Goal: Task Accomplishment & Management: Complete application form

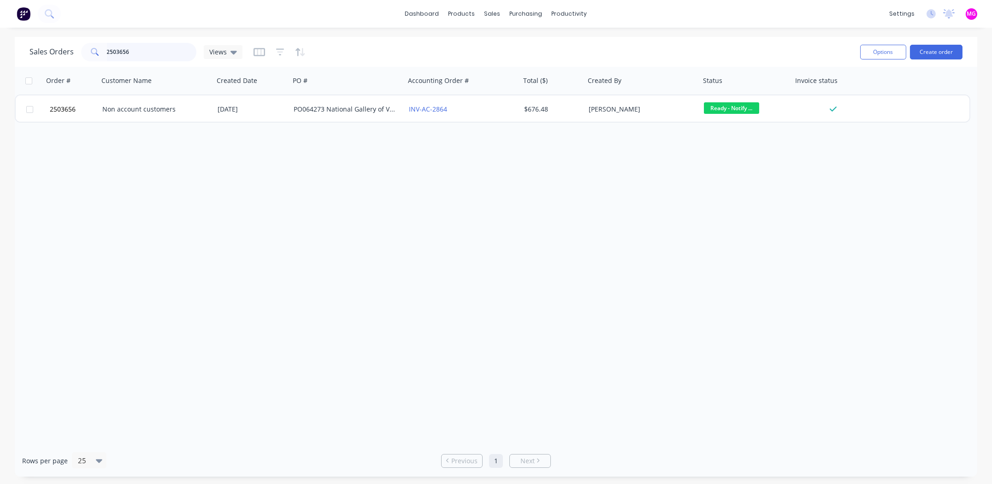
click at [137, 53] on input "2503656" at bounding box center [152, 52] width 90 height 18
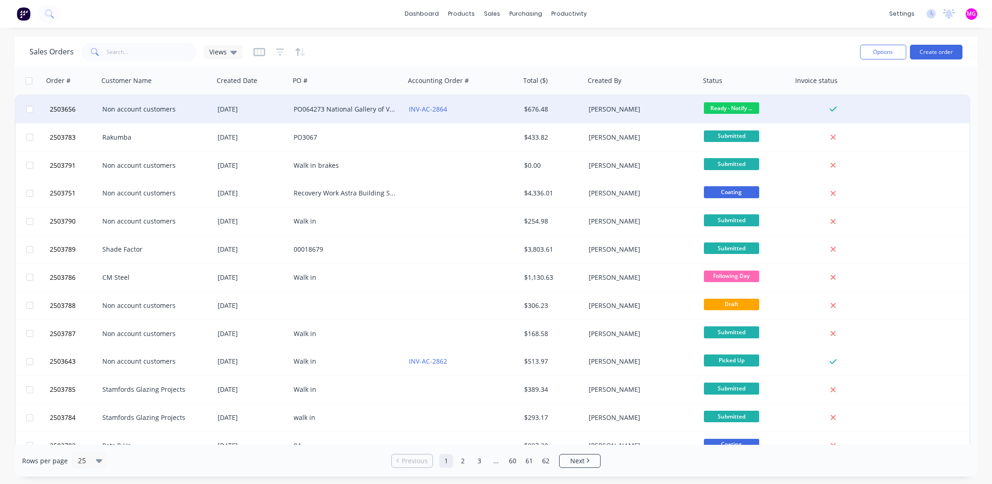
click at [113, 108] on div "Non account customers" at bounding box center [153, 109] width 102 height 9
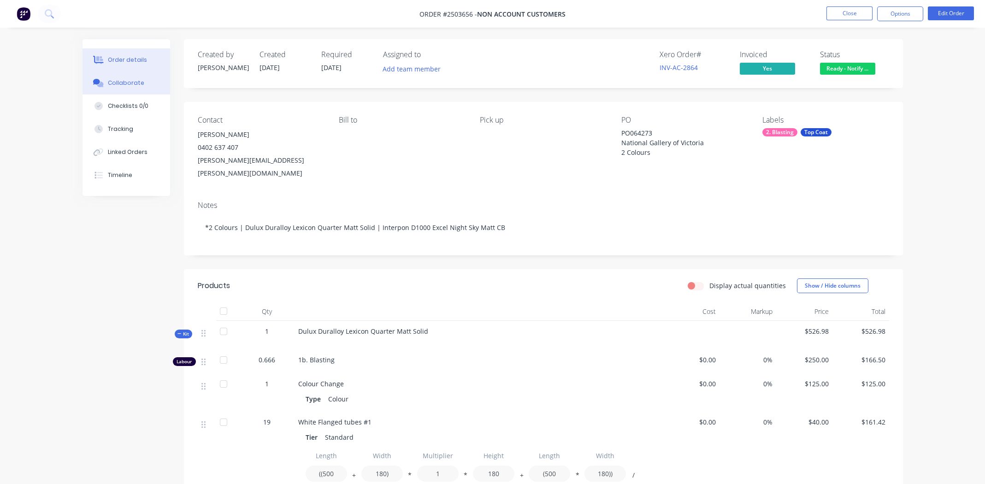
click at [123, 83] on div "Collaborate" at bounding box center [126, 83] width 36 height 8
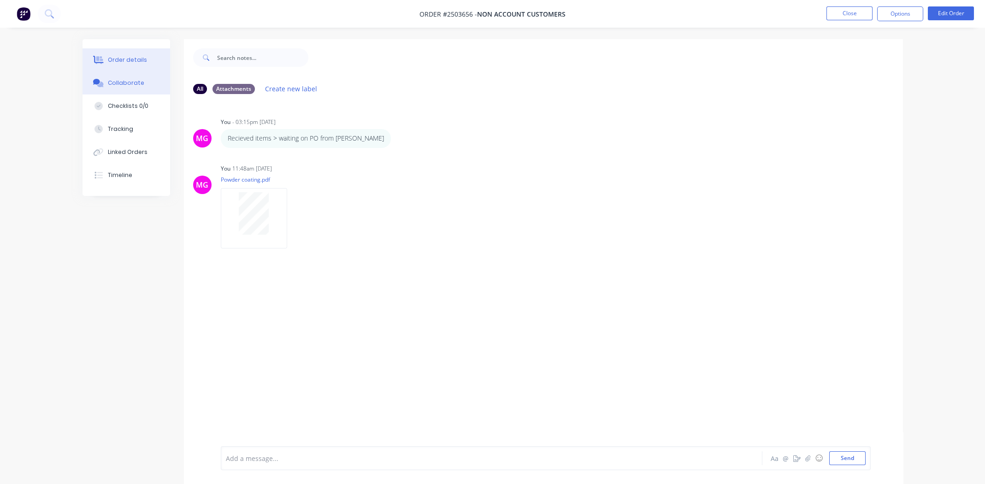
click at [114, 59] on div "Order details" at bounding box center [127, 60] width 39 height 8
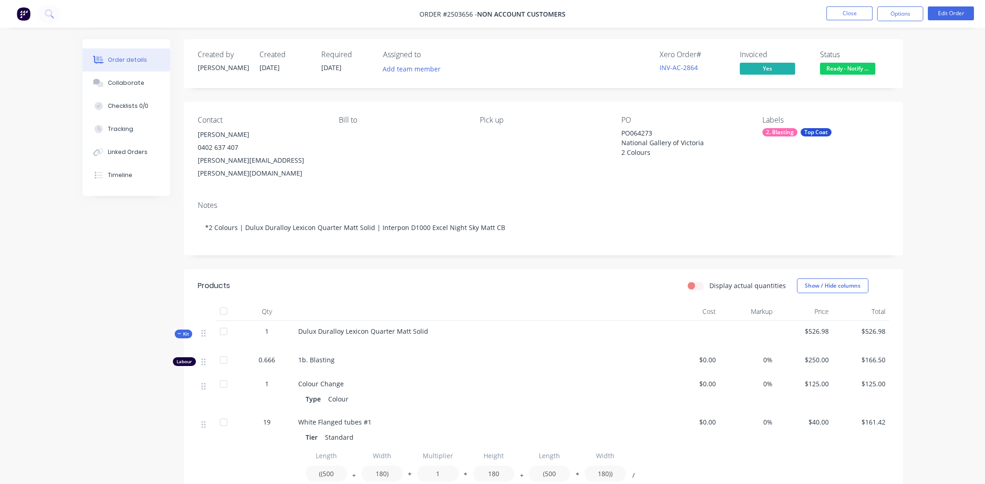
click at [362, 162] on div "Bill to" at bounding box center [402, 148] width 126 height 64
click at [833, 10] on button "Close" at bounding box center [850, 13] width 46 height 14
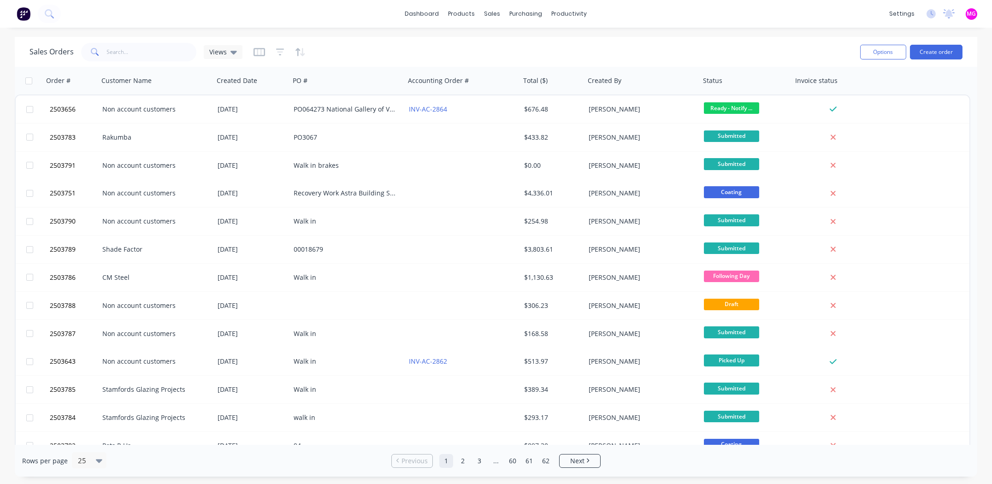
click at [545, 40] on div "Sales Orders Views Options Create order" at bounding box center [496, 52] width 963 height 30
click at [127, 49] on input "text" at bounding box center [152, 52] width 90 height 18
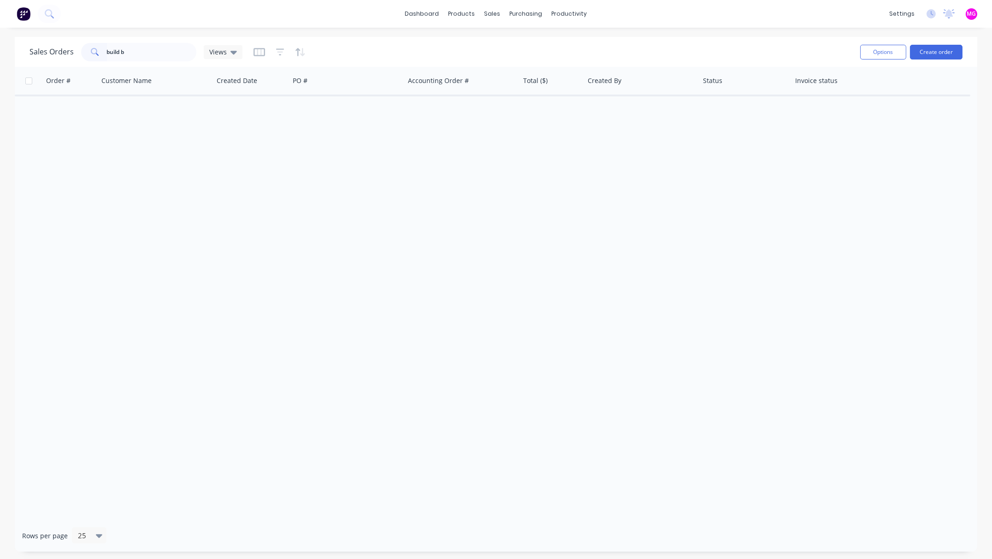
drag, startPoint x: 359, startPoint y: 267, endPoint x: 301, endPoint y: 116, distance: 162.6
click at [364, 265] on div "Order # Customer Name Created Date PO # Accounting Order # Total ($) Created By…" at bounding box center [496, 293] width 963 height 453
click at [249, 8] on div "dashboard products sales purchasing productivity dashboard products Product Cat…" at bounding box center [496, 14] width 992 height 28
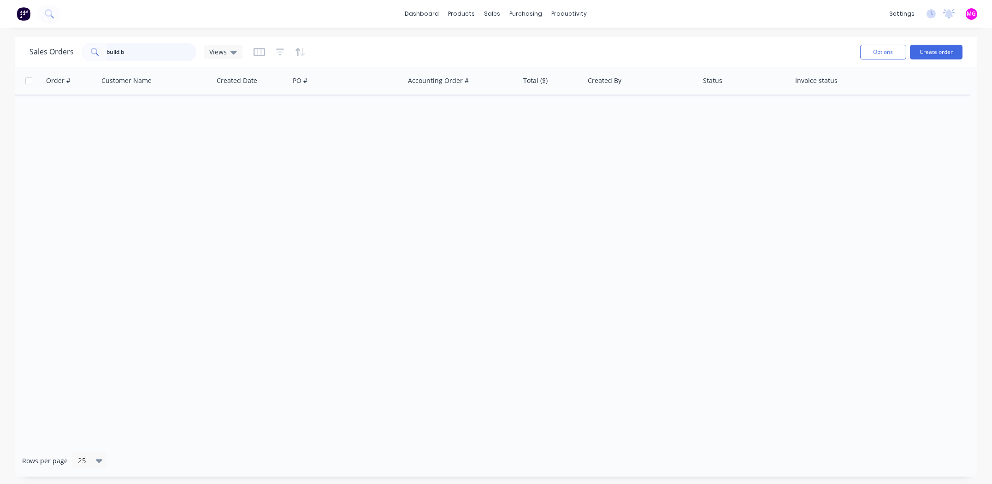
click at [146, 53] on input "build b" at bounding box center [152, 52] width 90 height 18
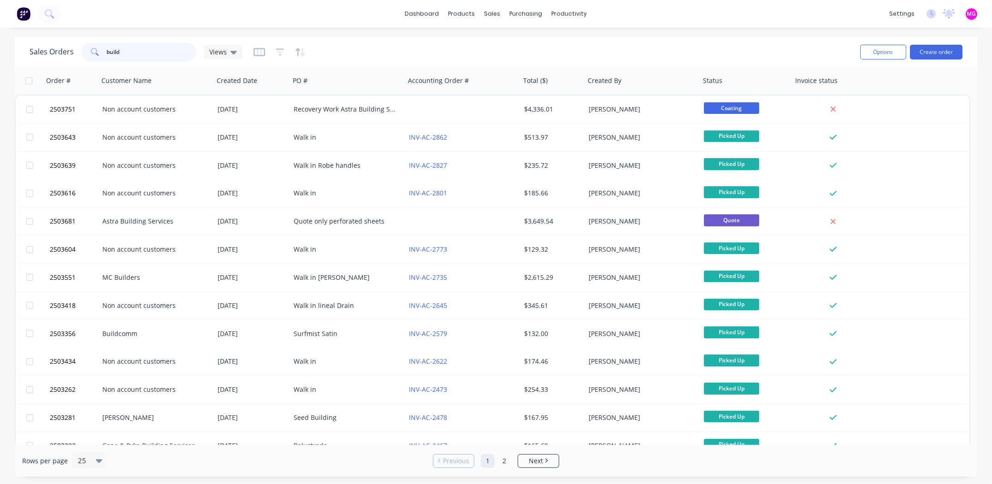
click at [142, 53] on input "build" at bounding box center [152, 52] width 90 height 18
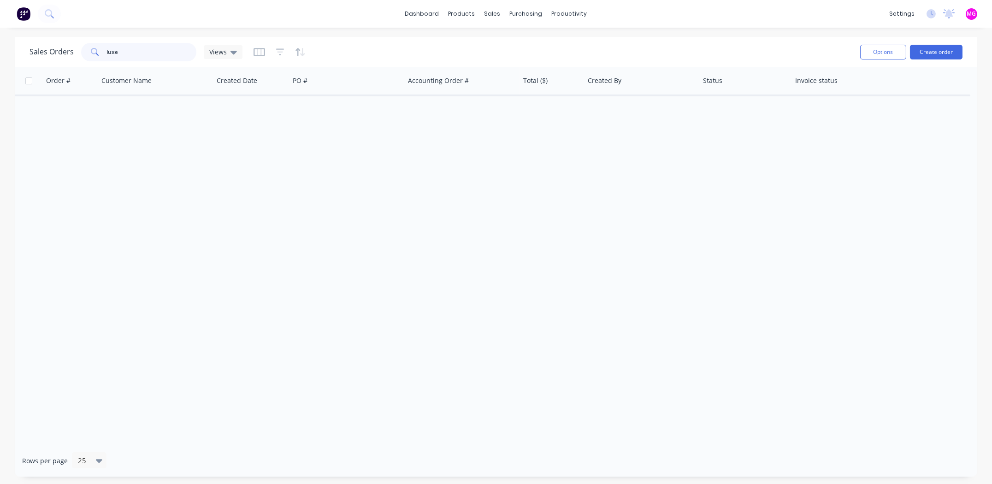
click at [172, 58] on input "luxe" at bounding box center [152, 52] width 90 height 18
type input "luxe"
click at [162, 50] on input "luxe" at bounding box center [152, 52] width 90 height 18
click at [162, 53] on input "luxe" at bounding box center [152, 52] width 90 height 18
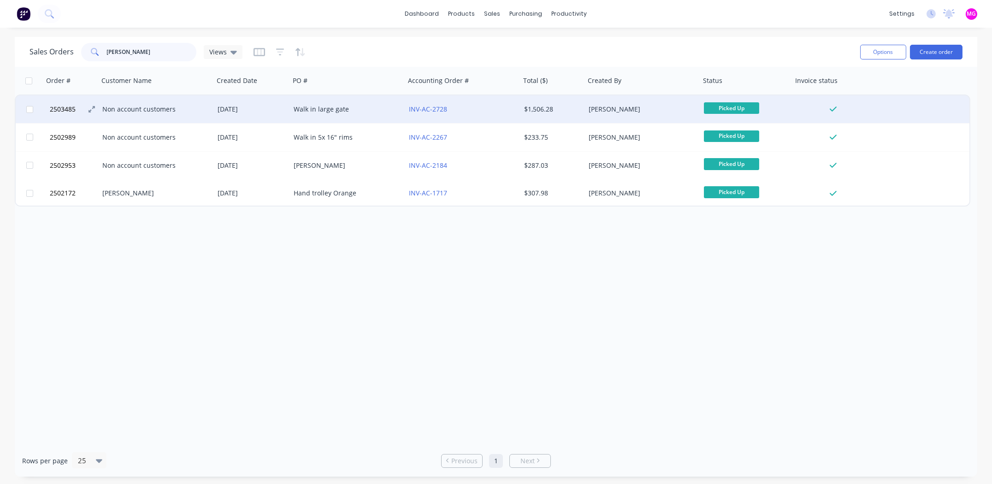
type input "[PERSON_NAME]"
click at [66, 107] on span "2503485" at bounding box center [63, 109] width 26 height 9
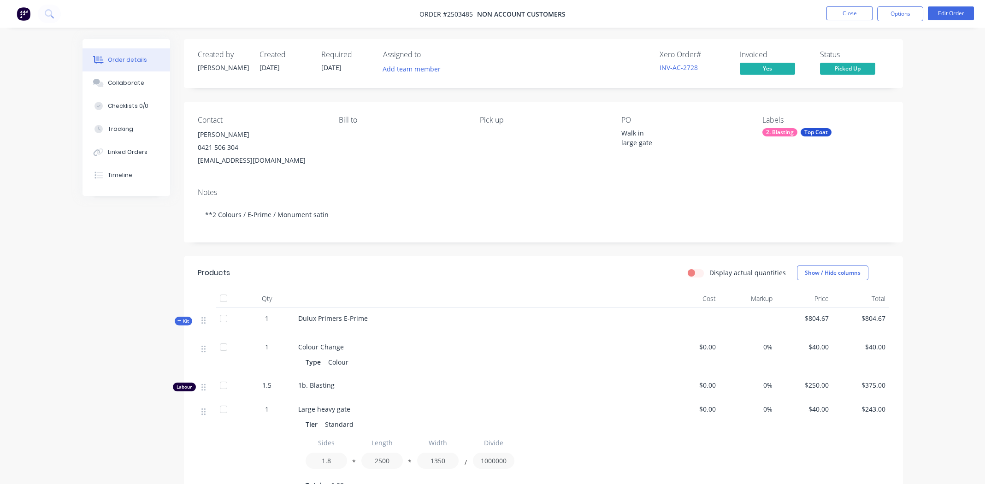
click at [223, 146] on div "0421 506 304" at bounding box center [261, 147] width 126 height 13
click at [948, 12] on button "Edit Order" at bounding box center [951, 13] width 46 height 14
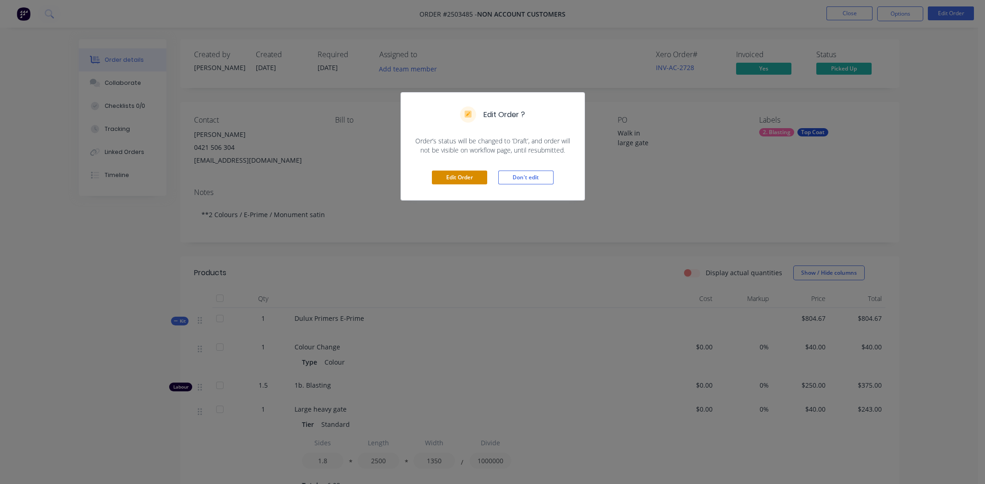
click at [456, 175] on button "Edit Order" at bounding box center [459, 178] width 55 height 14
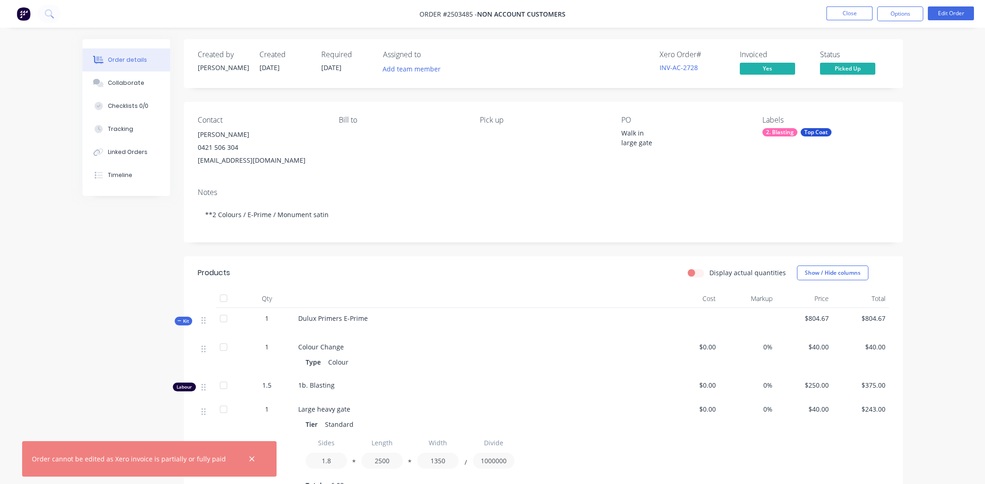
drag, startPoint x: 246, startPoint y: 458, endPoint x: 249, endPoint y: 454, distance: 5.2
click at [249, 458] on icon "button" at bounding box center [252, 459] width 6 height 8
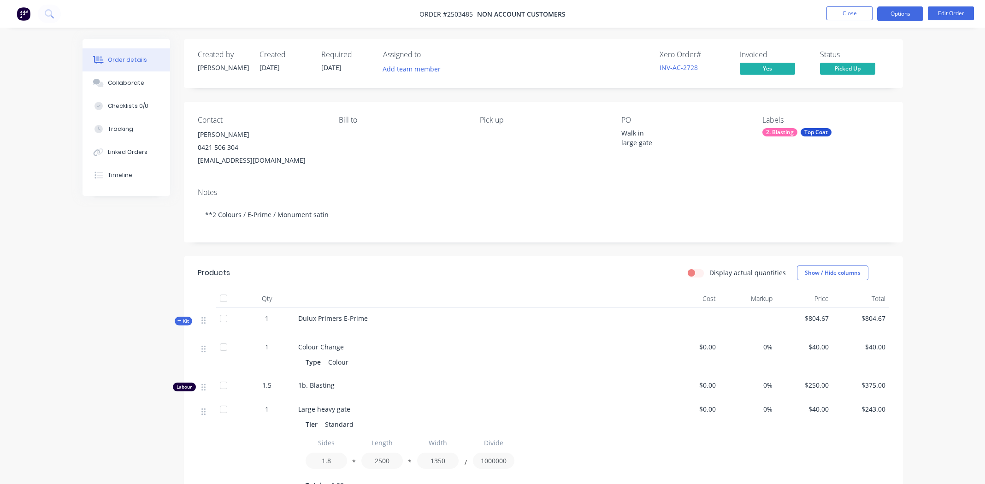
click at [903, 17] on button "Options" at bounding box center [901, 13] width 46 height 15
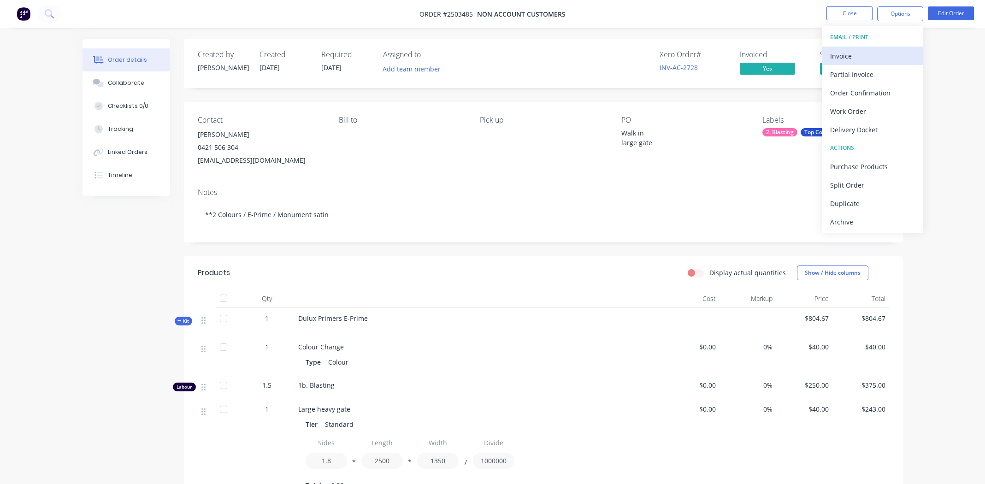
click at [837, 56] on div "Invoice" at bounding box center [872, 55] width 85 height 13
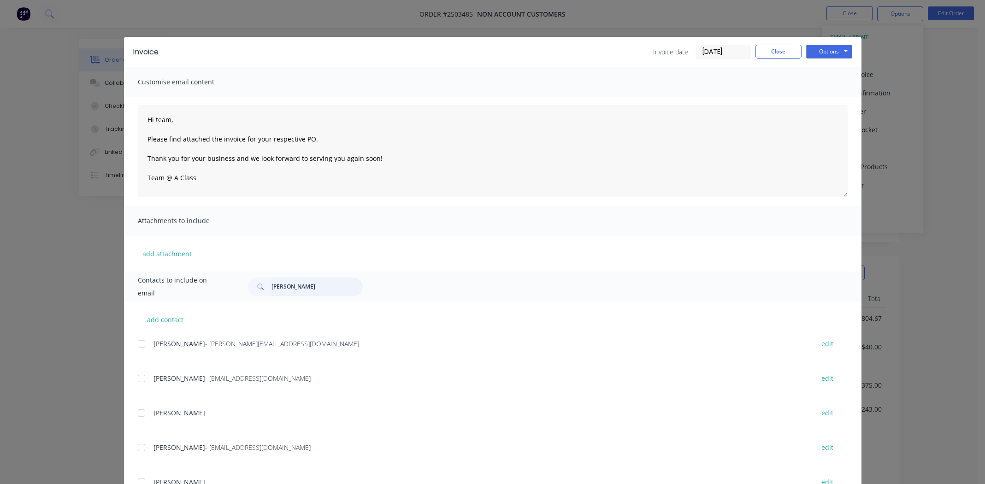
click at [305, 285] on input "[PERSON_NAME]" at bounding box center [317, 287] width 91 height 18
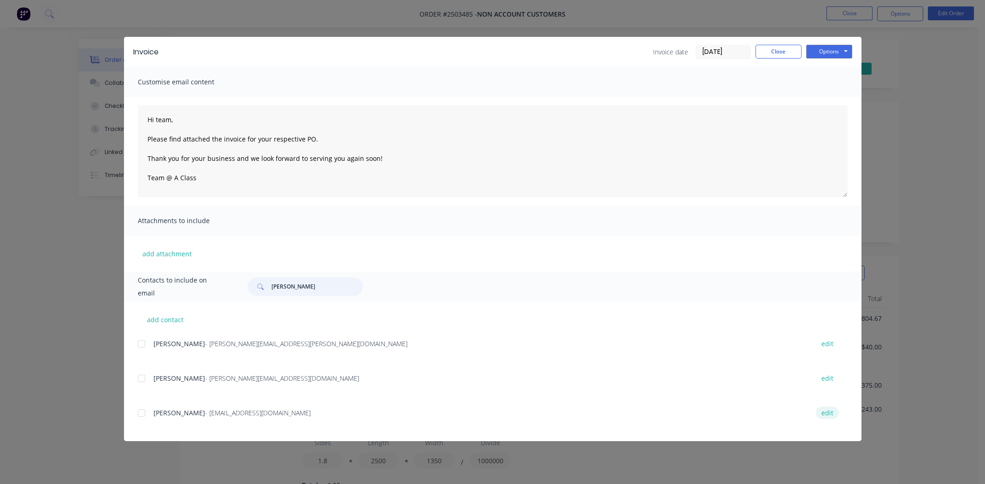
type input "[PERSON_NAME]"
click at [831, 413] on button "edit" at bounding box center [827, 413] width 23 height 12
select select "AU"
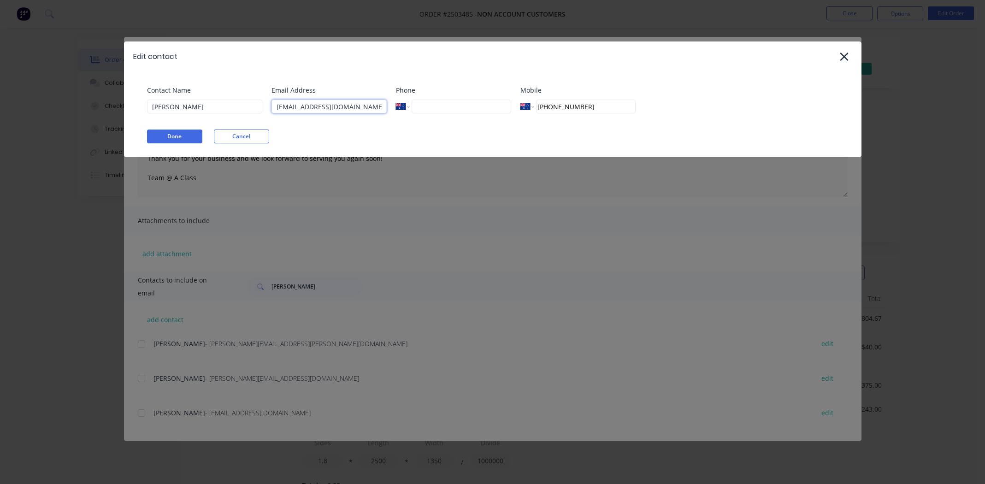
drag, startPoint x: 361, startPoint y: 107, endPoint x: 308, endPoint y: 105, distance: 53.1
click at [267, 106] on div "Contact Name [PERSON_NAME] Email Address [EMAIL_ADDRESS][DOMAIN_NAME] Phone Int…" at bounding box center [497, 102] width 701 height 35
click at [287, 106] on input at bounding box center [329, 107] width 115 height 14
type input "[PERSON_NAME][EMAIL_ADDRESS][DOMAIN_NAME]"
click at [173, 134] on button "Done" at bounding box center [174, 137] width 55 height 14
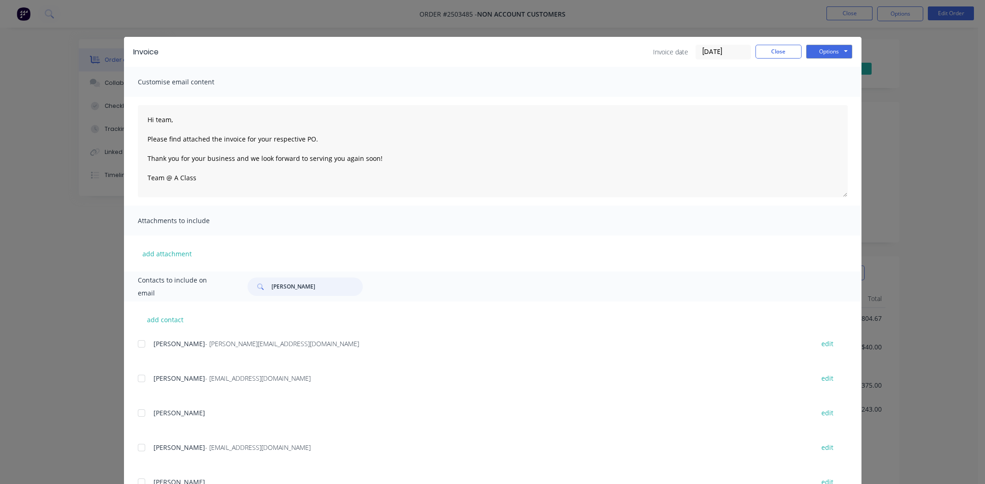
click at [310, 287] on input "[PERSON_NAME]" at bounding box center [317, 287] width 91 height 18
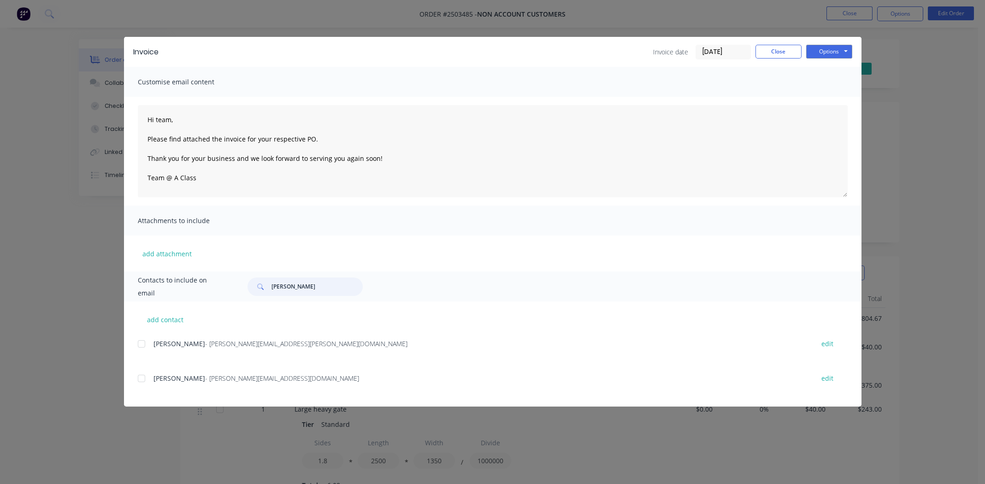
click at [145, 378] on div at bounding box center [141, 378] width 18 height 18
type input "[PERSON_NAME]"
click at [829, 54] on button "Options" at bounding box center [830, 52] width 46 height 14
click at [827, 97] on button "Email" at bounding box center [836, 98] width 59 height 15
click at [774, 48] on button "Close" at bounding box center [779, 52] width 46 height 14
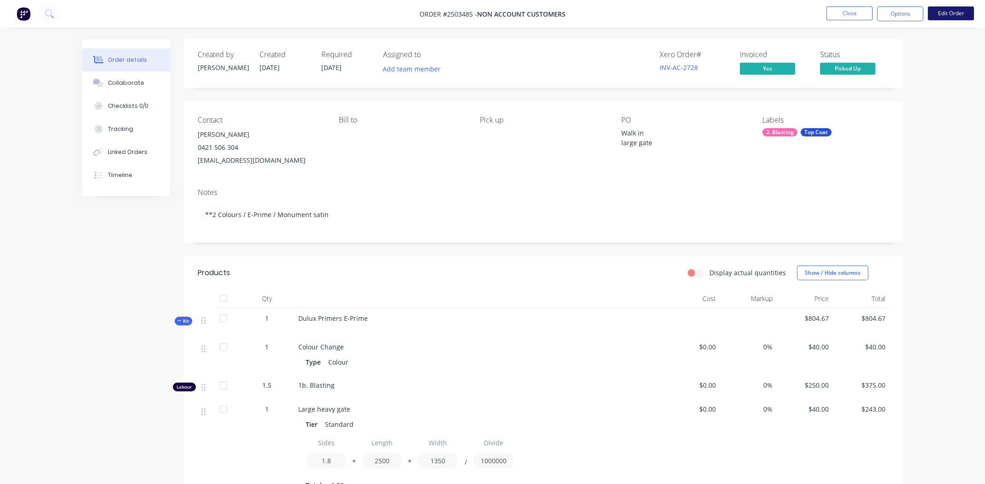
click at [955, 8] on button "Edit Order" at bounding box center [951, 13] width 46 height 14
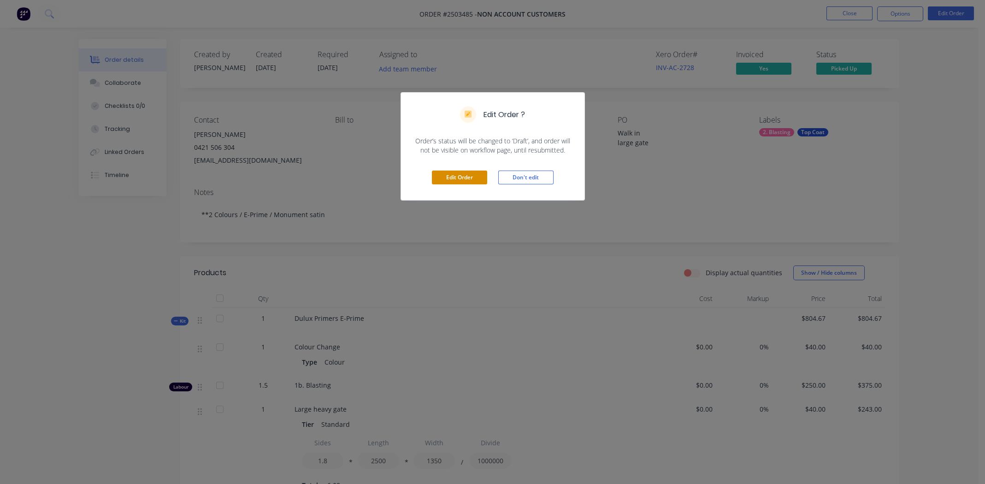
click at [455, 176] on button "Edit Order" at bounding box center [459, 178] width 55 height 14
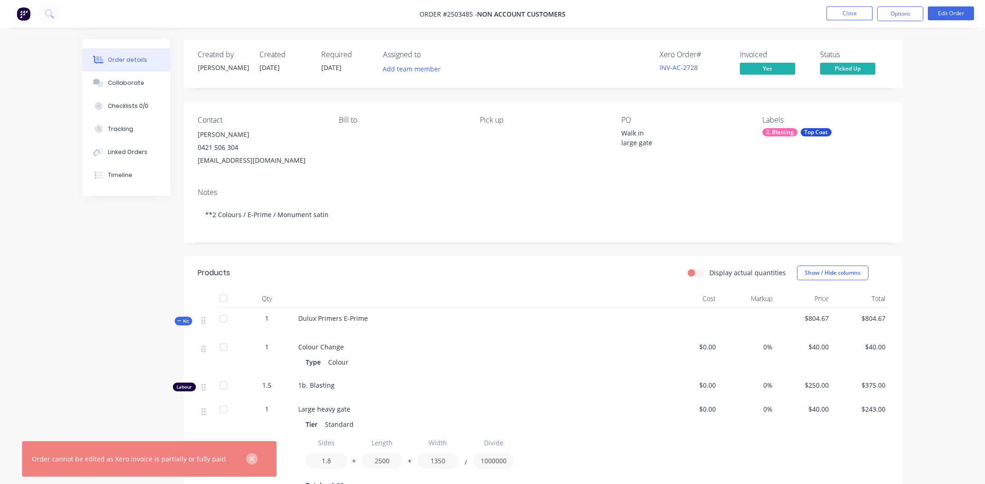
click at [249, 458] on icon "button" at bounding box center [252, 459] width 6 height 8
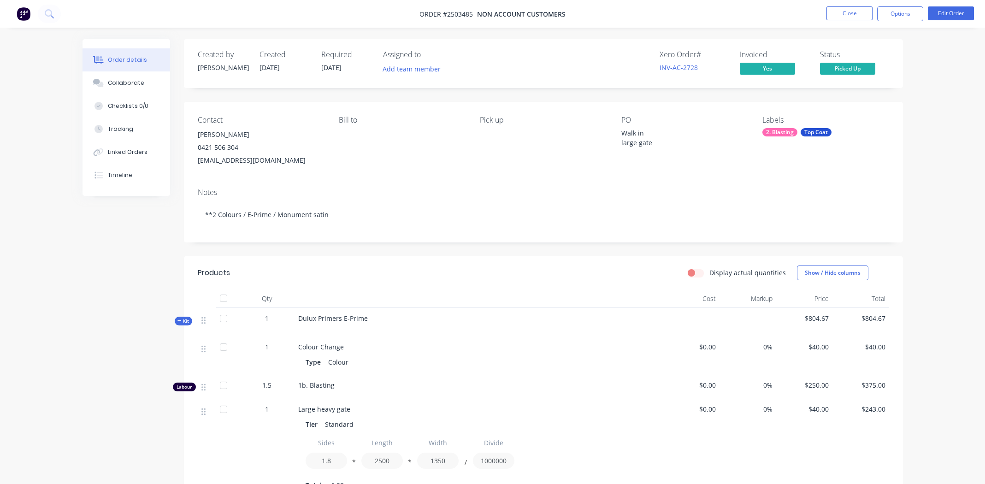
drag, startPoint x: 112, startPoint y: 255, endPoint x: 280, endPoint y: 237, distance: 169.2
click at [445, 184] on div "Notes **2 Colours / E-Prime / Monument satin" at bounding box center [543, 212] width 719 height 62
click at [223, 142] on div "0421 506 304" at bounding box center [261, 147] width 126 height 13
click at [848, 13] on button "Close" at bounding box center [850, 13] width 46 height 14
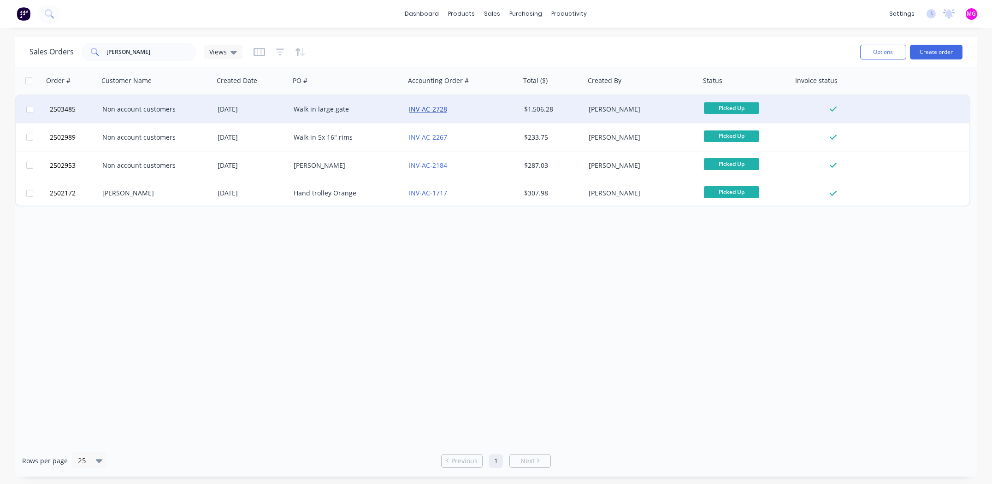
click at [435, 109] on link "INV-AC-2728" at bounding box center [428, 109] width 38 height 9
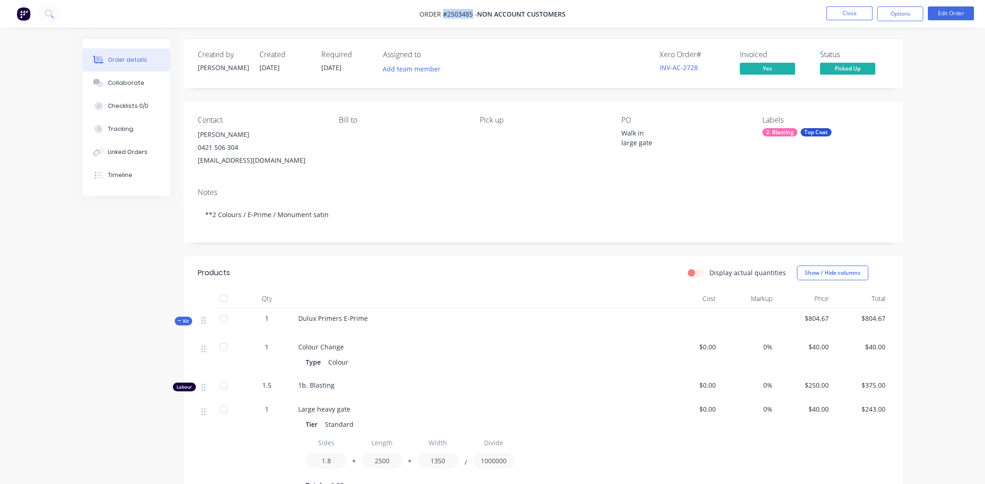
drag, startPoint x: 443, startPoint y: 13, endPoint x: 470, endPoint y: 14, distance: 27.2
click at [471, 14] on span "Order #2503485 -" at bounding box center [449, 14] width 58 height 9
copy span "#2503485"
click at [842, 12] on button "Close" at bounding box center [850, 13] width 46 height 14
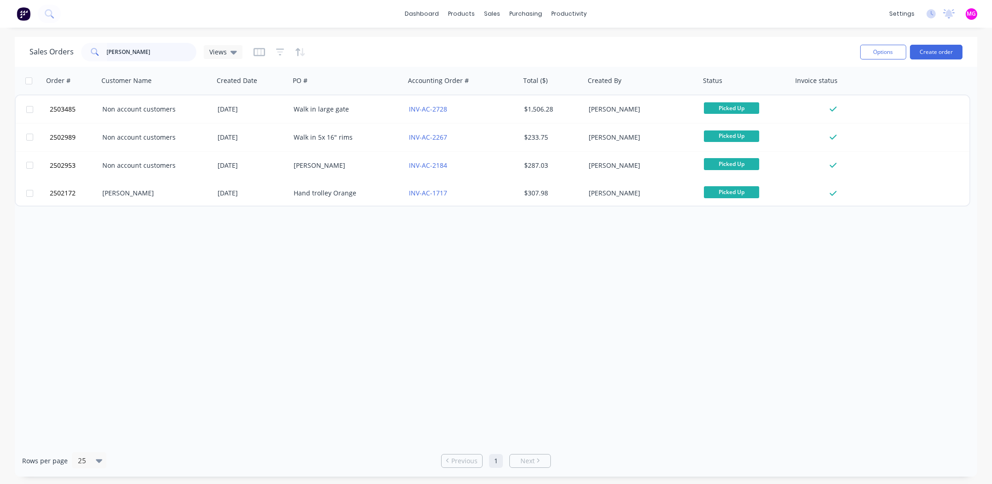
click at [148, 55] on input "[PERSON_NAME]" at bounding box center [152, 52] width 90 height 18
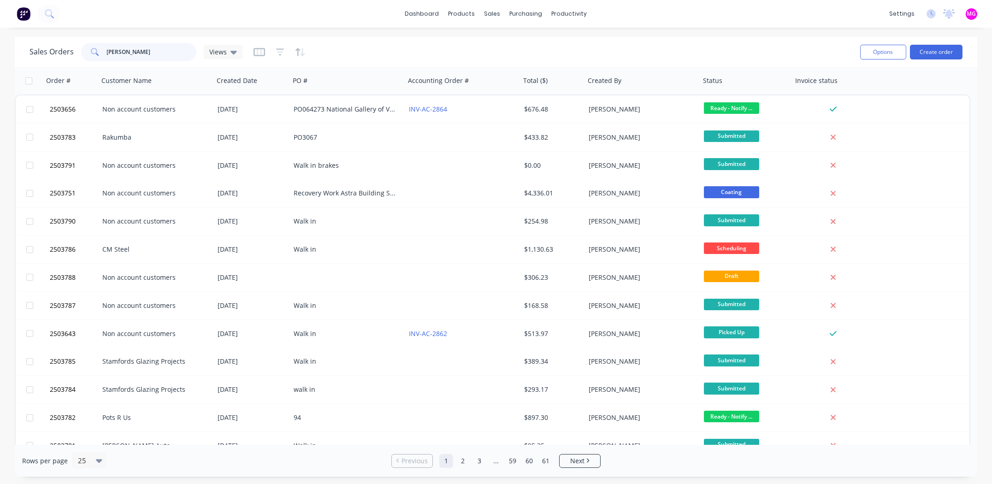
type input "[PERSON_NAME]"
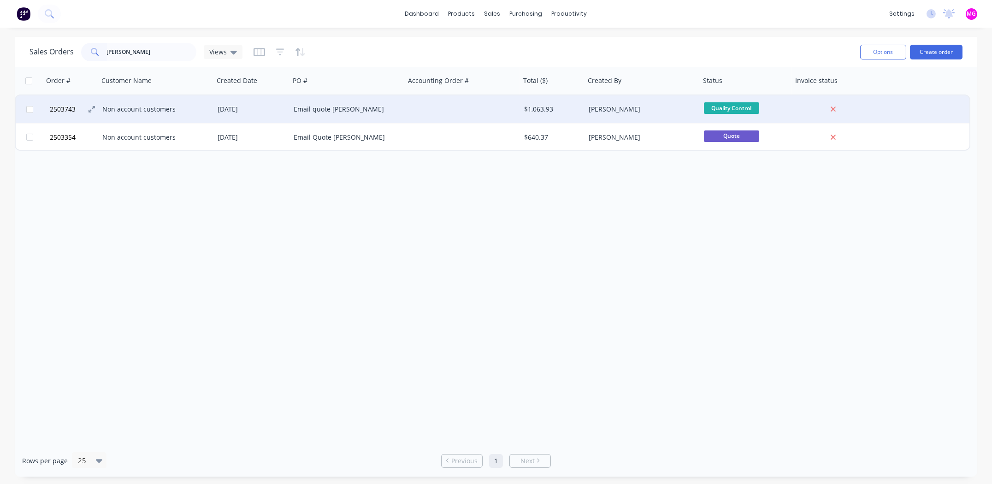
click at [65, 107] on span "2503743" at bounding box center [63, 109] width 26 height 9
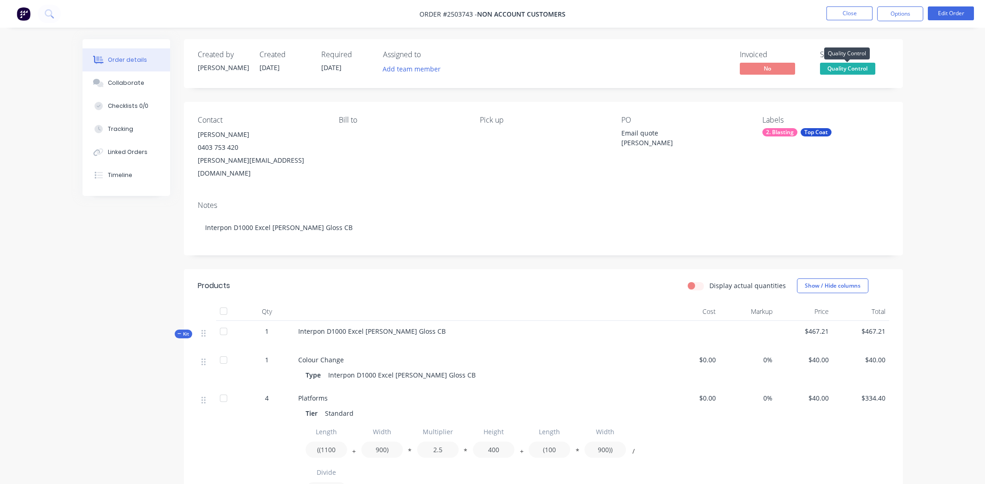
click at [856, 71] on span "Quality Control" at bounding box center [847, 69] width 55 height 12
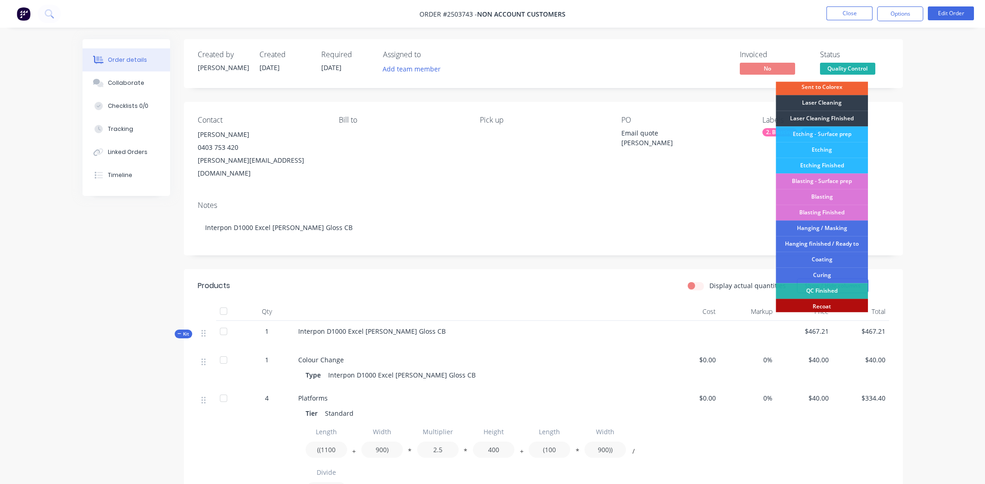
scroll to position [197, 0]
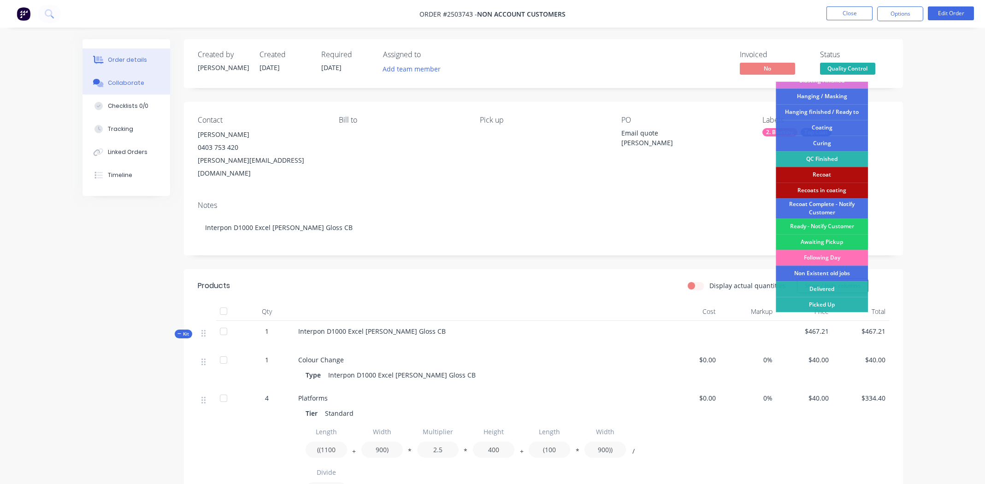
click at [130, 82] on div "Collaborate" at bounding box center [126, 83] width 36 height 8
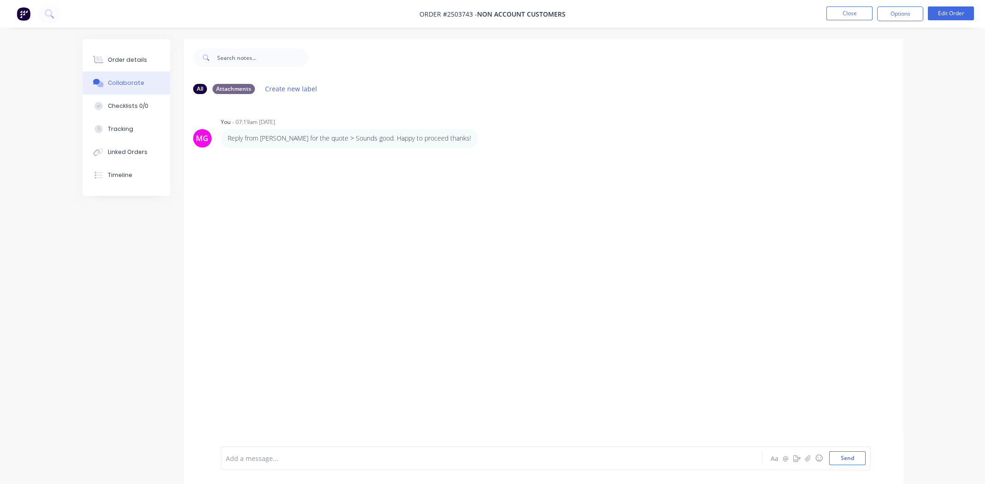
click at [366, 460] on div at bounding box center [466, 459] width 480 height 10
drag, startPoint x: 404, startPoint y: 457, endPoint x: 471, endPoint y: 446, distance: 68.2
click at [476, 459] on div "[PERSON_NAME] has come in and has inspected is happy to take the work as it is" at bounding box center [466, 459] width 480 height 10
click at [837, 457] on button "Send" at bounding box center [848, 458] width 36 height 14
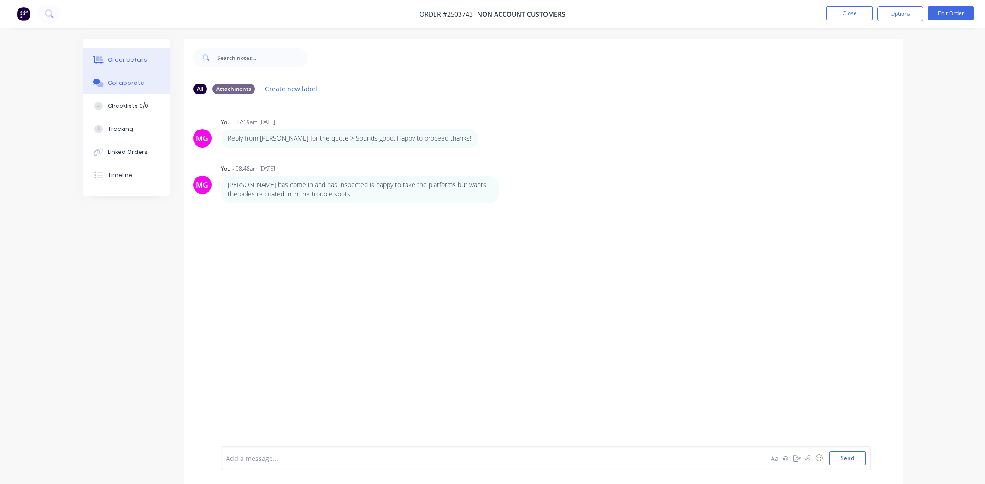
click at [126, 59] on div "Order details" at bounding box center [127, 60] width 39 height 8
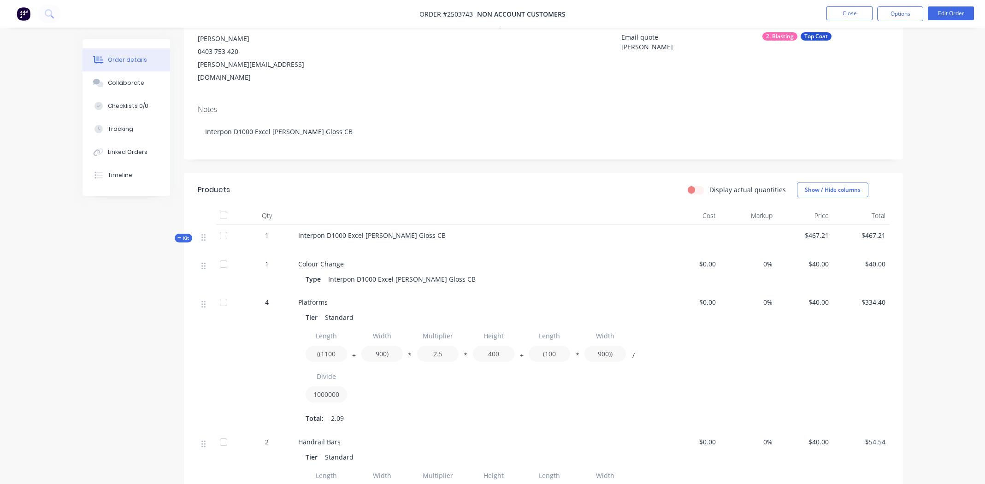
scroll to position [7, 0]
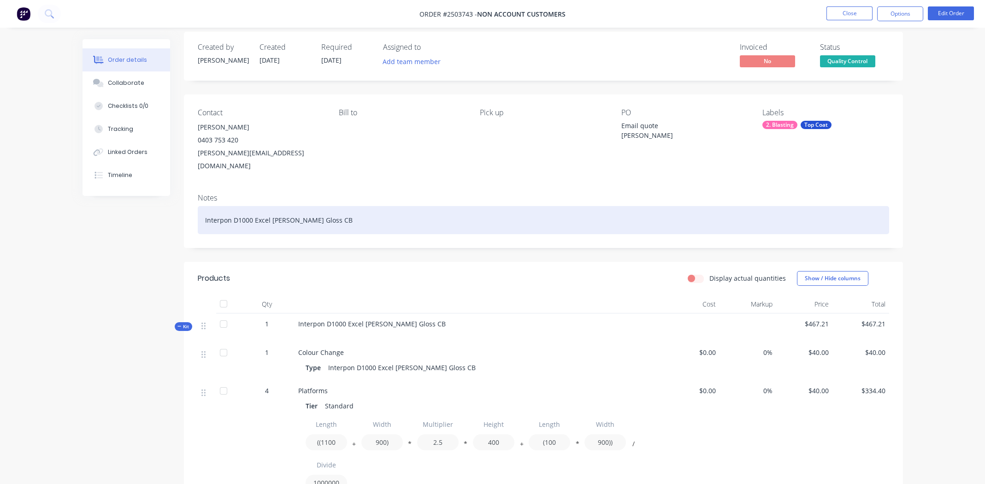
click at [422, 207] on div "Interpon D1000 Excel [PERSON_NAME] Gloss CB" at bounding box center [544, 220] width 692 height 28
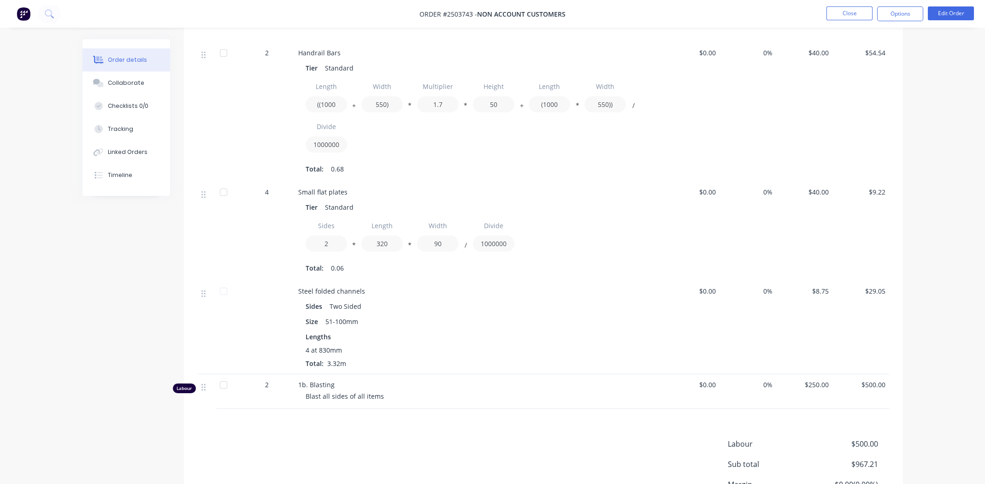
scroll to position [561, 0]
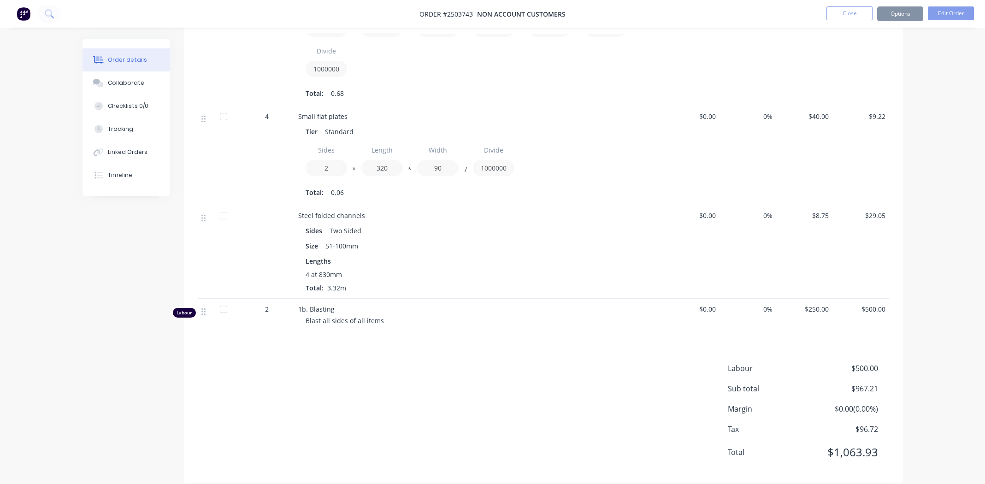
click at [539, 397] on div "Labour $500.00 Sub total $967.21 Margin $0.00 ( 0.00 %) Tax $96.72 Total $1,063…" at bounding box center [544, 416] width 692 height 107
click at [900, 15] on button "Options" at bounding box center [901, 13] width 46 height 15
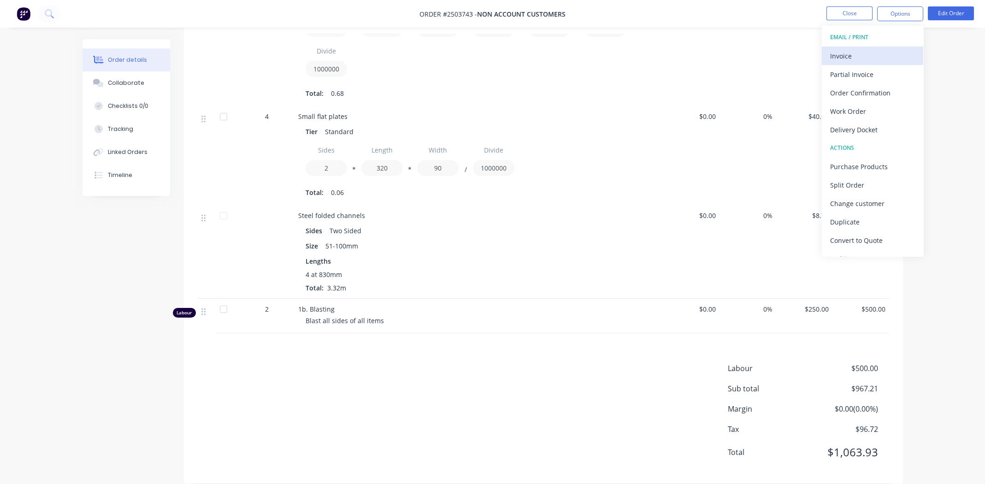
click at [875, 53] on div "Invoice" at bounding box center [872, 55] width 85 height 13
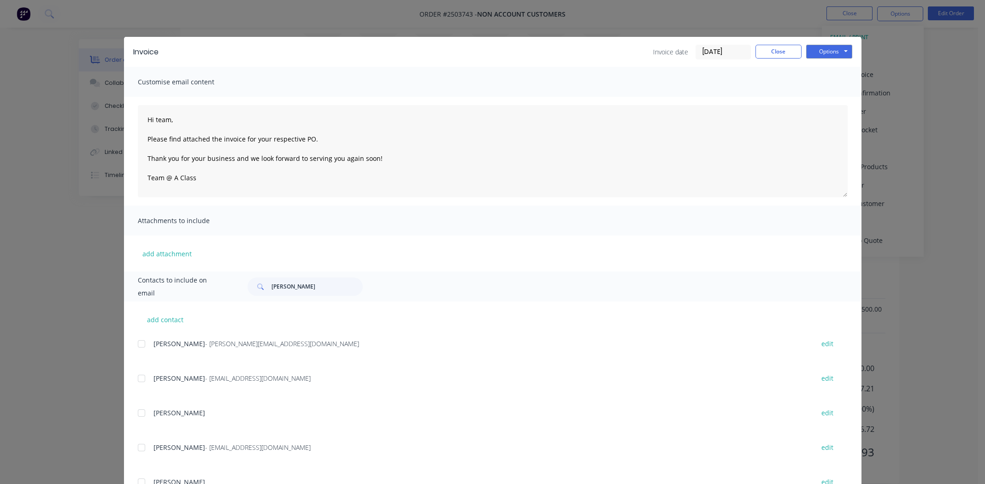
click at [301, 300] on div "Contacts to include on email [PERSON_NAME] add contact [PERSON_NAME] - [PERSON_…" at bounding box center [493, 426] width 738 height 308
click at [295, 285] on input "[PERSON_NAME]" at bounding box center [317, 287] width 91 height 18
type input "s"
click at [822, 51] on button "Options" at bounding box center [830, 52] width 46 height 14
click at [830, 83] on button "Print" at bounding box center [836, 83] width 59 height 15
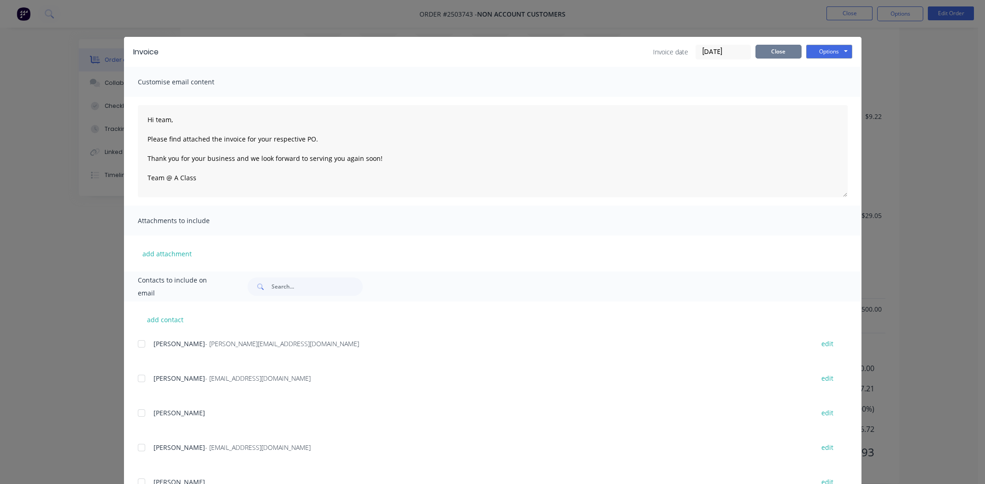
click at [772, 50] on button "Close" at bounding box center [779, 52] width 46 height 14
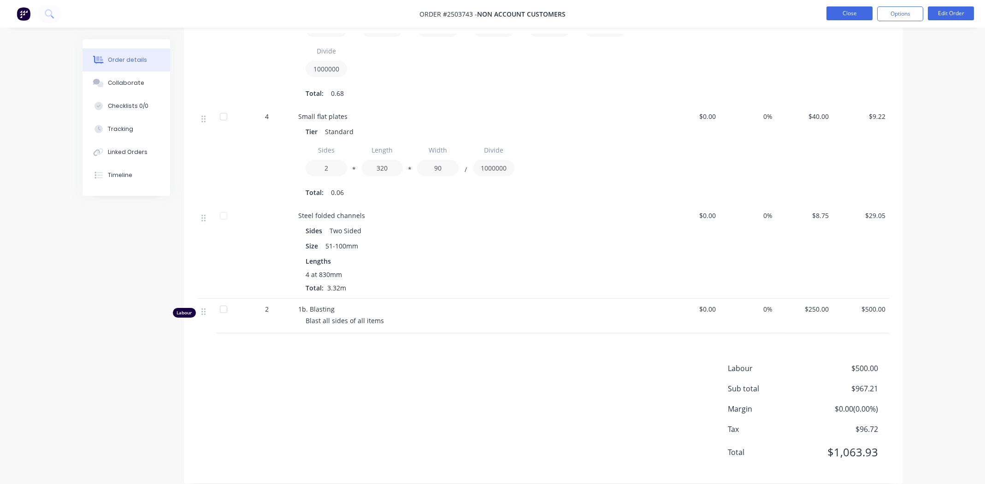
click at [849, 14] on button "Close" at bounding box center [850, 13] width 46 height 14
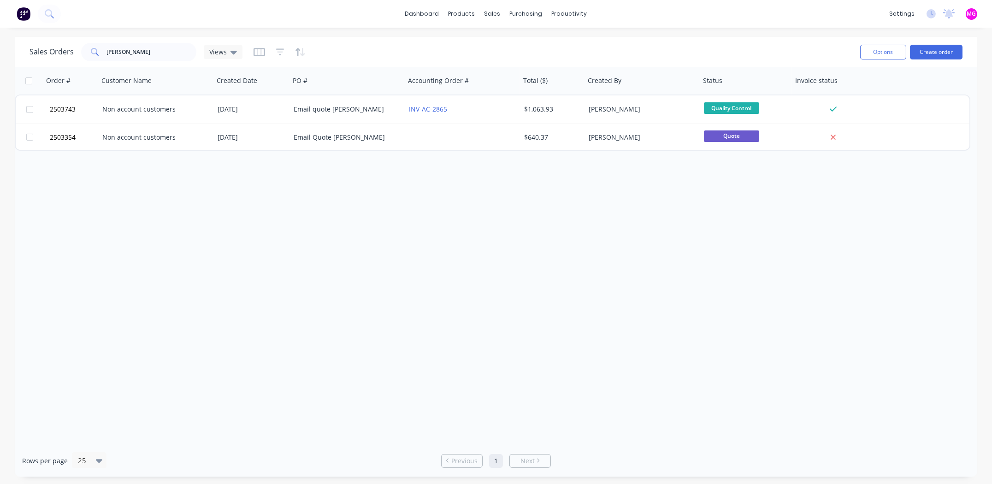
click at [322, 261] on div "Order # Customer Name Created Date PO # Accounting Order # Total ($) Created By…" at bounding box center [496, 256] width 963 height 378
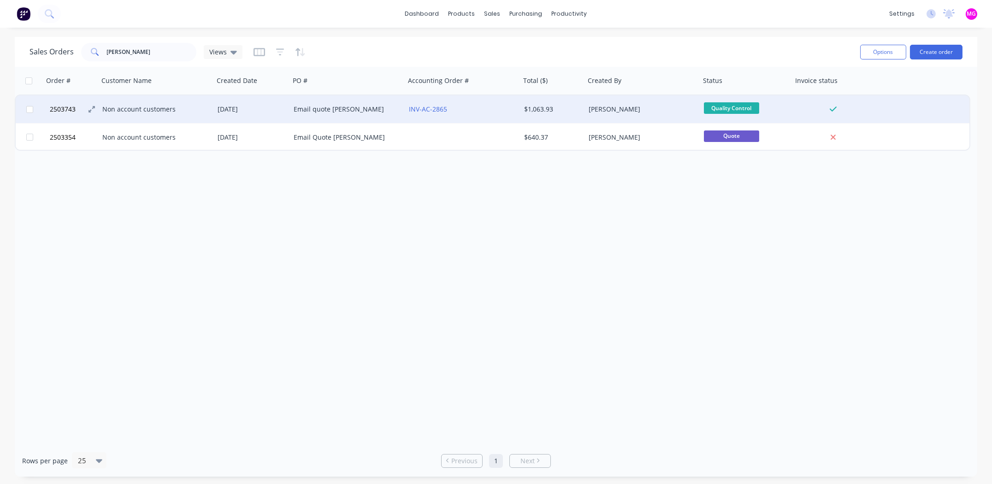
click at [60, 109] on span "2503743" at bounding box center [63, 109] width 26 height 9
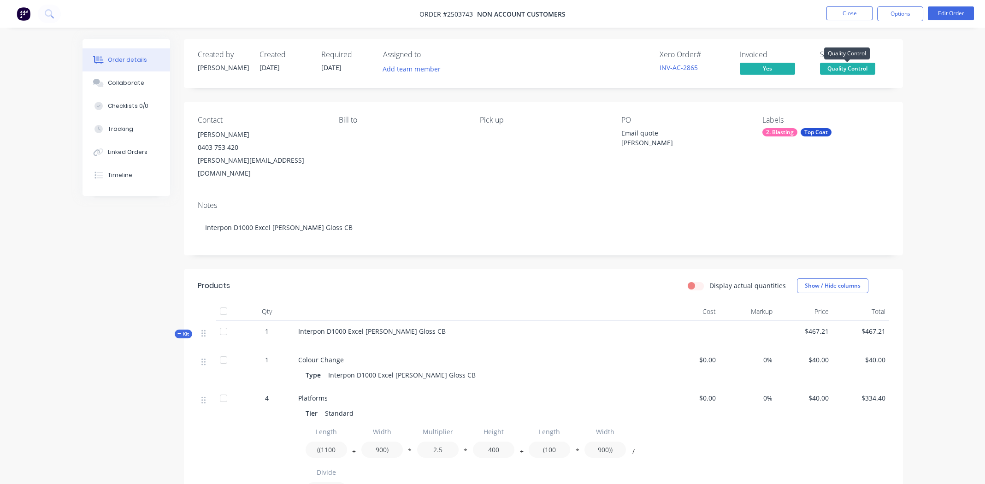
click at [846, 68] on span "Quality Control" at bounding box center [847, 69] width 55 height 12
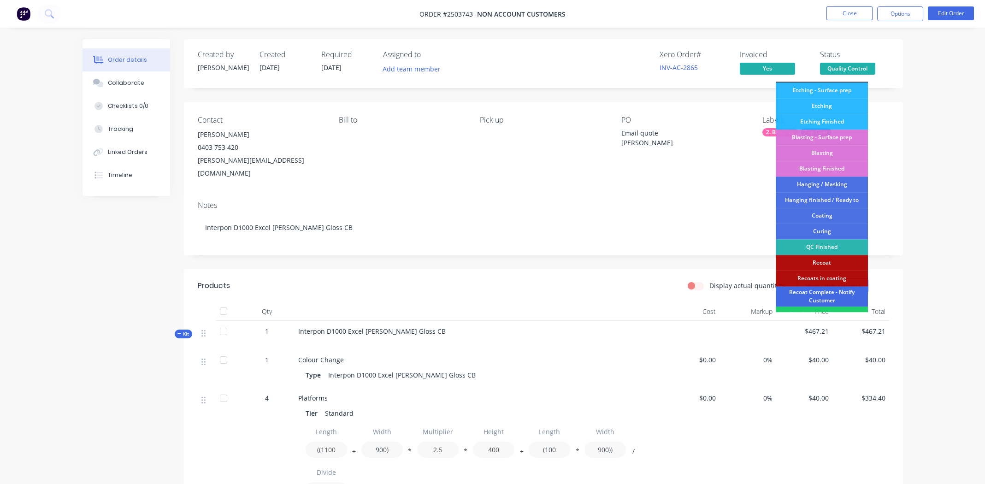
scroll to position [197, 0]
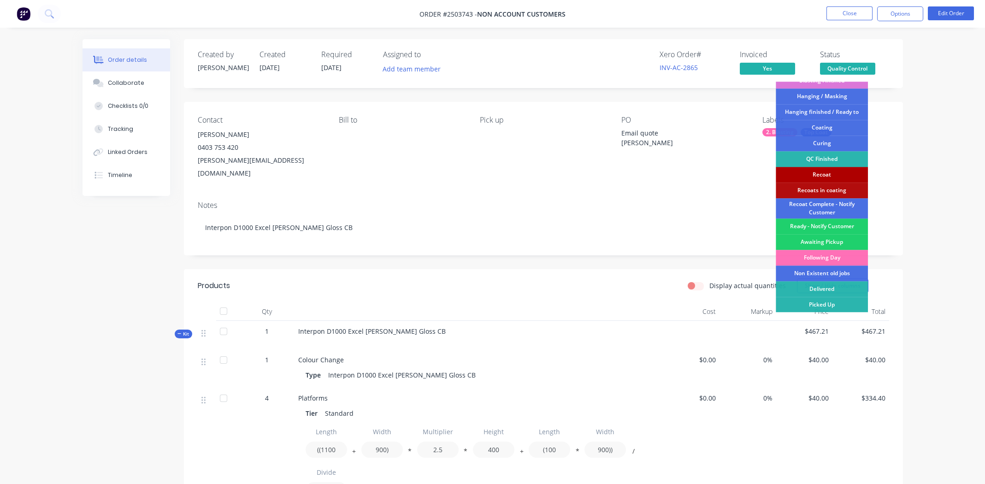
click at [824, 171] on div "Recoat" at bounding box center [822, 175] width 92 height 16
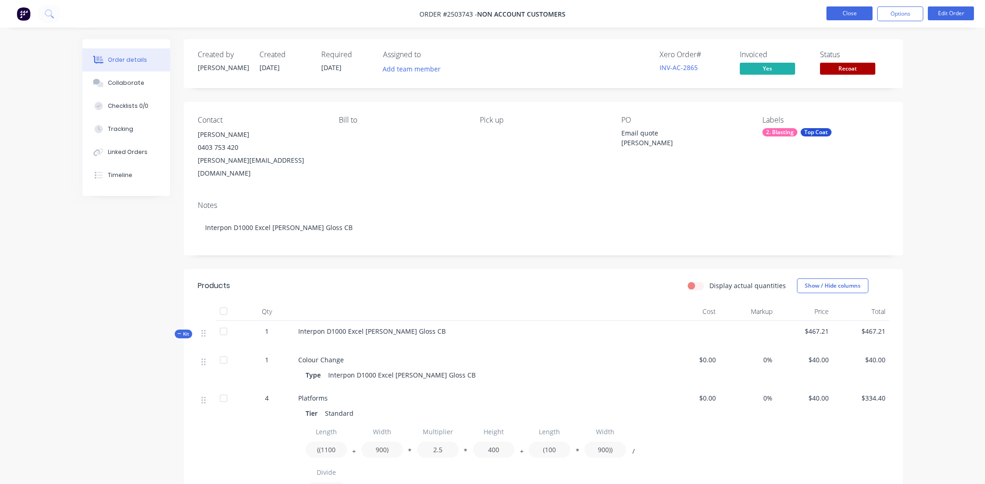
click at [845, 11] on button "Close" at bounding box center [850, 13] width 46 height 14
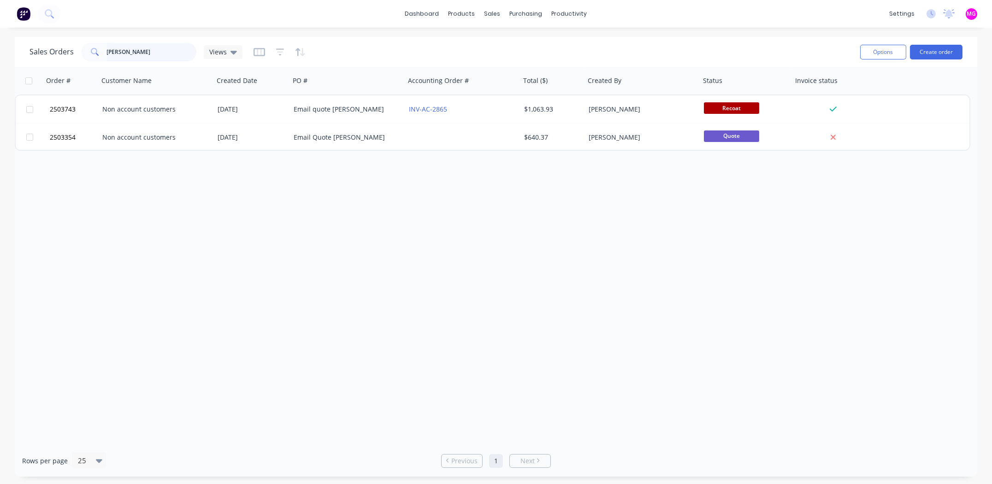
click at [142, 52] on input "[PERSON_NAME]" at bounding box center [152, 52] width 90 height 18
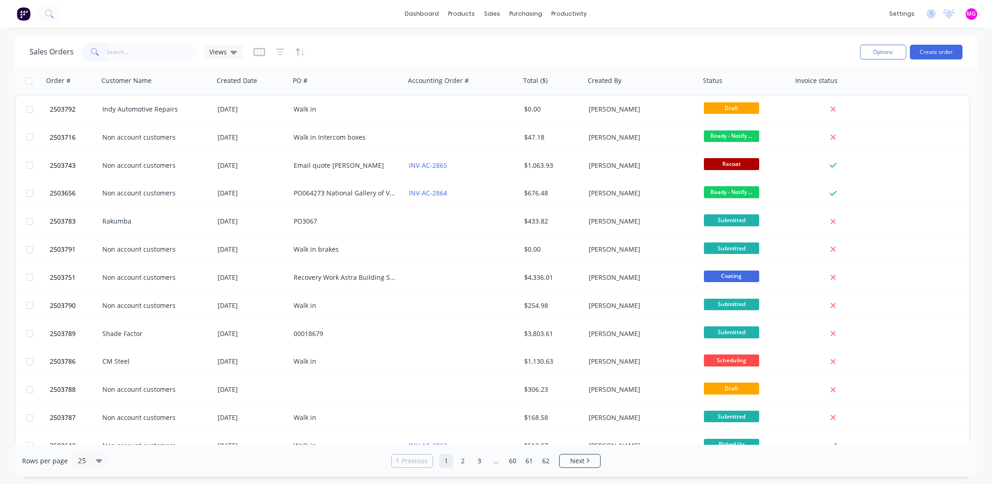
click at [657, 42] on div "Sales Orders Views" at bounding box center [442, 52] width 824 height 23
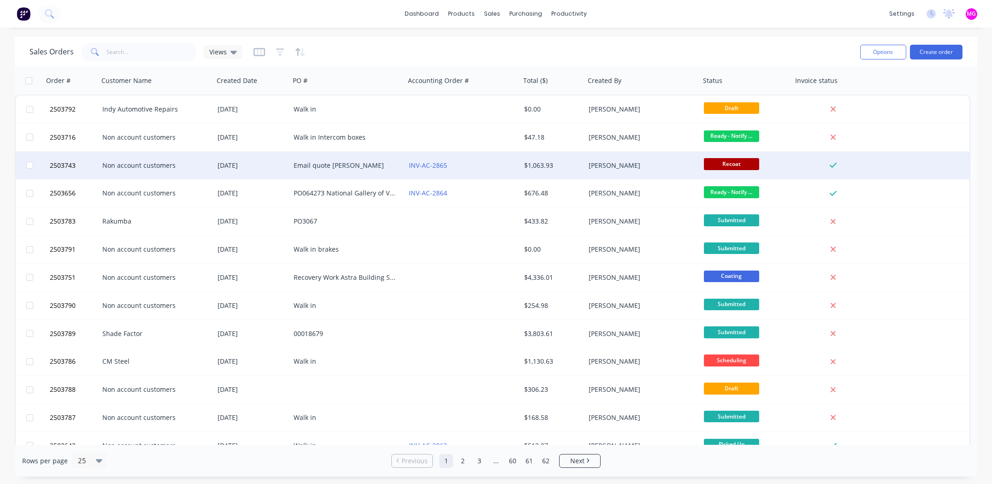
click at [514, 160] on div "INV-AC-2865" at bounding box center [462, 166] width 115 height 28
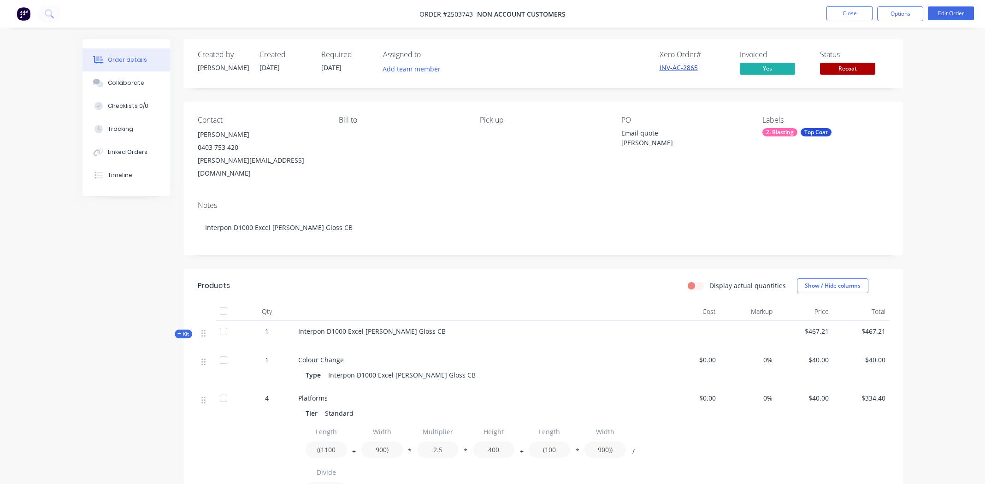
click at [674, 66] on link "INV-AC-2865" at bounding box center [679, 67] width 38 height 9
click at [908, 18] on button "Options" at bounding box center [901, 13] width 46 height 15
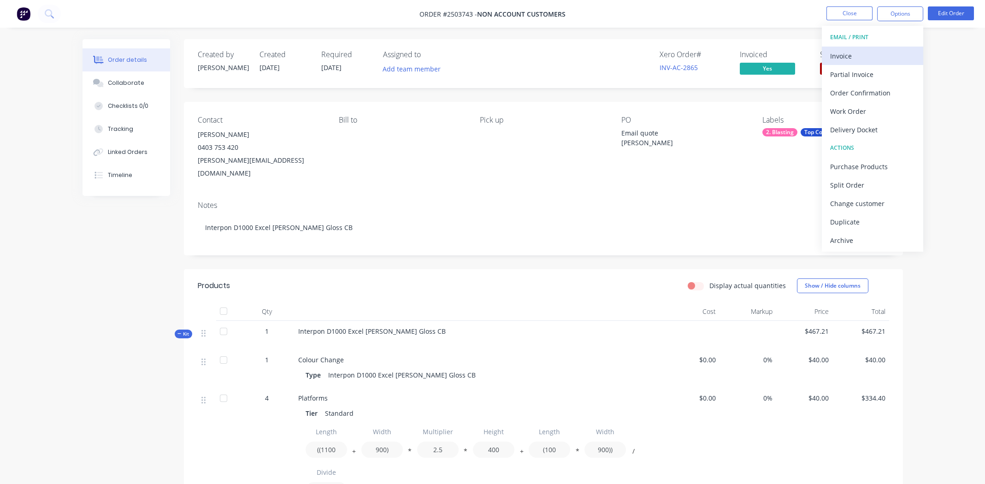
click at [859, 54] on div "Invoice" at bounding box center [872, 55] width 85 height 13
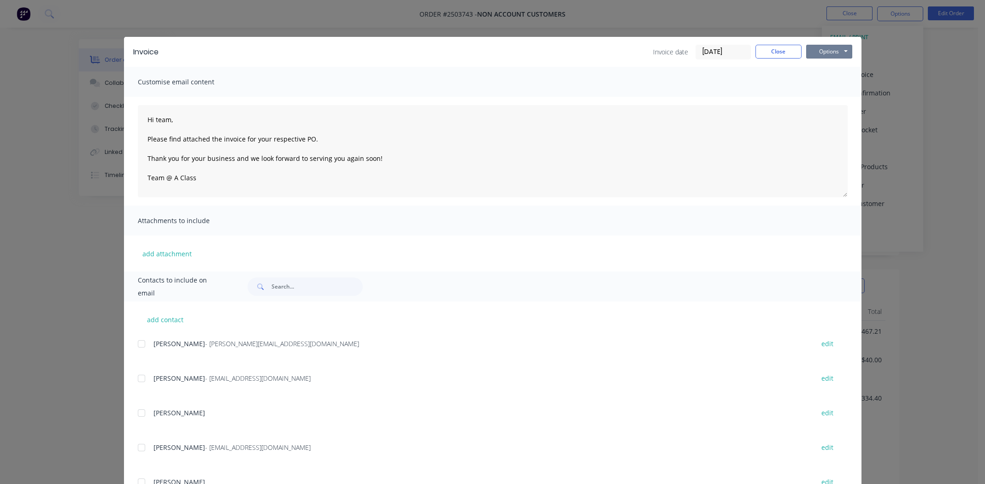
click at [823, 59] on div "Invoice Invoice date [DATE] Close Options Preview Print Email" at bounding box center [493, 52] width 738 height 30
click at [823, 56] on button "Options" at bounding box center [830, 52] width 46 height 14
click at [823, 80] on button "Print" at bounding box center [836, 83] width 59 height 15
click at [851, 51] on div "Invoice Invoice date [DATE] Close Options Preview Print Email" at bounding box center [493, 52] width 738 height 30
click at [845, 51] on button "Options" at bounding box center [830, 52] width 46 height 14
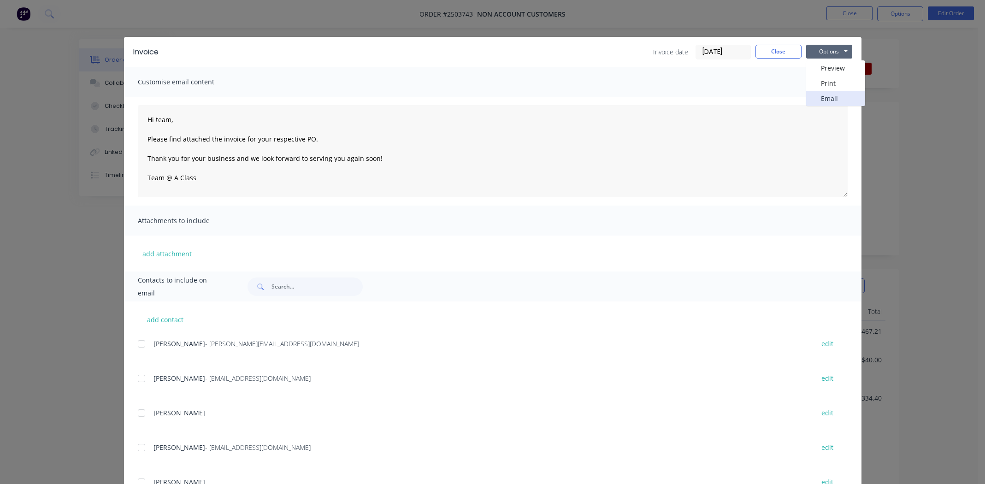
click at [828, 98] on button "Email" at bounding box center [836, 98] width 59 height 15
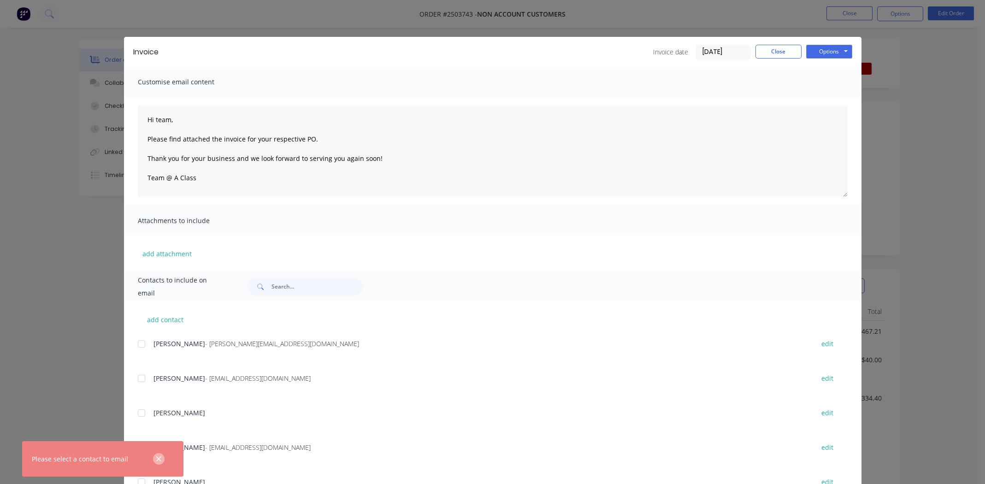
click at [157, 456] on icon "button" at bounding box center [159, 459] width 6 height 8
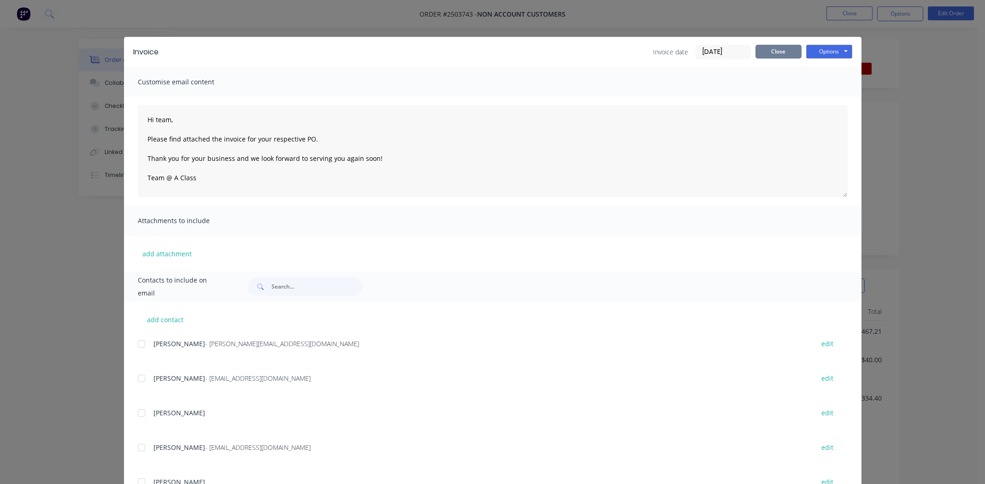
click at [779, 48] on button "Close" at bounding box center [779, 52] width 46 height 14
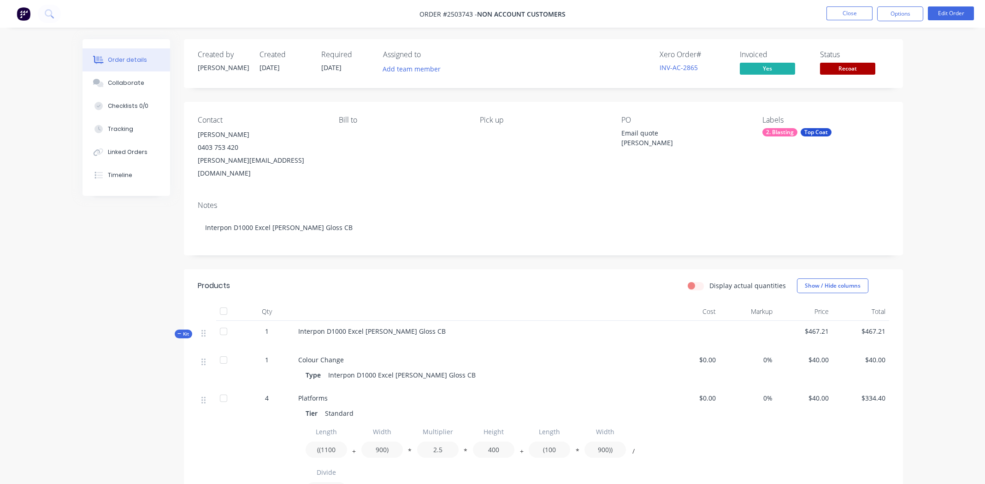
click at [658, 67] on div "Xero Order # INV-AC-2865 Invoiced Yes Status Recoat" at bounding box center [682, 63] width 414 height 27
click at [663, 66] on link "INV-AC-2865" at bounding box center [679, 67] width 38 height 9
click at [676, 69] on link "INV-AC-2865" at bounding box center [679, 67] width 38 height 9
click at [858, 14] on button "Close" at bounding box center [850, 13] width 46 height 14
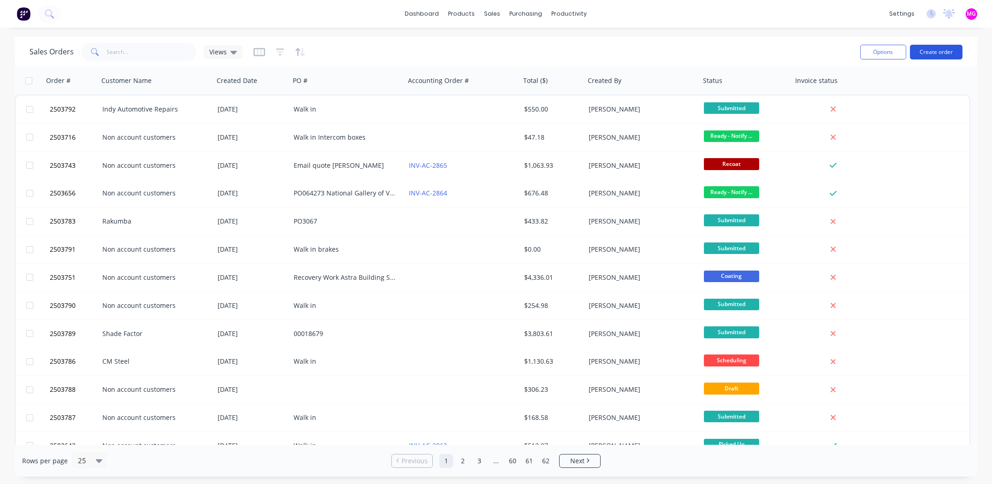
click at [929, 56] on button "Create order" at bounding box center [936, 52] width 53 height 15
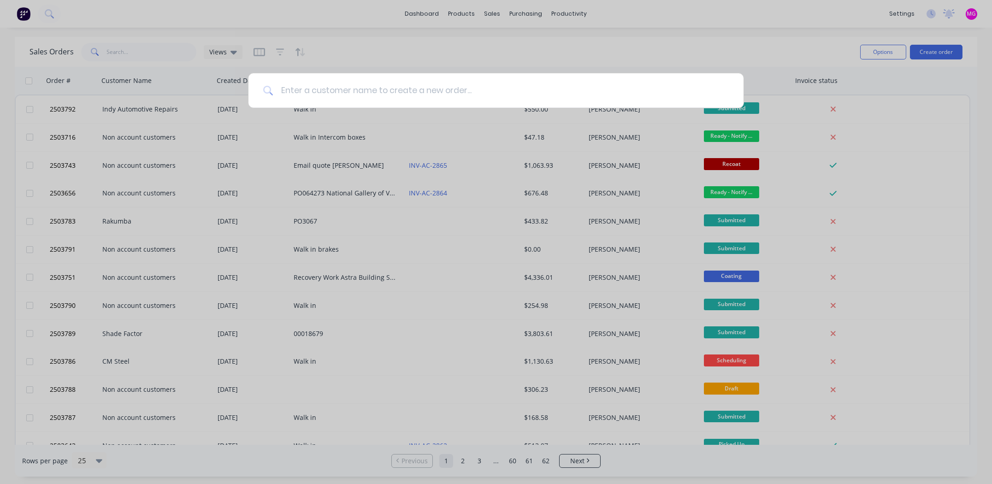
click at [315, 92] on input at bounding box center [501, 90] width 456 height 35
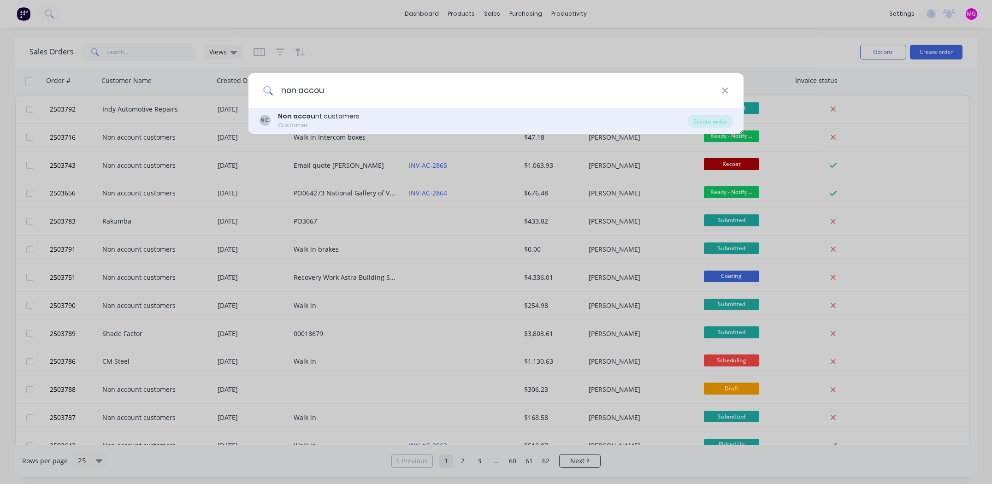
type input "non accou"
click at [331, 123] on div "Customer" at bounding box center [319, 125] width 82 height 8
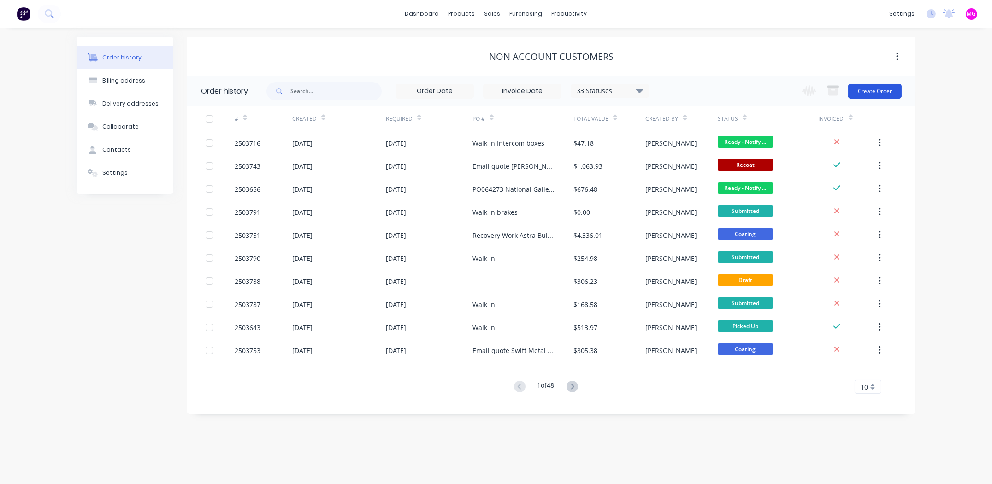
click at [864, 91] on button "Create Order" at bounding box center [874, 91] width 53 height 15
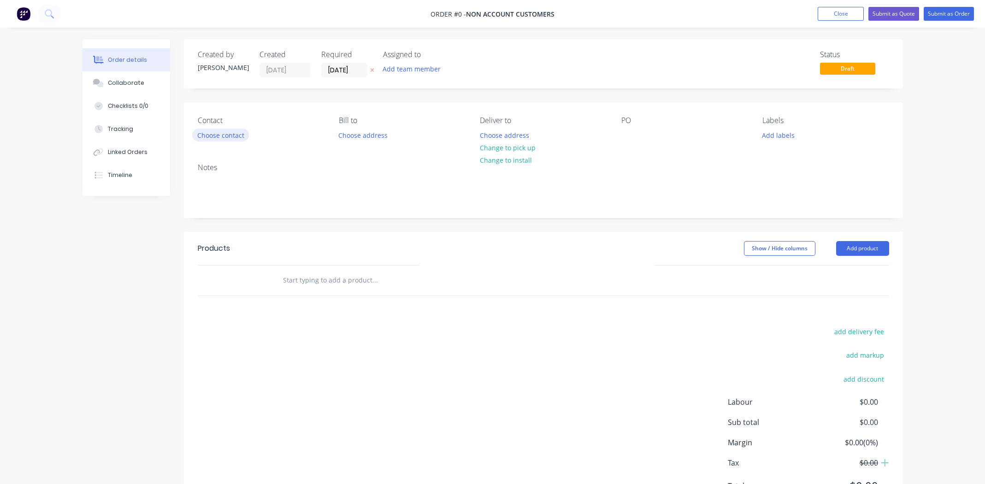
click at [221, 129] on button "Choose contact" at bounding box center [220, 135] width 57 height 12
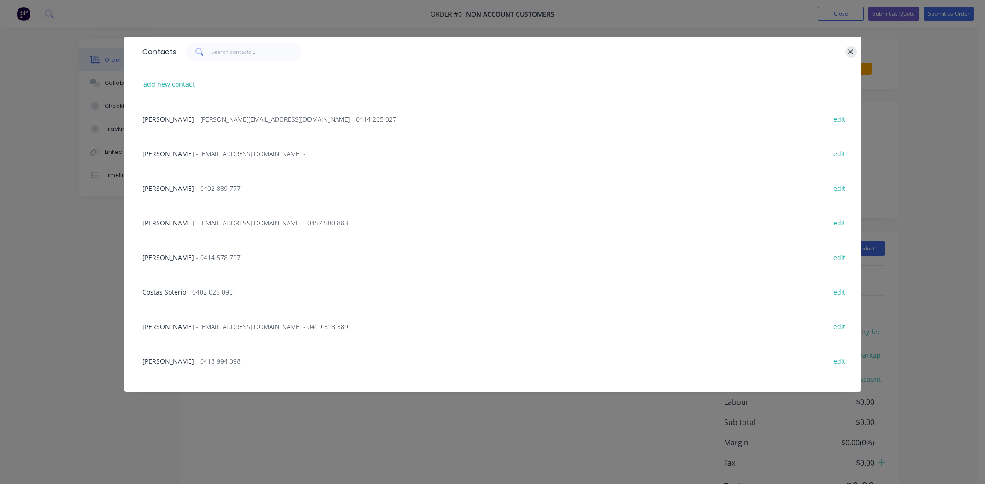
click at [851, 52] on icon "button" at bounding box center [851, 51] width 5 height 5
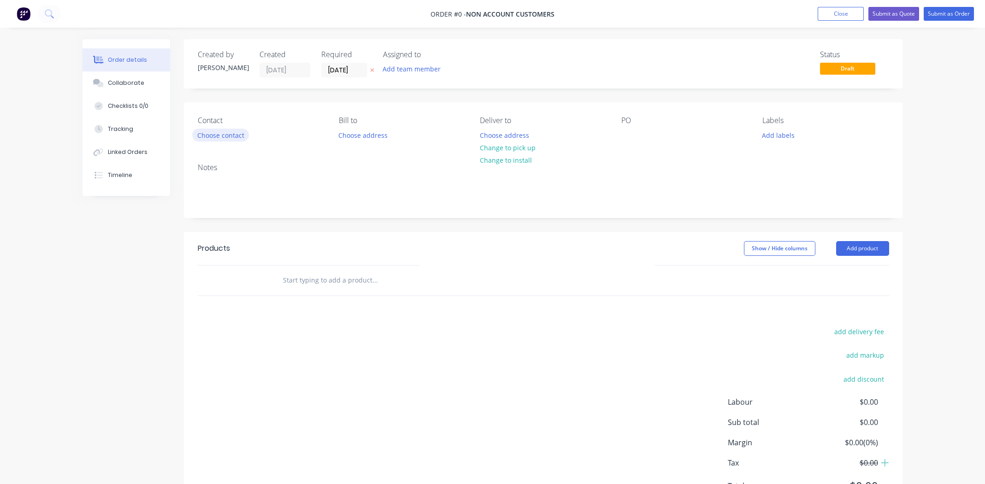
click at [226, 131] on button "Choose contact" at bounding box center [220, 135] width 57 height 12
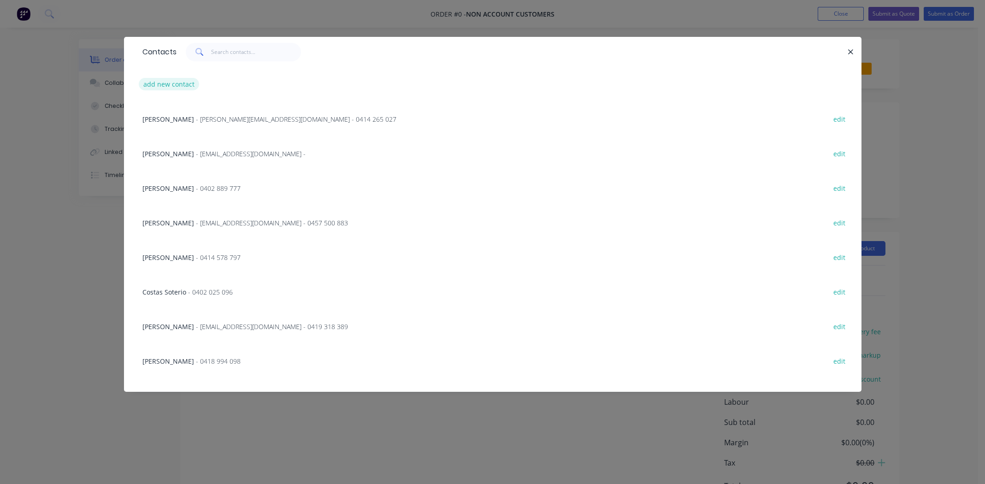
click at [164, 85] on button "add new contact" at bounding box center [169, 84] width 61 height 12
select select "AU"
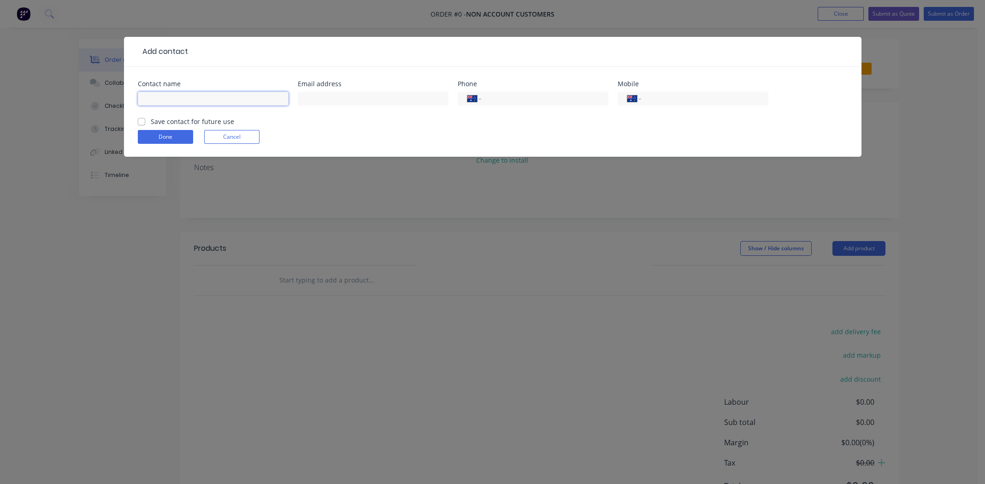
click at [184, 95] on input "text" at bounding box center [213, 99] width 151 height 14
click at [706, 95] on input "tel" at bounding box center [703, 99] width 111 height 11
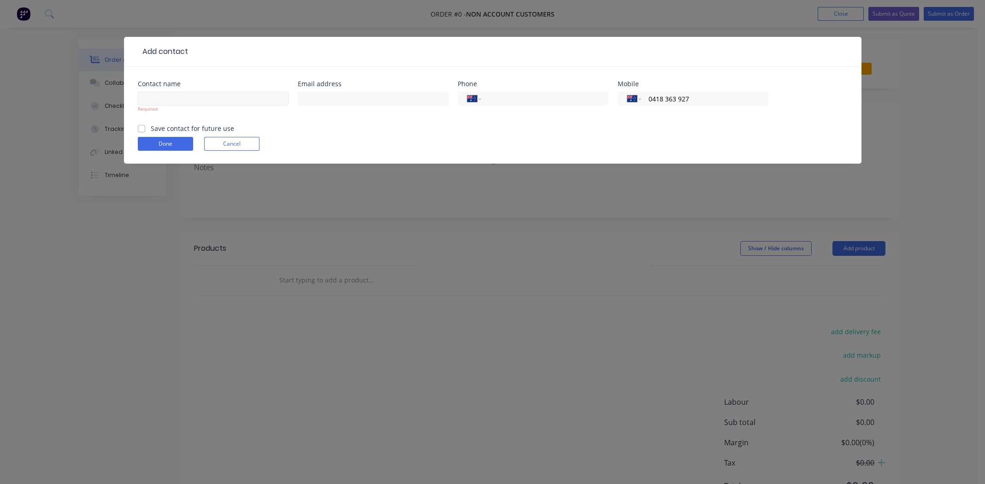
type input "0418 363 927"
click at [151, 93] on input "text" at bounding box center [213, 99] width 151 height 14
type input "[PERSON_NAME]"
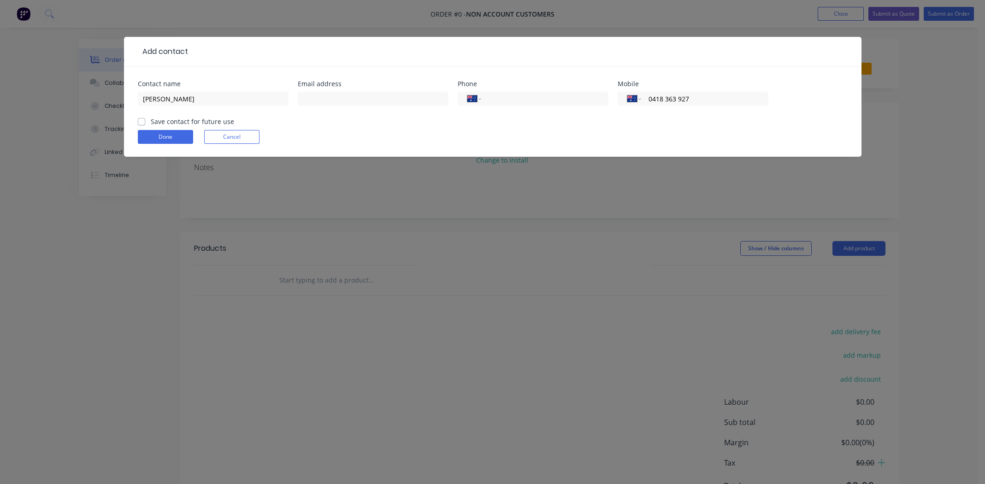
click at [293, 107] on div "Contact name [PERSON_NAME] Email address Phone International [GEOGRAPHIC_DATA] …" at bounding box center [493, 99] width 710 height 36
click at [151, 118] on label "Save contact for future use" at bounding box center [192, 122] width 83 height 10
click at [142, 118] on input "Save contact for future use" at bounding box center [141, 121] width 7 height 9
checkbox input "true"
click at [149, 136] on button "Done" at bounding box center [165, 137] width 55 height 14
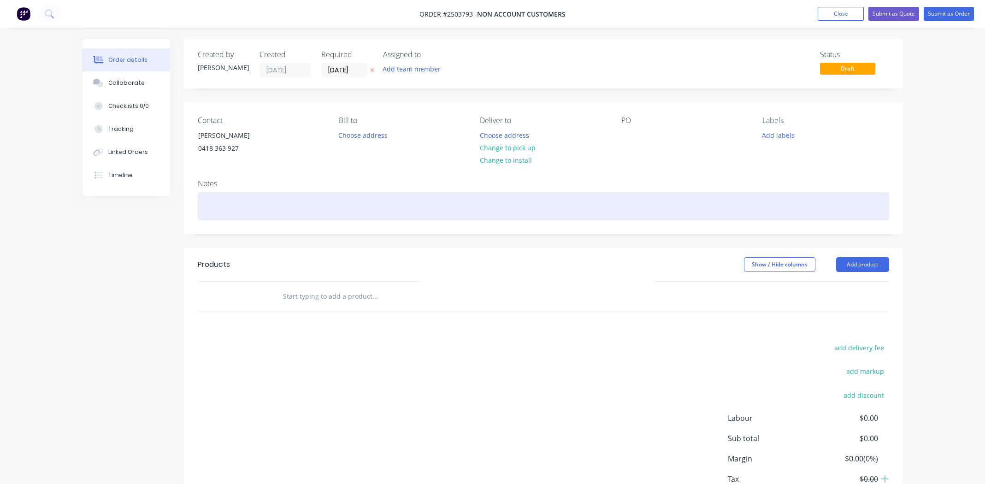
click at [234, 201] on div at bounding box center [544, 206] width 692 height 28
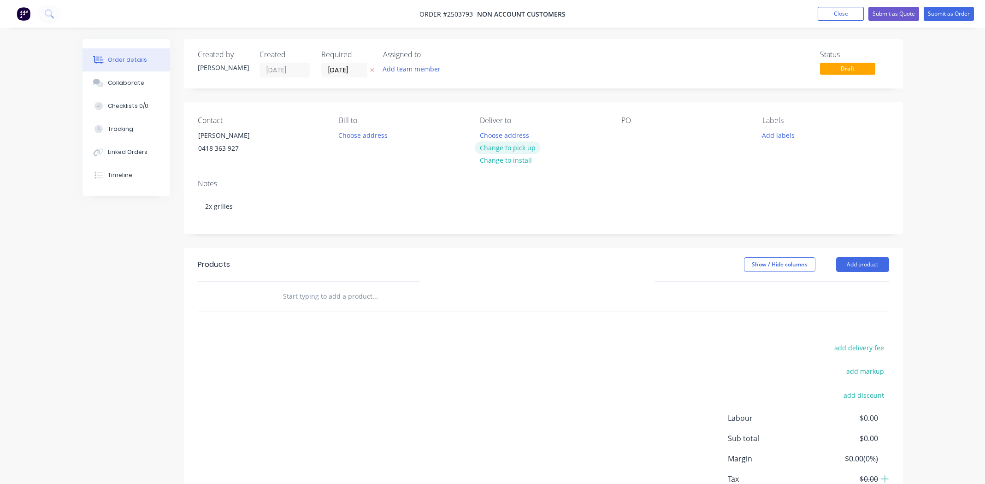
click at [515, 144] on button "Change to pick up" at bounding box center [507, 148] width 65 height 12
click at [621, 133] on div "Contact [PERSON_NAME] [PHONE_NUMBER] Bill to Choose address Pick up Change to d…" at bounding box center [543, 137] width 719 height 70
click at [622, 131] on div at bounding box center [629, 135] width 15 height 13
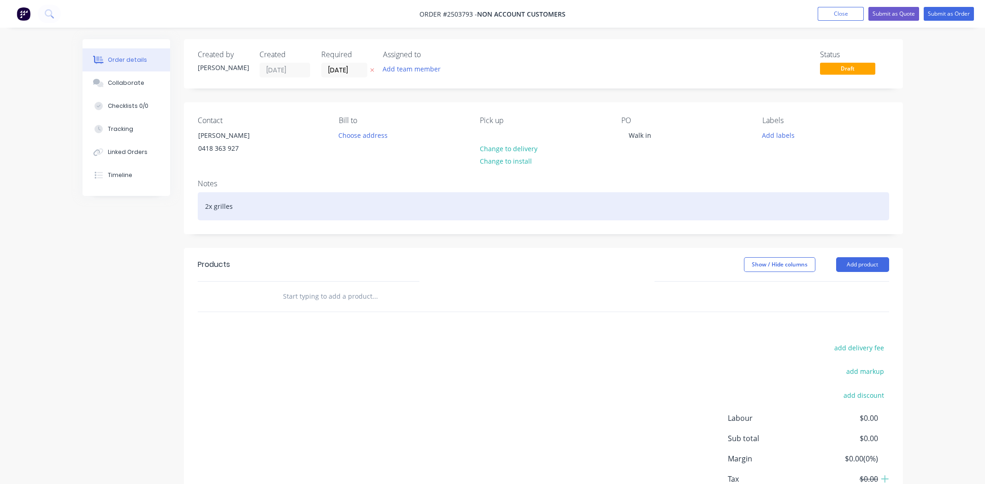
click at [203, 204] on div "2x grilles" at bounding box center [544, 206] width 692 height 28
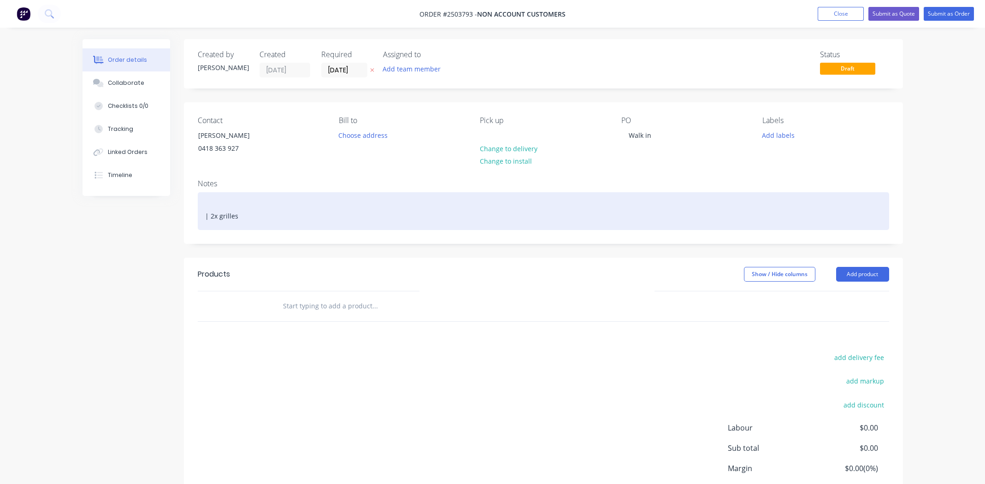
click at [225, 202] on div "| 2x grilles" at bounding box center [544, 211] width 692 height 38
click at [213, 202] on div "| 2x grilles" at bounding box center [544, 211] width 692 height 38
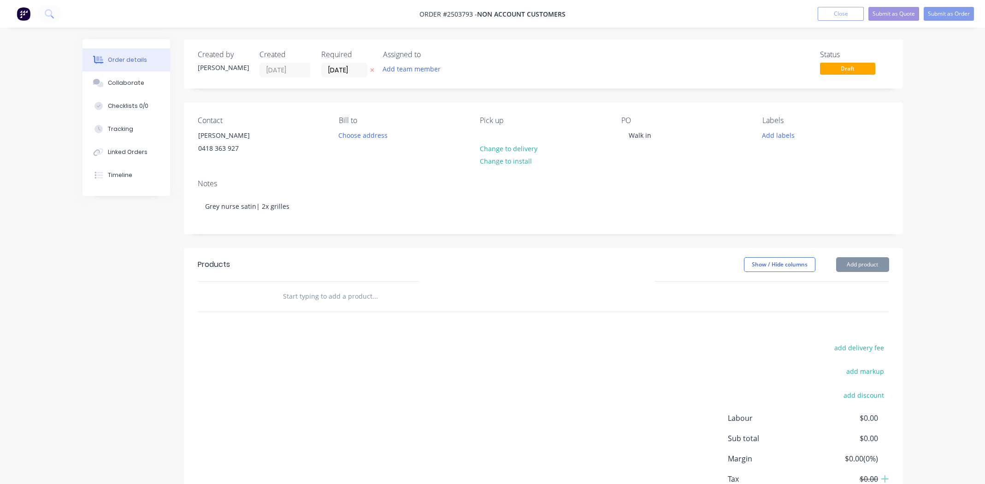
click at [299, 169] on div "Contact [PERSON_NAME] [PHONE_NUMBER] Bill to Choose address Pick up Change to d…" at bounding box center [543, 137] width 719 height 70
click at [844, 272] on button "Add product" at bounding box center [862, 264] width 53 height 15
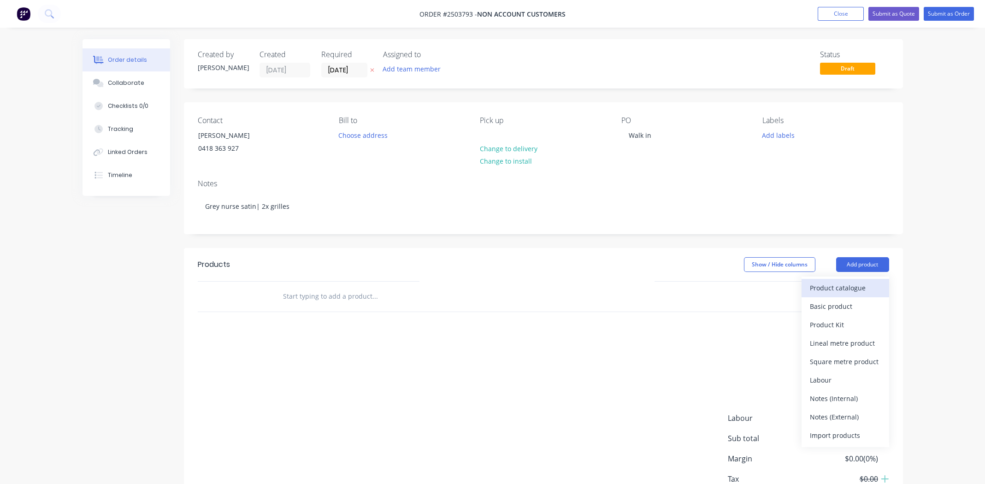
click at [837, 297] on button "Product catalogue" at bounding box center [846, 288] width 88 height 18
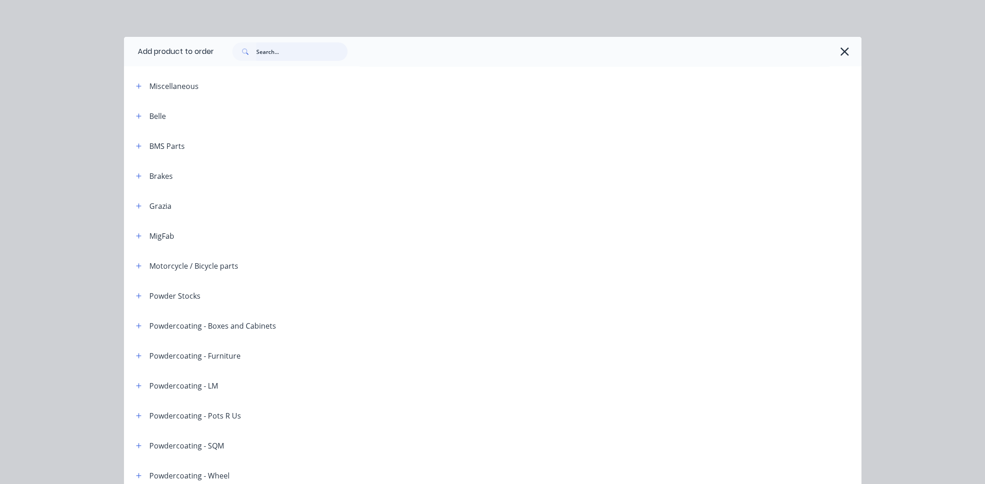
click at [285, 57] on input "text" at bounding box center [301, 51] width 91 height 18
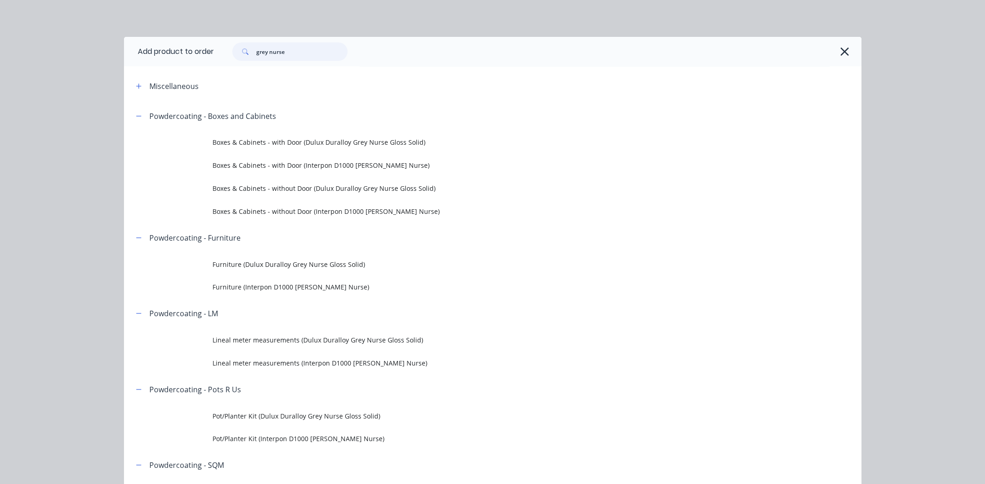
type input "grey nurse"
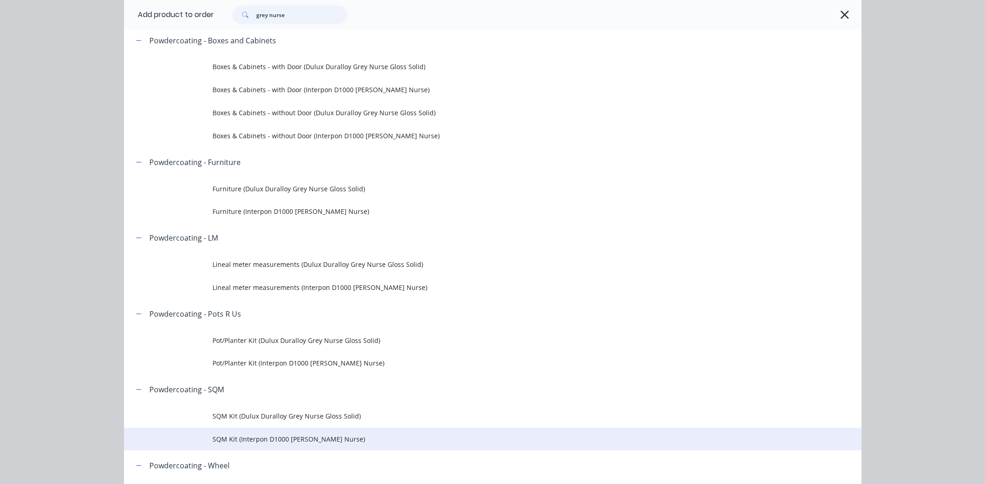
scroll to position [92, 0]
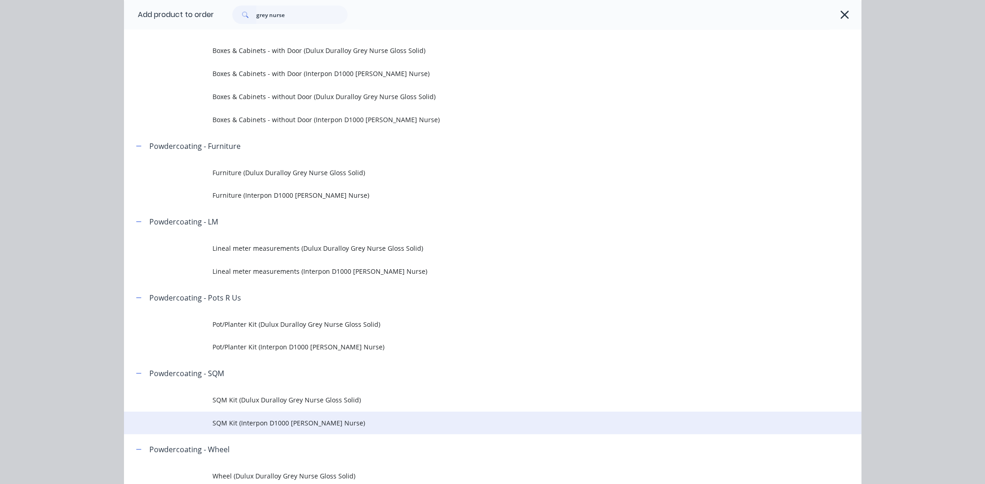
click at [301, 428] on td "SQM Kit (Interpon D1000 [PERSON_NAME] Nurse)" at bounding box center [537, 423] width 649 height 23
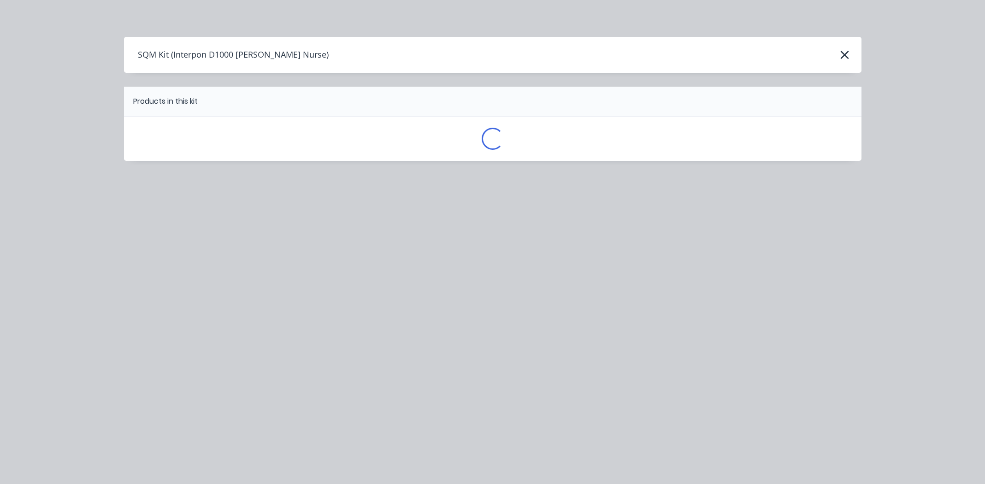
scroll to position [0, 0]
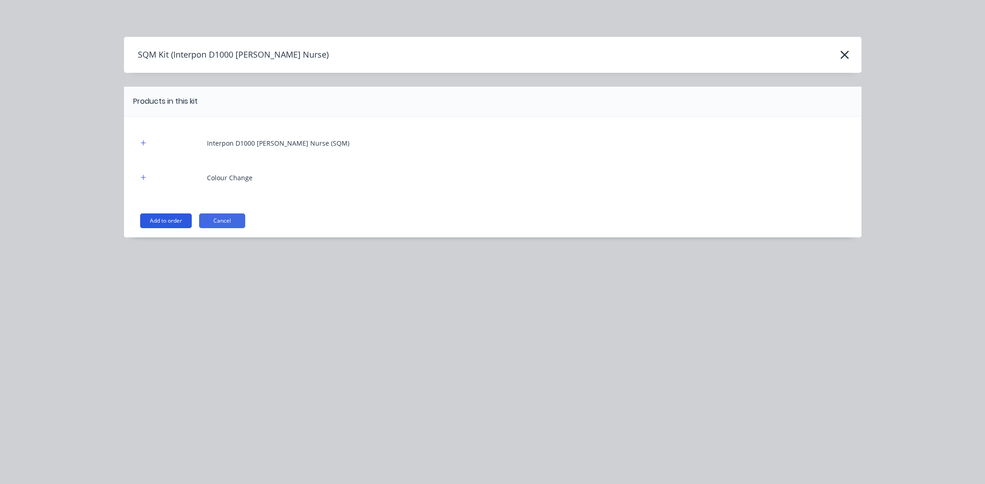
click at [174, 218] on button "Add to order" at bounding box center [166, 221] width 52 height 15
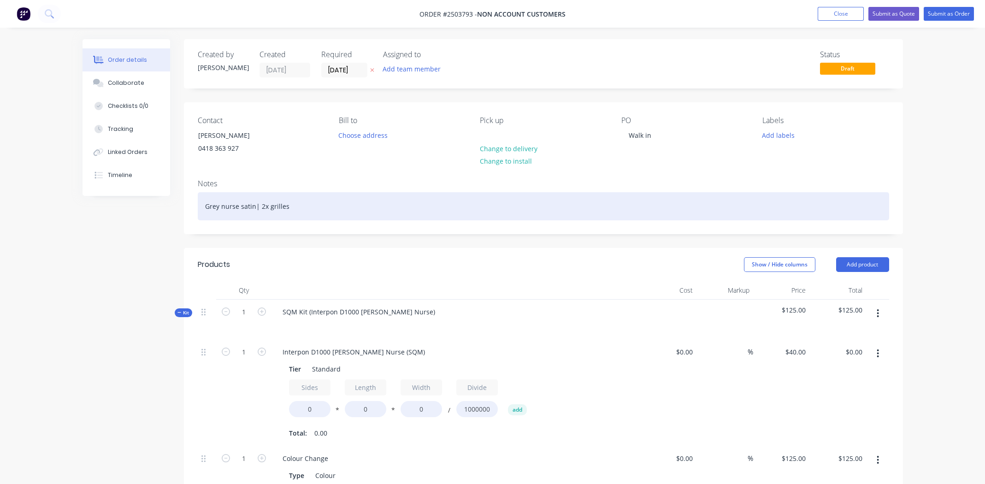
click at [254, 205] on div "Grey nurse satin | 2x grilles" at bounding box center [544, 206] width 692 height 28
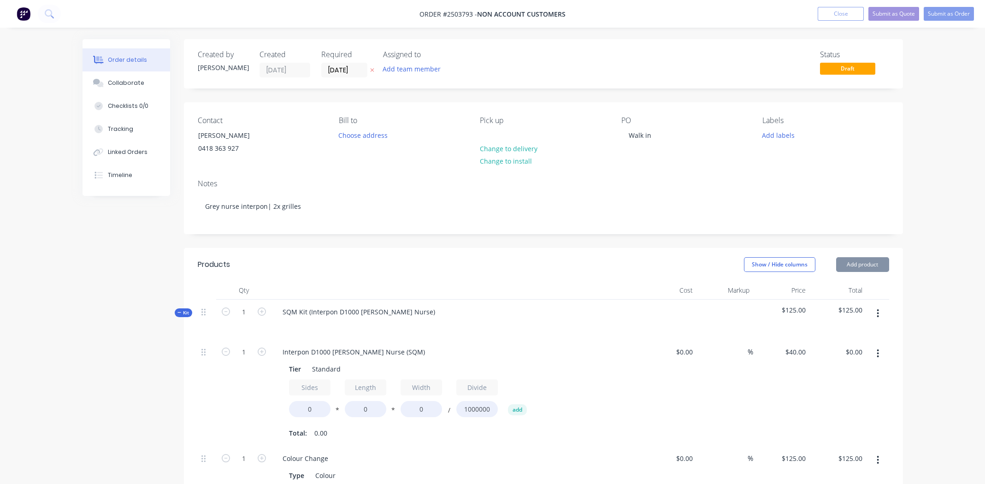
click at [371, 255] on div "Created by [PERSON_NAME] Created [DATE] Required [DATE] Assigned to Add team me…" at bounding box center [543, 398] width 719 height 719
drag, startPoint x: 309, startPoint y: 321, endPoint x: 173, endPoint y: 320, distance: 135.6
click at [173, 320] on div "Created by [PERSON_NAME] Created [DATE] Required [DATE] Assigned to Add team me…" at bounding box center [493, 405] width 821 height 733
click at [388, 319] on div "Interpon D1000 [PERSON_NAME] Nurse)" at bounding box center [344, 311] width 139 height 13
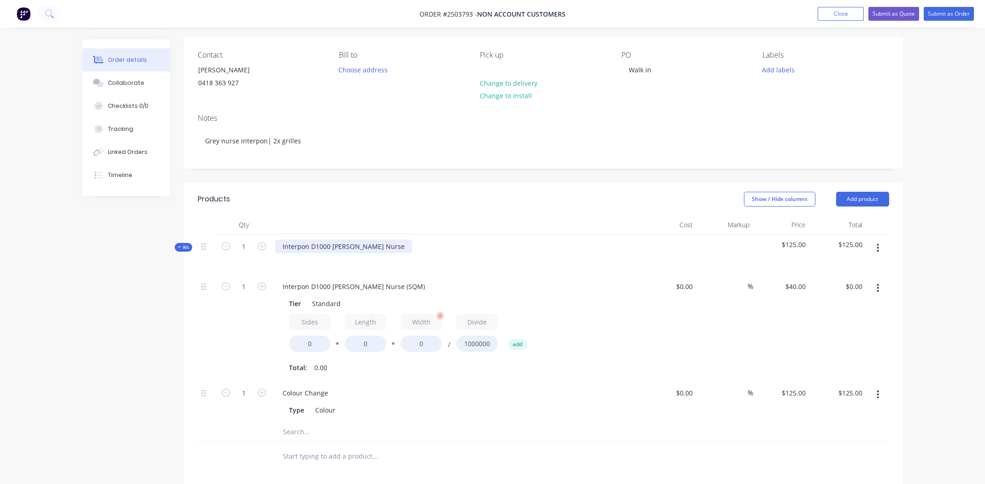
scroll to position [92, 0]
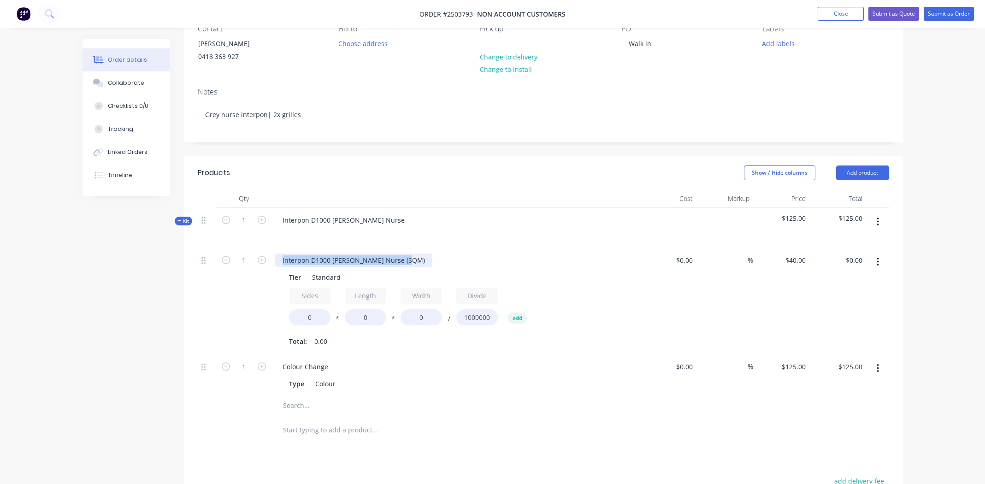
drag, startPoint x: 407, startPoint y: 270, endPoint x: 58, endPoint y: 251, distance: 350.0
click at [58, 251] on div "Order details Collaborate Checklists 0/0 Tracking Linked Orders Timeline Order …" at bounding box center [492, 294] width 985 height 772
drag, startPoint x: 315, startPoint y: 322, endPoint x: 256, endPoint y: 330, distance: 59.1
click at [256, 330] on div "1 Grille Tier Standard Sides 0 * Length 0 * Width 0 / Divide 1000000 add Total:…" at bounding box center [544, 301] width 692 height 107
type input "2"
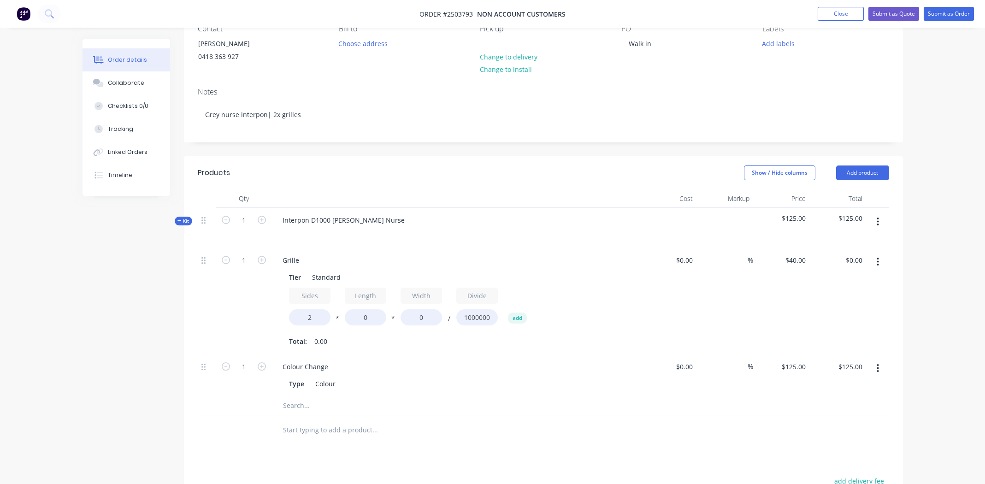
click at [902, 315] on div "Qty Cost Markup Price Total Kit 1 Interpon D1000 [PERSON_NAME] Nurse $125.00 $1…" at bounding box center [543, 318] width 719 height 256
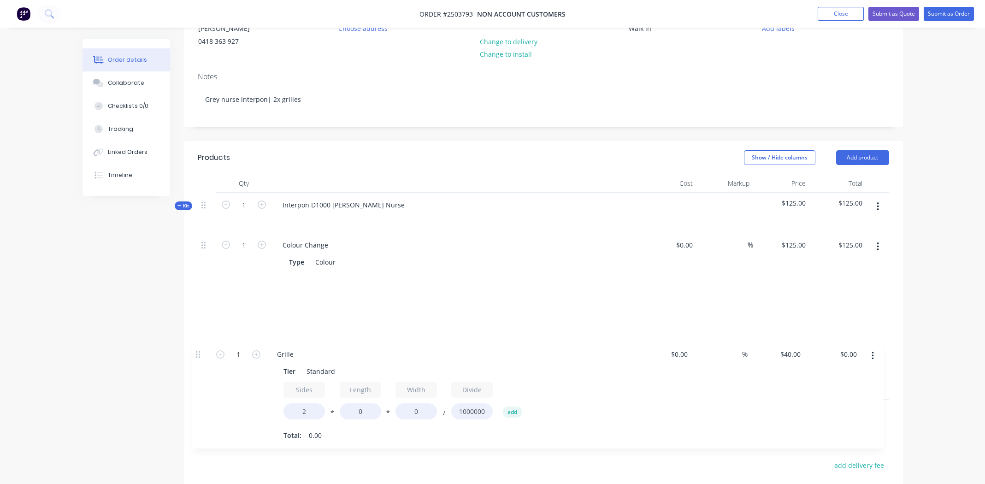
scroll to position [125, 0]
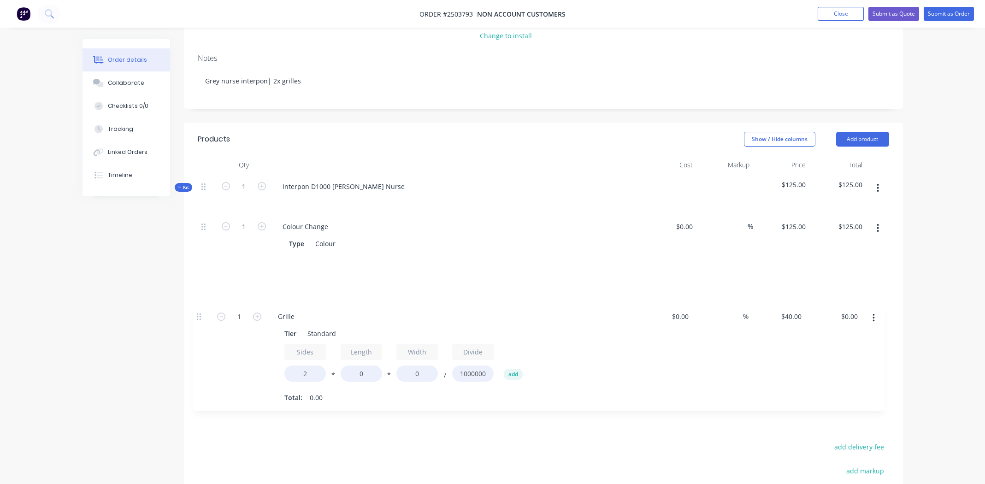
drag, startPoint x: 205, startPoint y: 267, endPoint x: 303, endPoint y: 322, distance: 111.9
click at [204, 310] on div "1 Grille Tier Standard Sides 2 * Length 0 * Width 0 / Divide 1000000 add Total:…" at bounding box center [544, 288] width 692 height 148
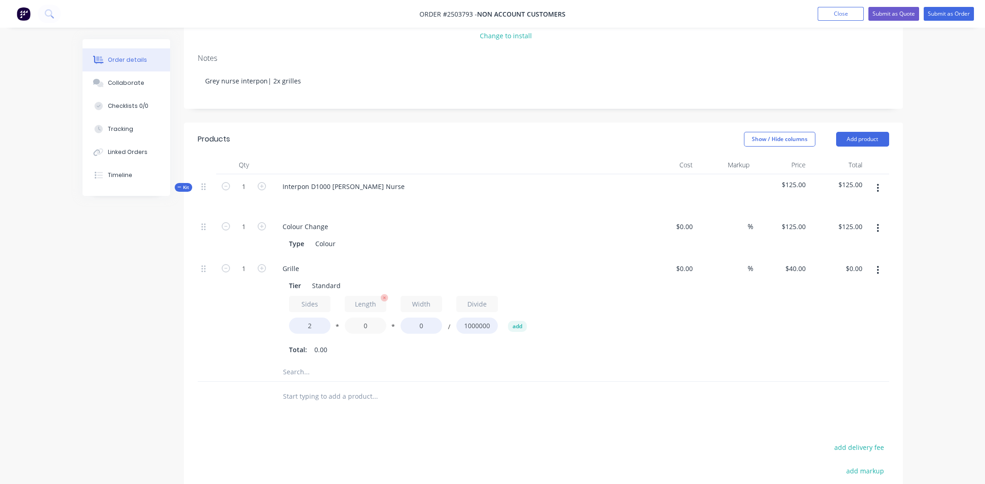
click at [380, 334] on input "0" at bounding box center [366, 326] width 42 height 16
type input "2000"
drag, startPoint x: 432, startPoint y: 335, endPoint x: 352, endPoint y: 323, distance: 80.6
click at [352, 325] on div "Sides 2 * Length 2000 * Width 0 / Divide 1000000 add" at bounding box center [456, 317] width 334 height 42
type input "200"
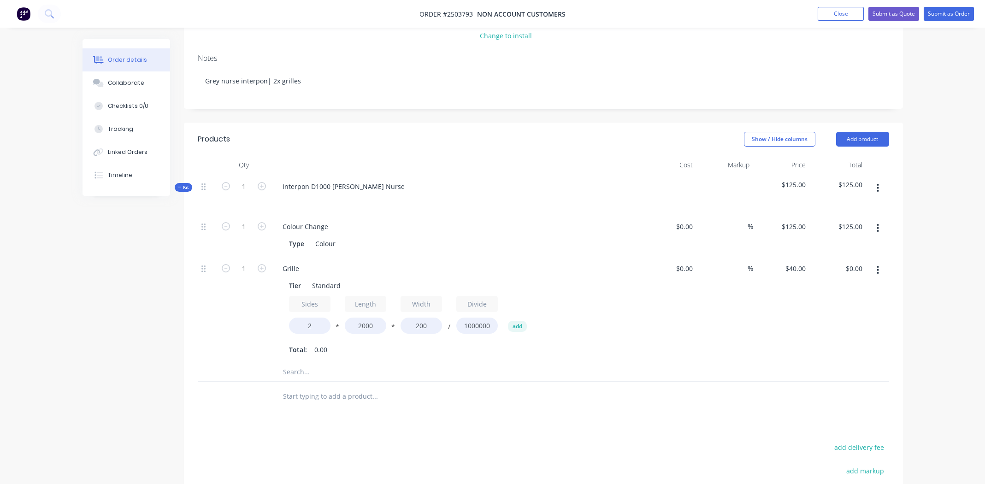
type input "$32.00"
click at [757, 404] on div at bounding box center [544, 397] width 692 height 30
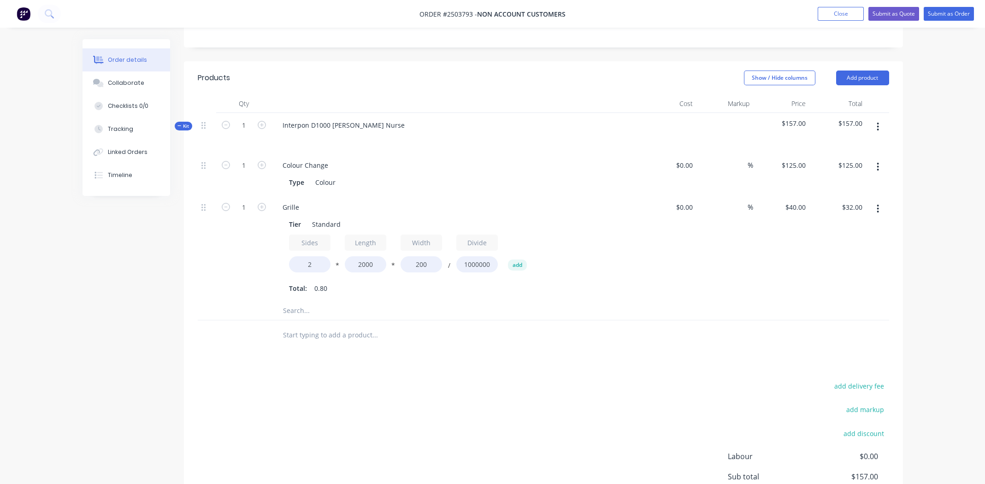
scroll to position [218, 0]
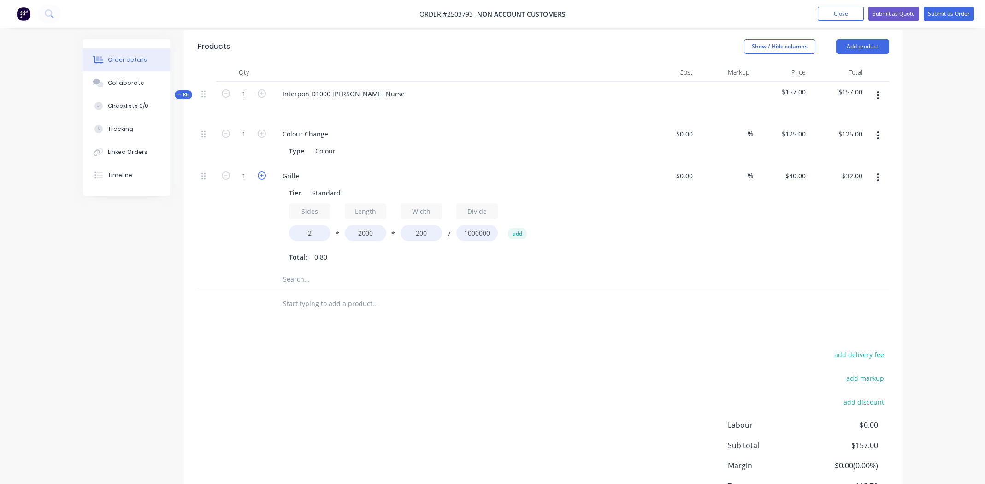
click at [260, 180] on icon "button" at bounding box center [262, 176] width 8 height 8
type input "2"
type input "$64.00"
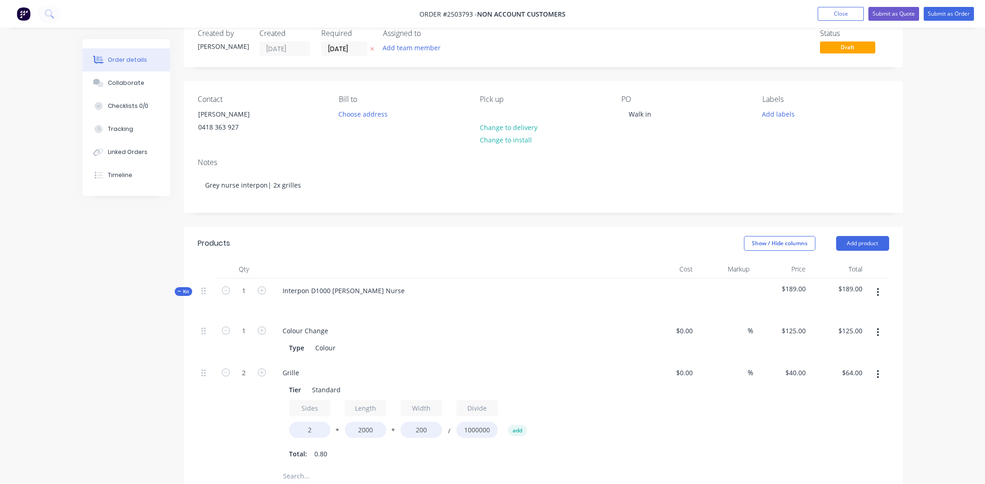
scroll to position [0, 0]
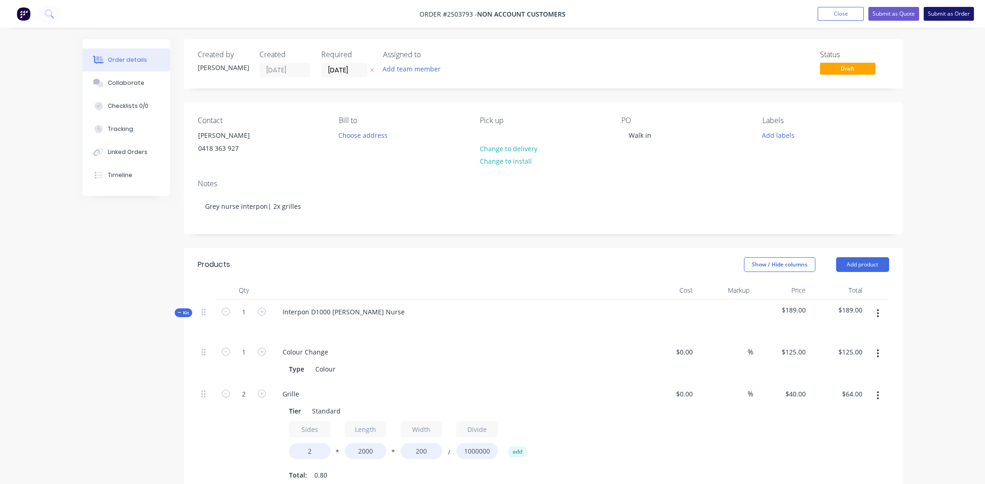
click at [949, 11] on button "Submit as Order" at bounding box center [949, 14] width 50 height 14
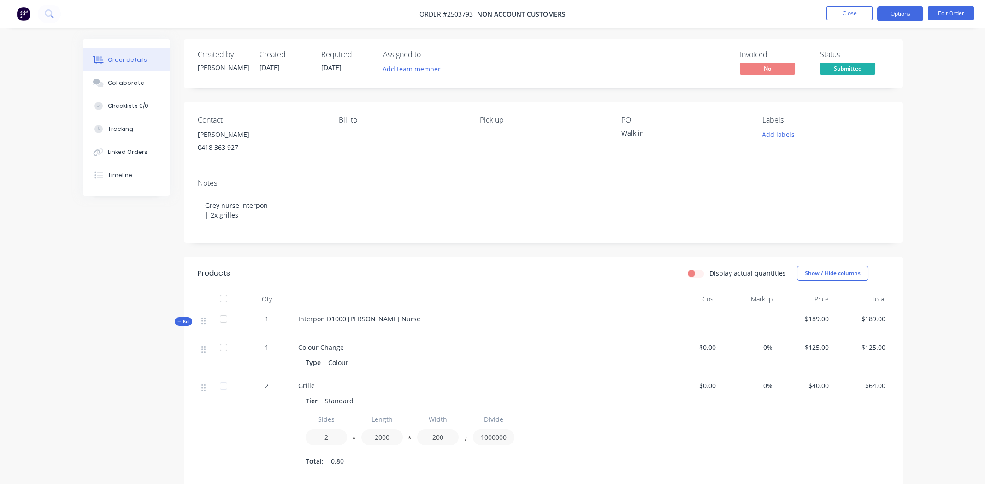
click at [903, 15] on button "Options" at bounding box center [901, 13] width 46 height 15
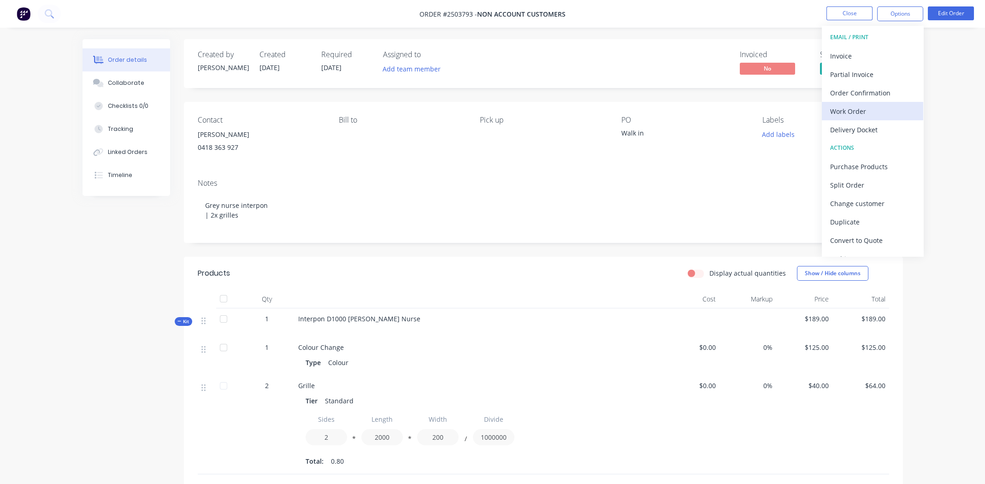
click at [853, 112] on div "Work Order" at bounding box center [872, 111] width 85 height 13
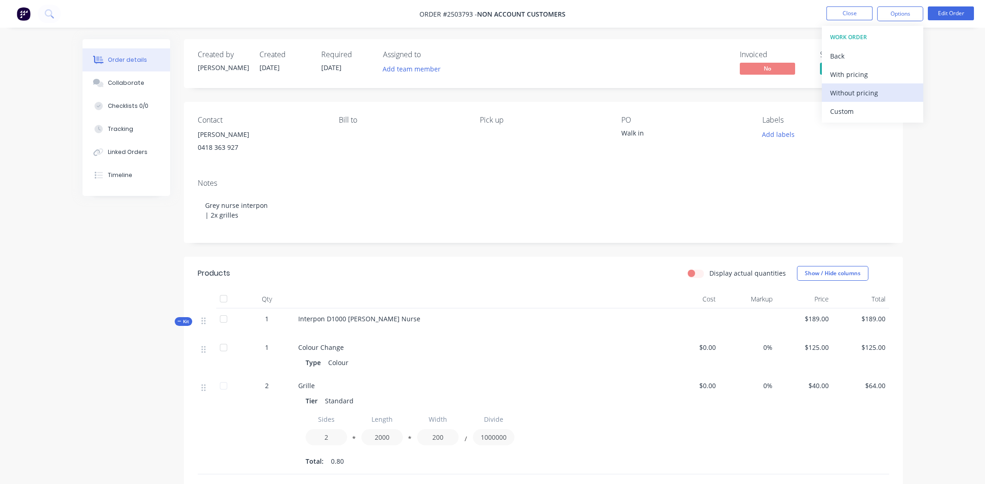
click at [872, 89] on div "Without pricing" at bounding box center [872, 92] width 85 height 13
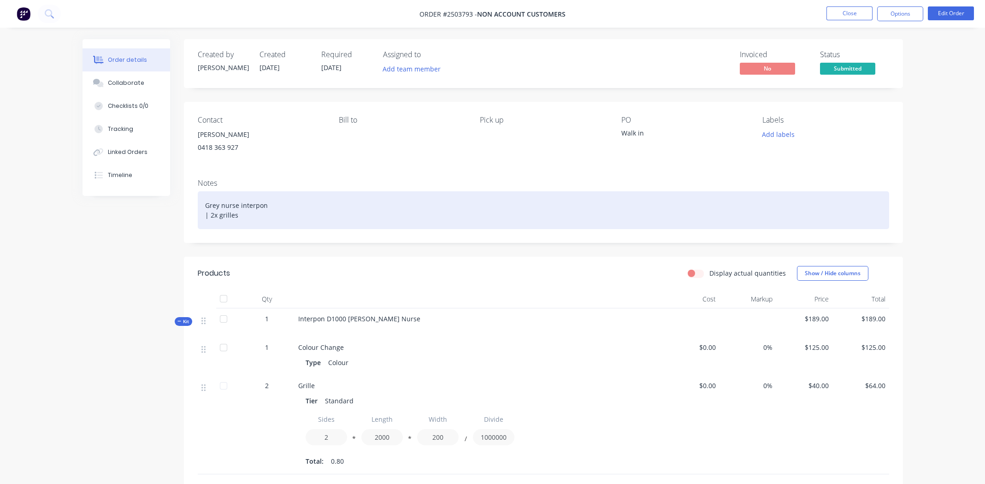
click at [726, 193] on div "Grey nurse interpon | 2x grilles" at bounding box center [544, 210] width 692 height 38
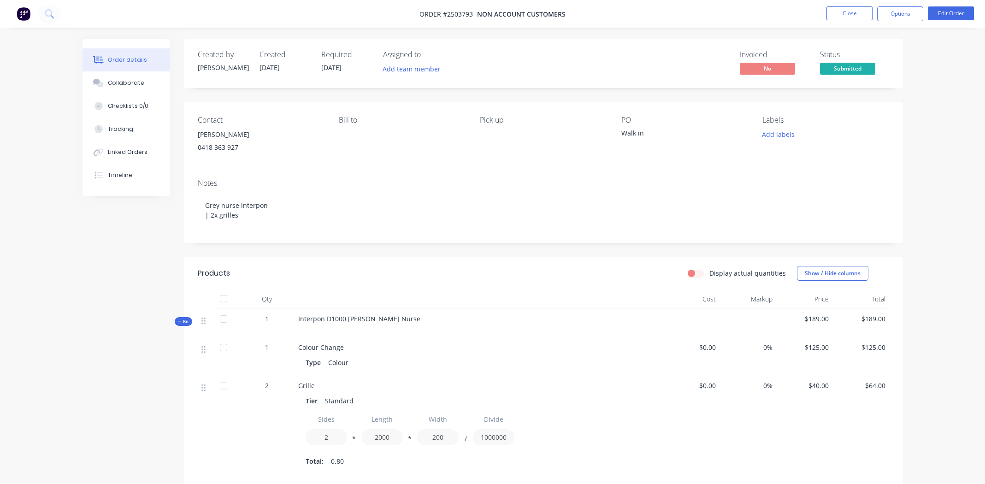
click at [663, 163] on div "Contact [PERSON_NAME] [PHONE_NUMBER] Bill to Pick up PO Walk in Labels Add labe…" at bounding box center [543, 137] width 719 height 70
click at [854, 10] on button "Close" at bounding box center [850, 13] width 46 height 14
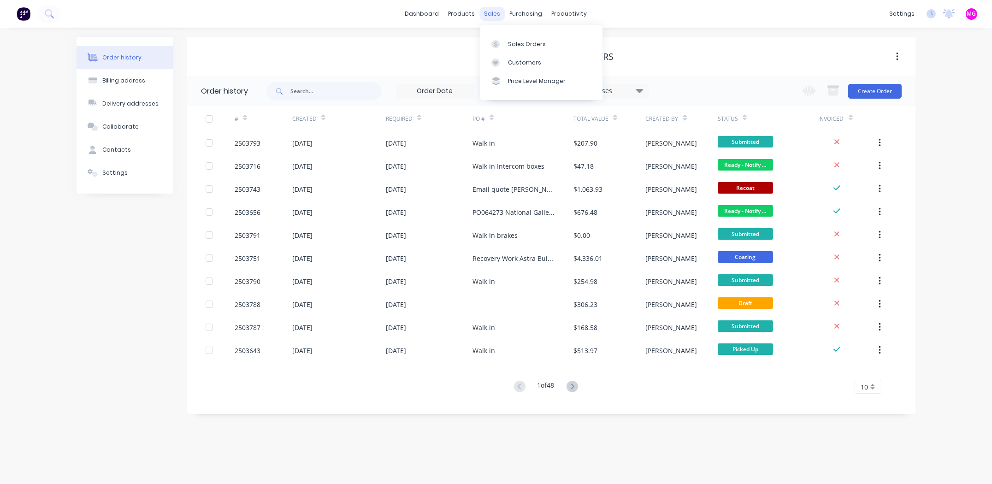
click at [489, 15] on div "sales" at bounding box center [492, 14] width 25 height 14
click at [522, 43] on div "Sales Orders" at bounding box center [527, 44] width 38 height 8
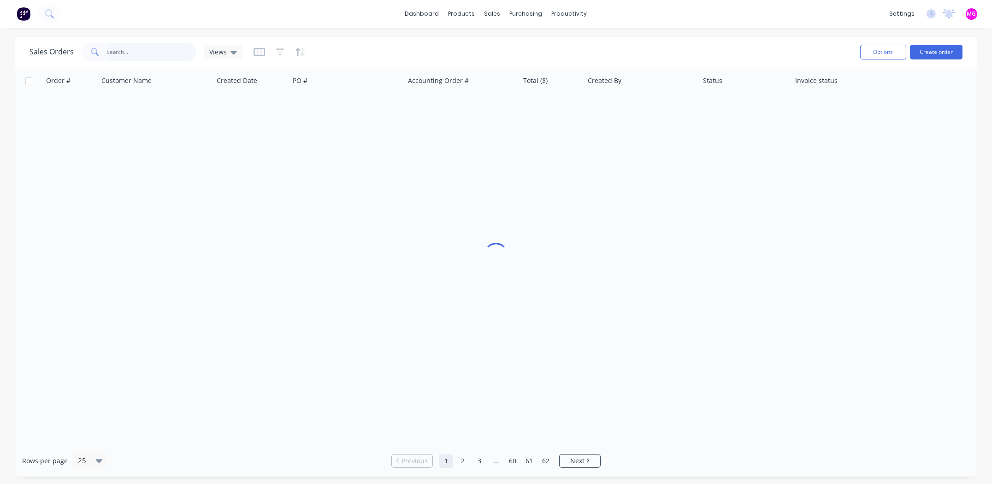
click at [155, 54] on input "text" at bounding box center [152, 52] width 90 height 18
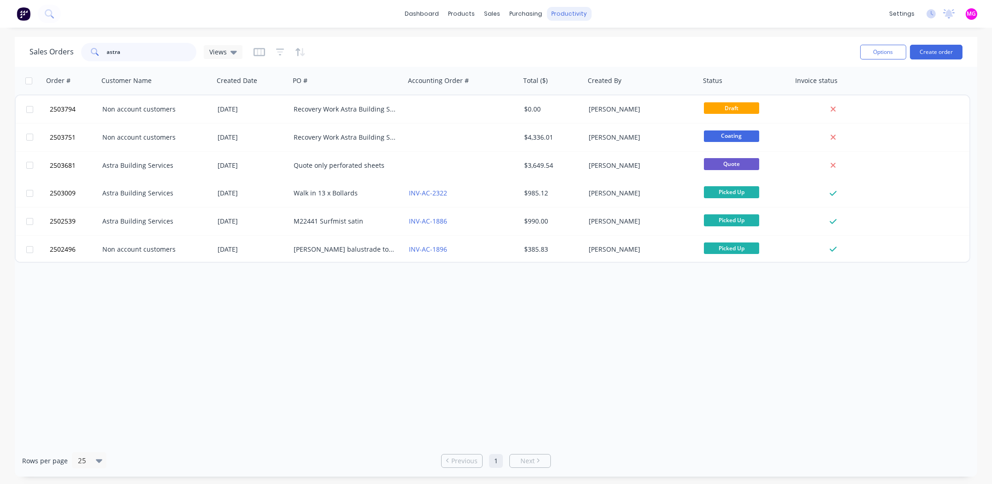
type input "astra"
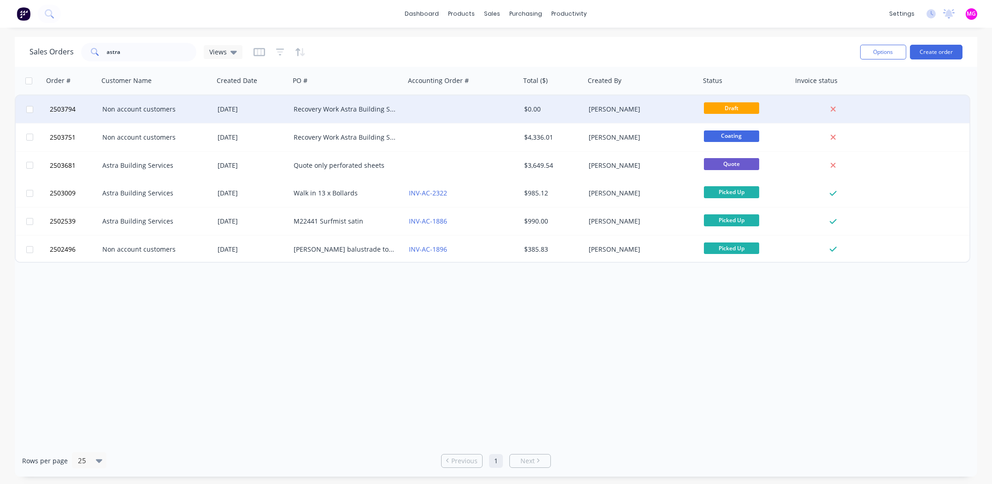
click at [320, 110] on div "Recovery Work Astra Building Stripping Transport" at bounding box center [345, 109] width 102 height 9
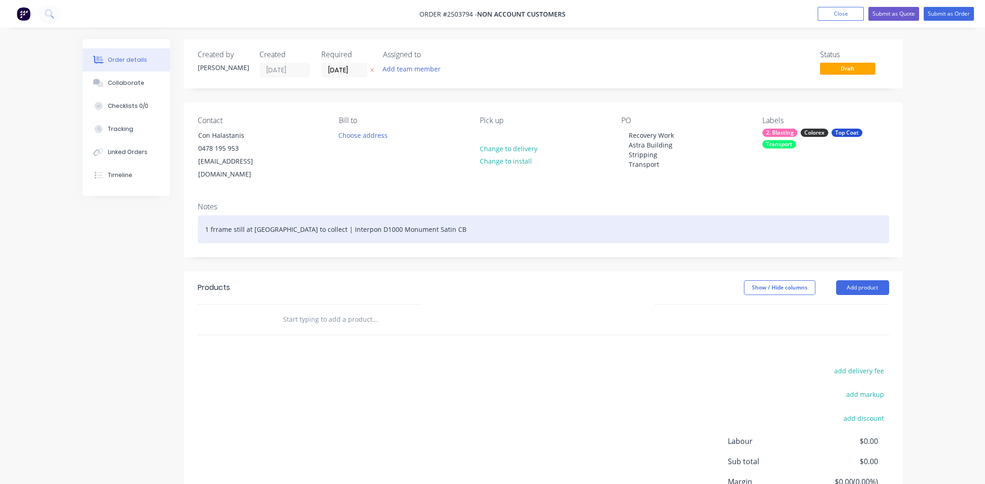
click at [599, 217] on div "1 frrame still at [GEOGRAPHIC_DATA] to collect | Interpon D1000 Monument Satin …" at bounding box center [544, 229] width 692 height 28
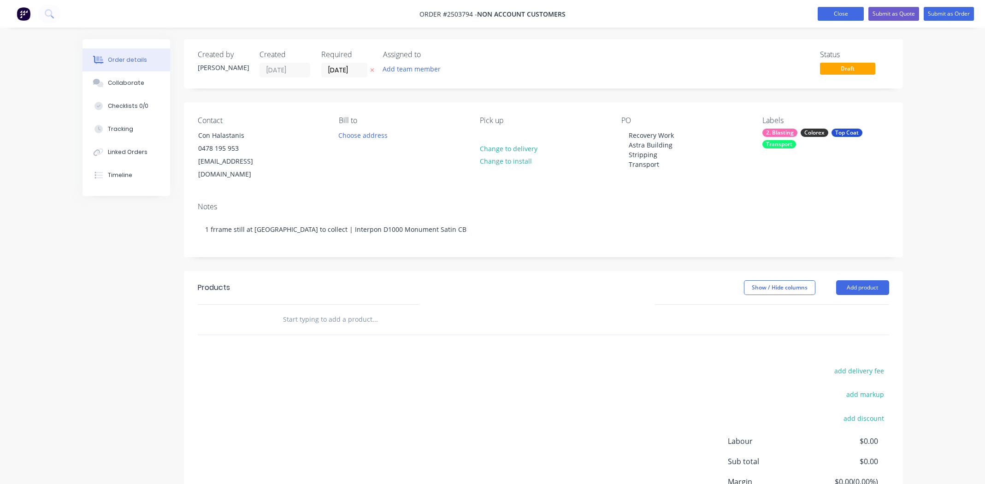
click at [844, 13] on button "Close" at bounding box center [841, 14] width 46 height 14
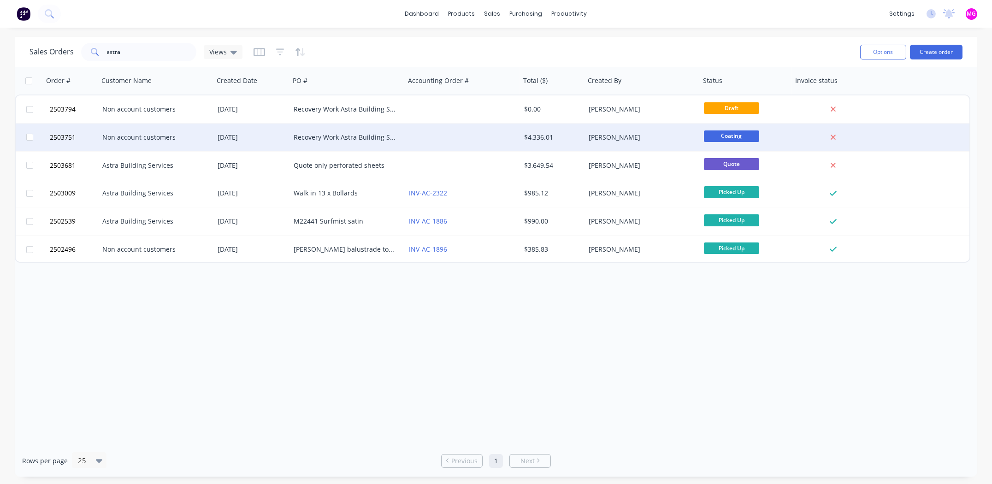
click at [126, 138] on div "Non account customers" at bounding box center [153, 137] width 102 height 9
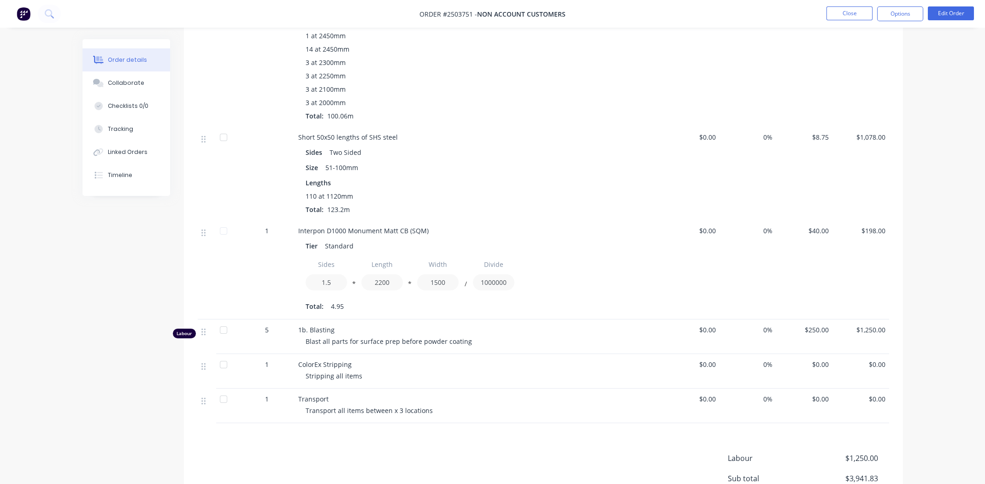
scroll to position [538, 0]
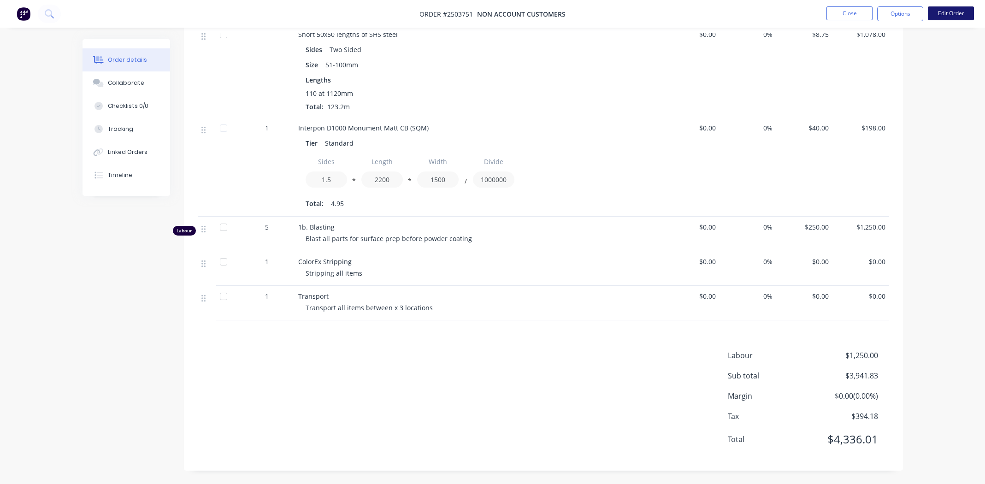
click at [951, 12] on button "Edit Order" at bounding box center [951, 13] width 46 height 14
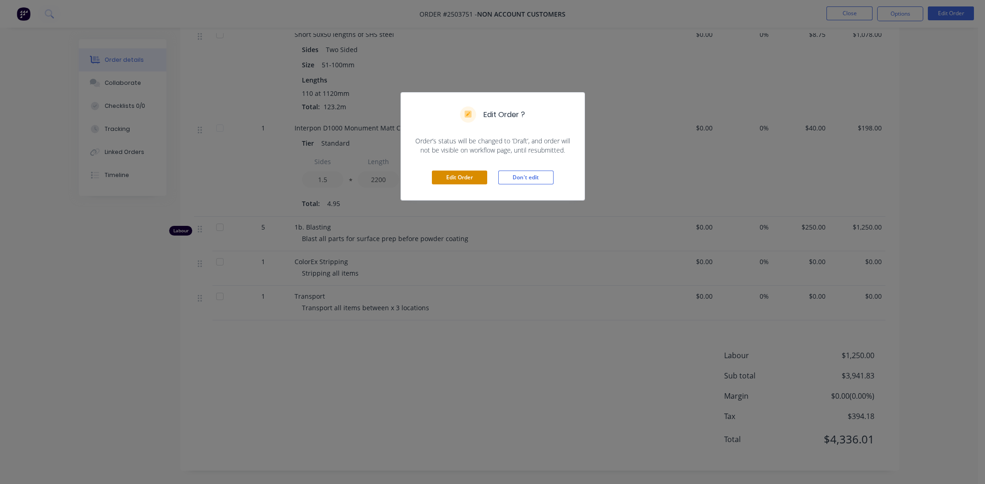
click at [475, 175] on button "Edit Order" at bounding box center [459, 178] width 55 height 14
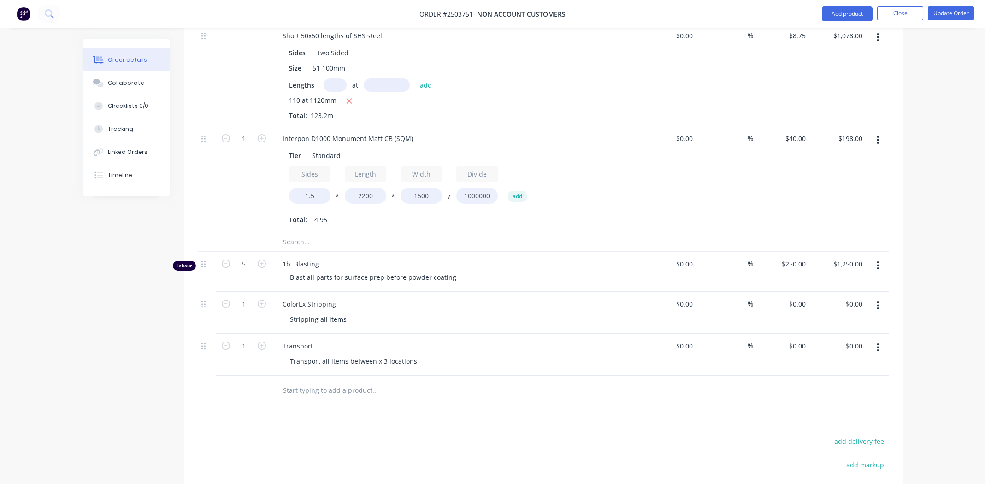
scroll to position [599, 0]
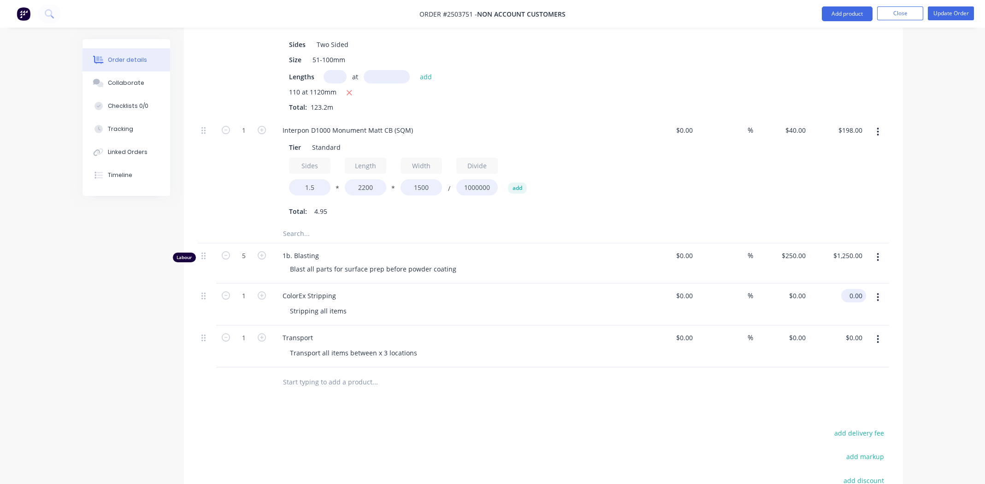
click at [859, 289] on input "0.00" at bounding box center [855, 295] width 21 height 13
type input "2990"
type input "$2,990.00"
drag, startPoint x: 587, startPoint y: 414, endPoint x: 602, endPoint y: 411, distance: 16.0
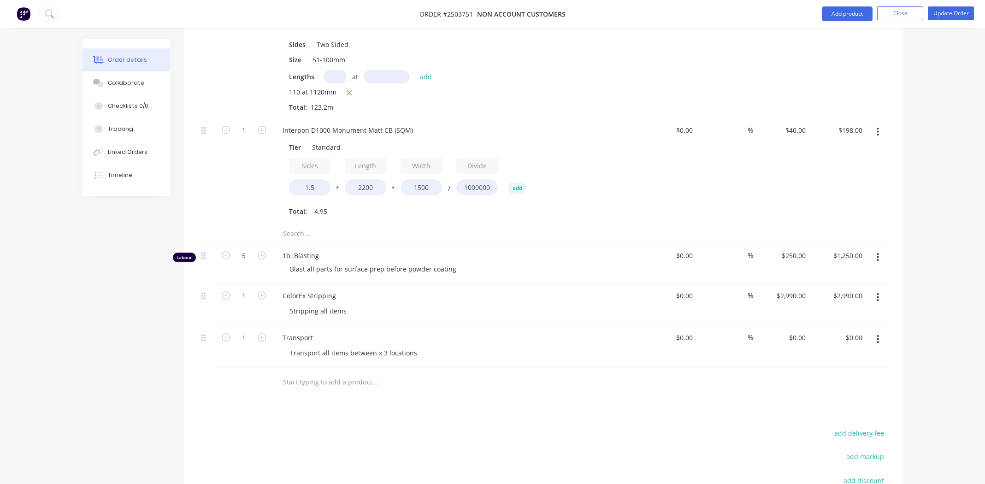
click at [592, 412] on div "Products Show / Hide columns Add product Qty Cost Markup Price Total Kit 1 Inte…" at bounding box center [543, 145] width 719 height 947
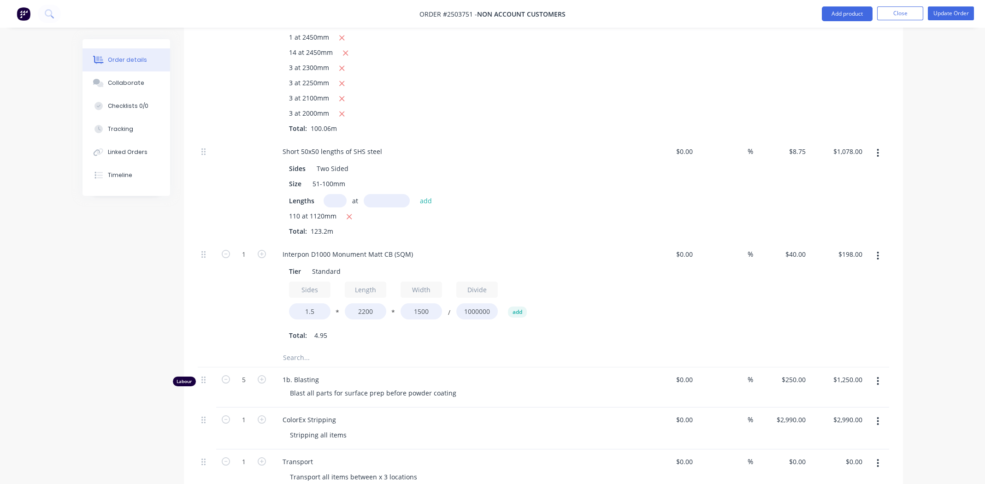
scroll to position [553, 0]
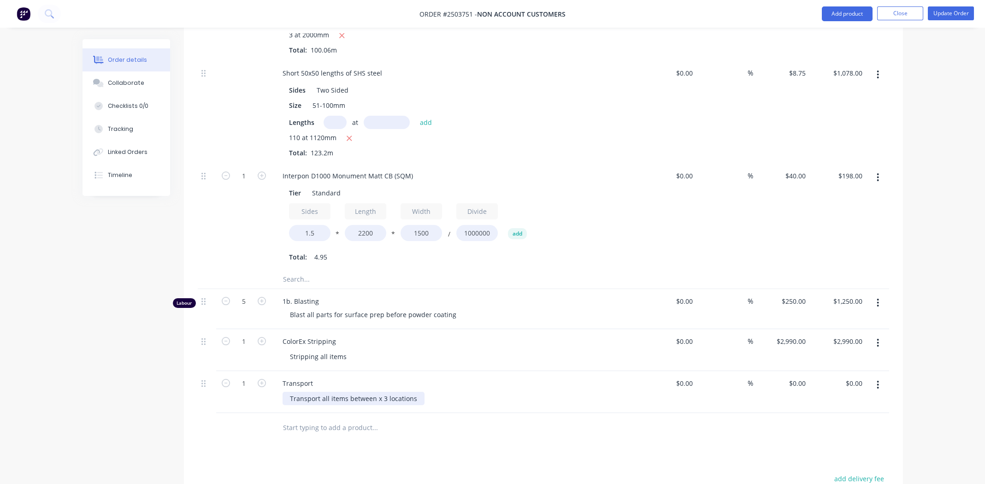
click at [417, 392] on div "Transport all items between x 3 locations" at bounding box center [354, 398] width 142 height 13
click at [426, 419] on input "text" at bounding box center [375, 428] width 184 height 18
click at [410, 392] on div "Transport all items between x 3 locations **Free Curtesy of Handyman Steel**" at bounding box center [412, 398] width 258 height 13
click at [414, 392] on div "Transport all items between x 3 locations **Free Curtesy of Handyman Steel**" at bounding box center [412, 398] width 258 height 13
click at [527, 425] on div at bounding box center [413, 428] width 277 height 18
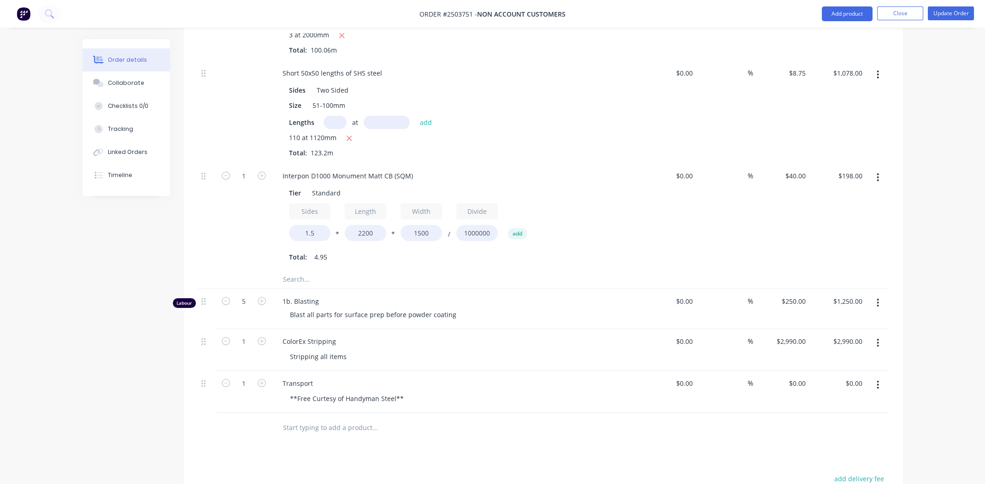
click at [503, 419] on div at bounding box center [413, 428] width 277 height 18
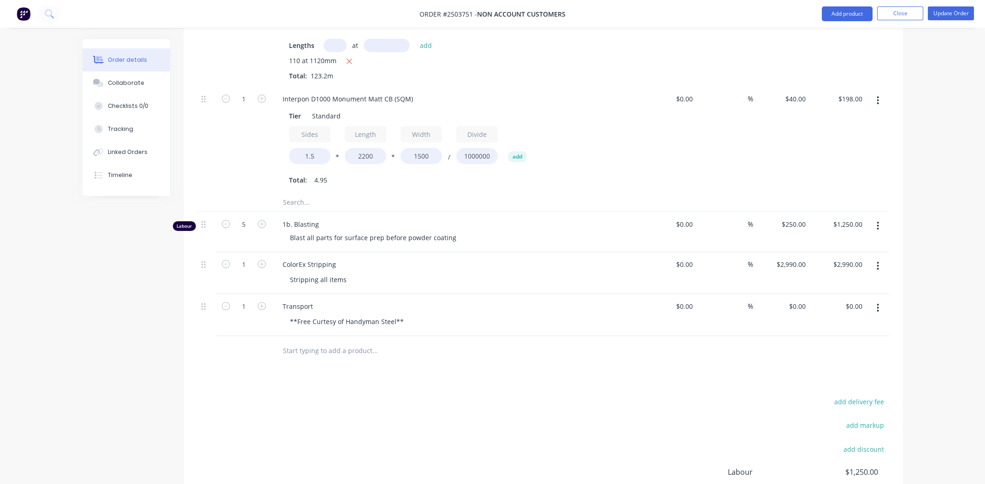
scroll to position [735, 0]
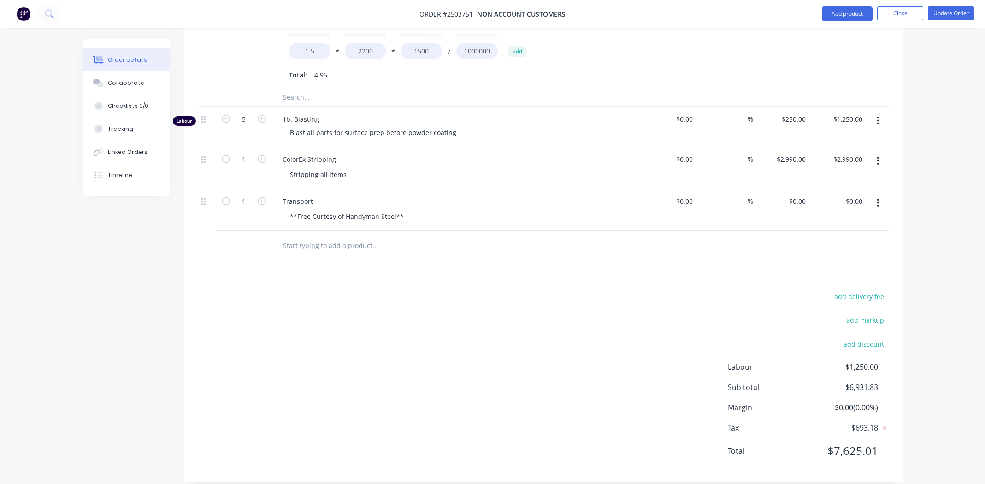
click at [461, 364] on div "add delivery fee add markup add discount Labour $1,250.00 Sub total $6,931.83 M…" at bounding box center [544, 380] width 692 height 178
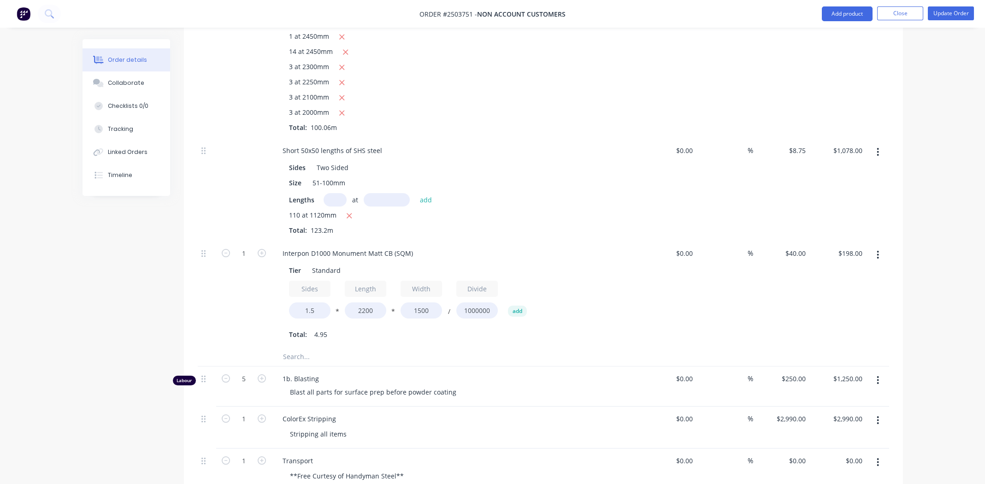
scroll to position [599, 0]
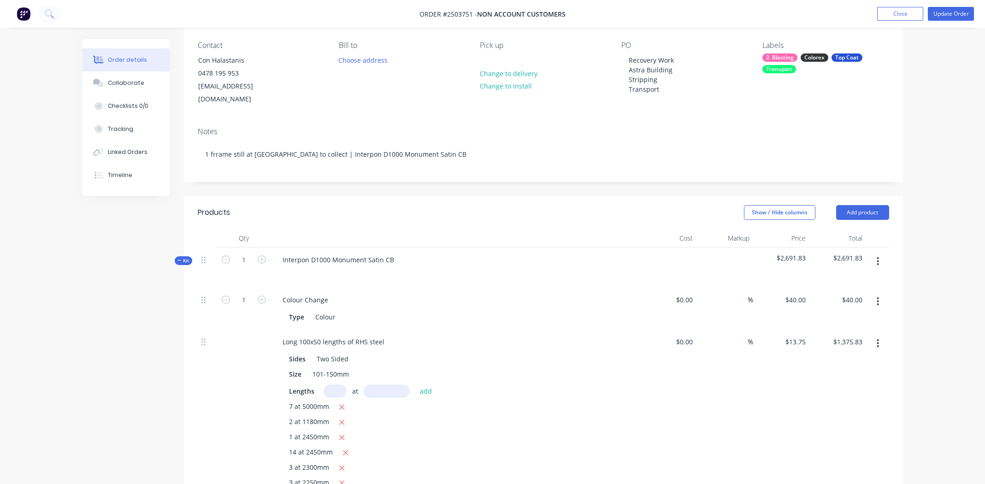
scroll to position [0, 0]
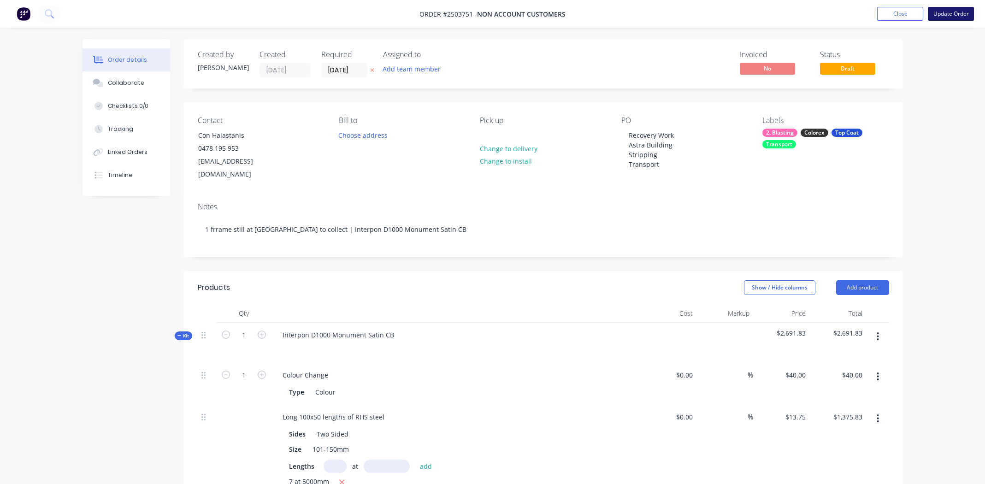
click at [952, 12] on button "Update Order" at bounding box center [951, 14] width 46 height 14
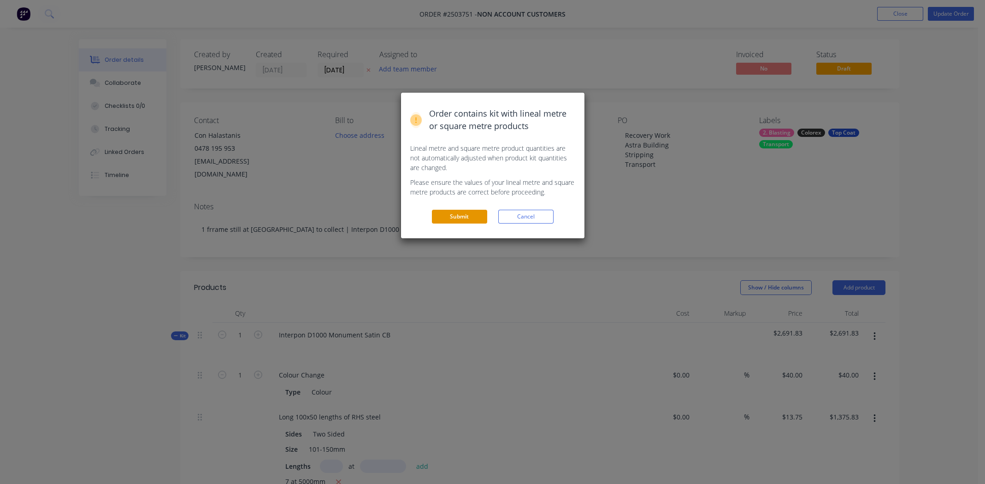
click at [454, 214] on button "Submit" at bounding box center [459, 217] width 55 height 14
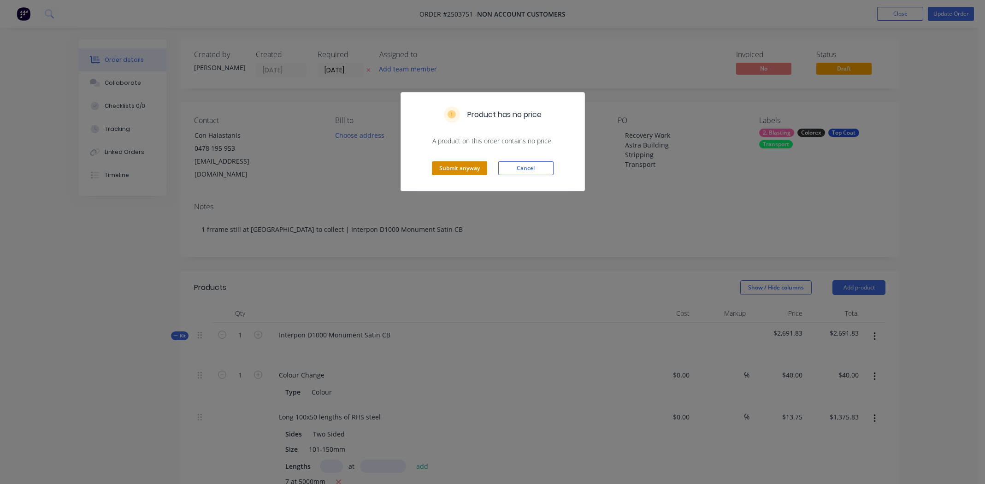
click at [445, 167] on button "Submit anyway" at bounding box center [459, 168] width 55 height 14
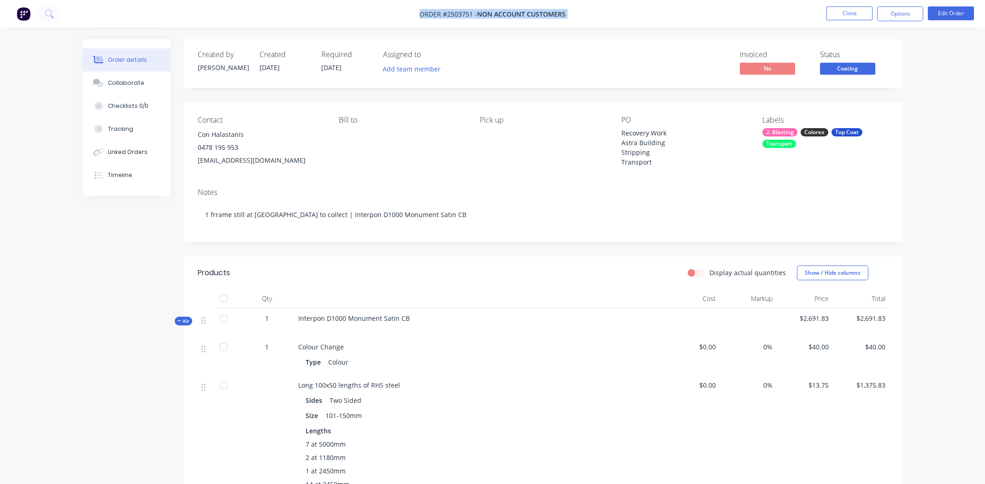
drag, startPoint x: 420, startPoint y: 15, endPoint x: 566, endPoint y: 17, distance: 146.7
click at [566, 17] on nav "Order #2503751 - Non account customers Close Options Edit Order" at bounding box center [492, 14] width 985 height 28
copy div "Order #2503751 - Non account customers Close Options Edit Order"
click at [670, 16] on nav "Order #2503751 - Non account customers Close Options Edit Order" at bounding box center [492, 14] width 985 height 28
click at [860, 11] on button "Close" at bounding box center [850, 13] width 46 height 14
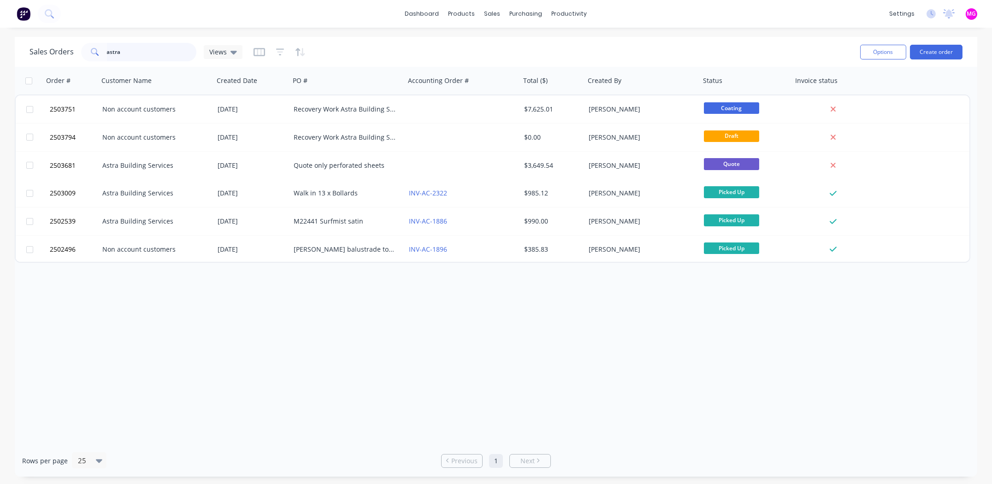
click at [128, 50] on input "astra" at bounding box center [152, 52] width 90 height 18
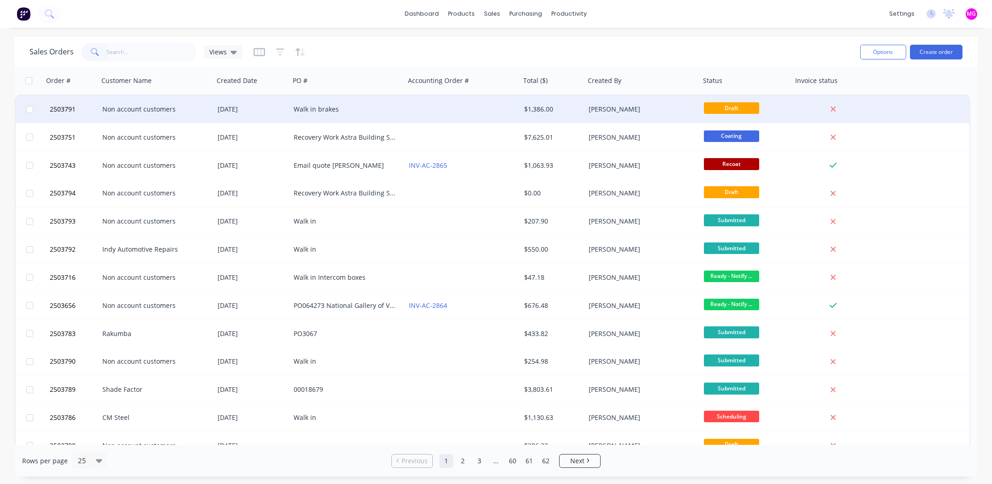
click at [156, 109] on div "Non account customers" at bounding box center [153, 109] width 102 height 9
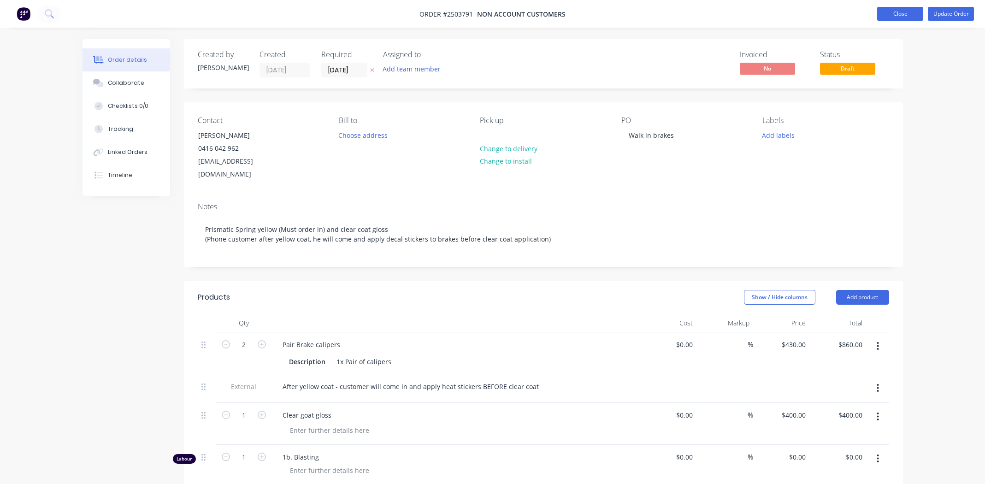
click at [894, 12] on button "Close" at bounding box center [901, 14] width 46 height 14
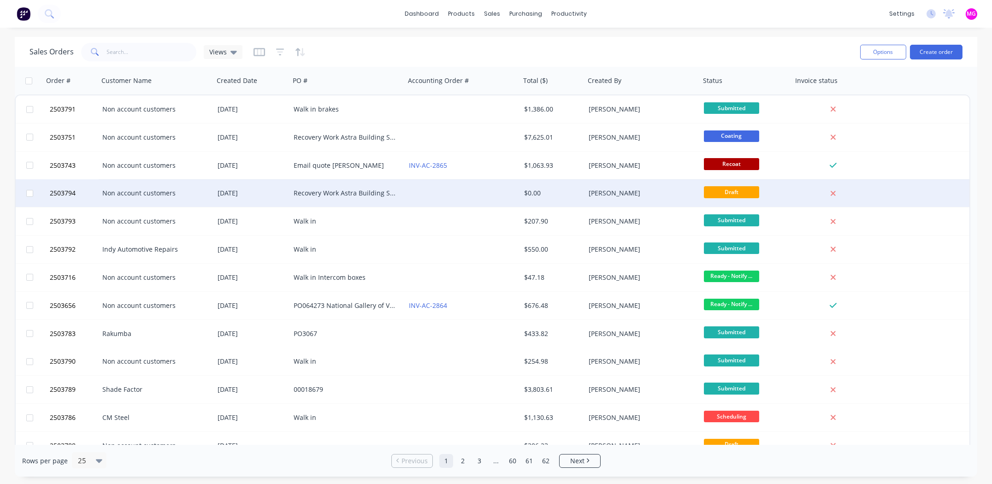
click at [119, 192] on div "Non account customers" at bounding box center [153, 193] width 102 height 9
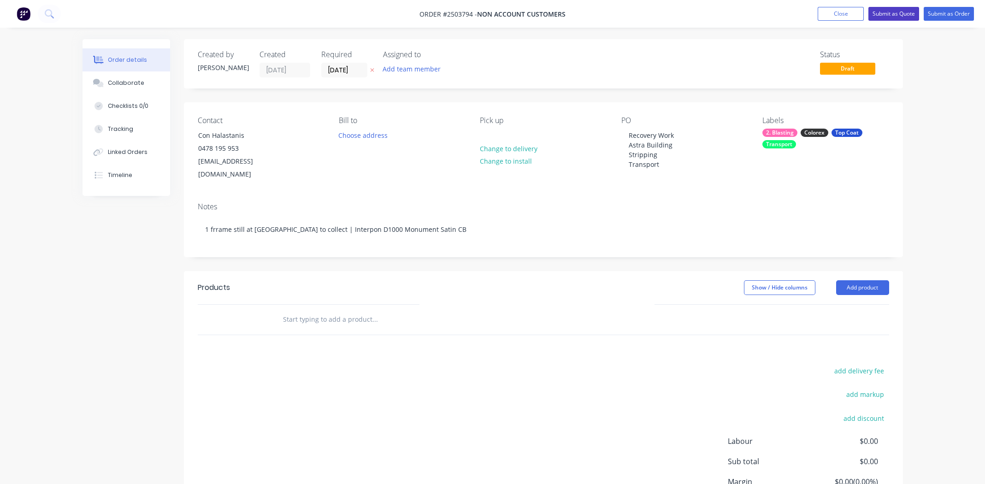
click at [895, 14] on button "Submit as Quote" at bounding box center [894, 14] width 51 height 14
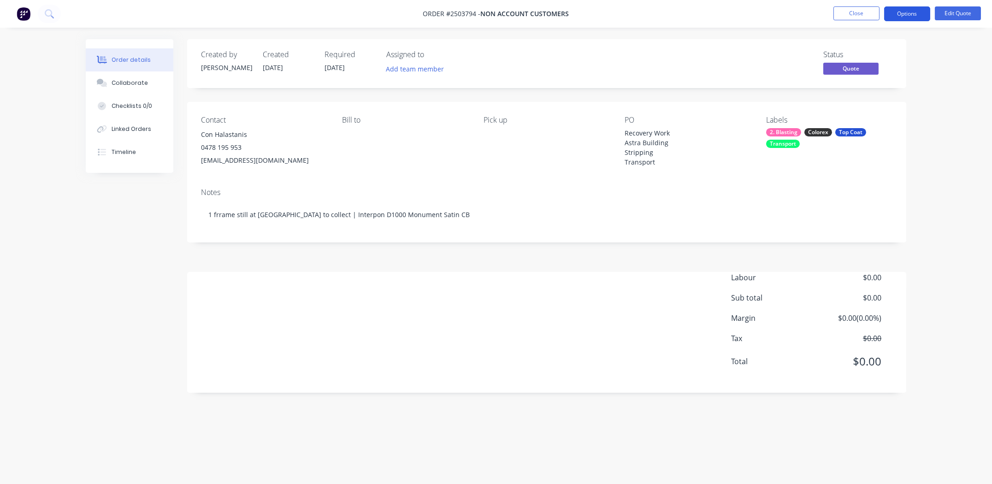
click at [899, 12] on button "Options" at bounding box center [907, 13] width 46 height 15
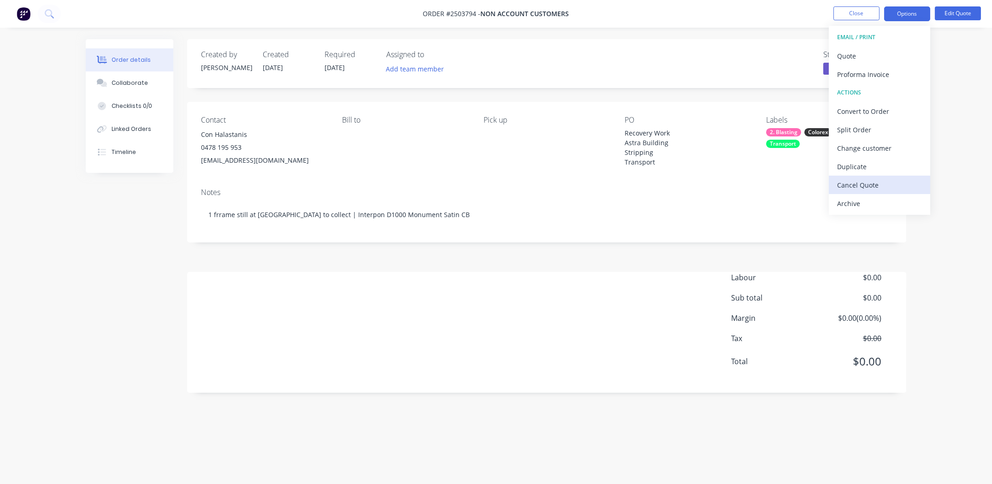
click at [858, 188] on div "Cancel Quote" at bounding box center [879, 184] width 85 height 13
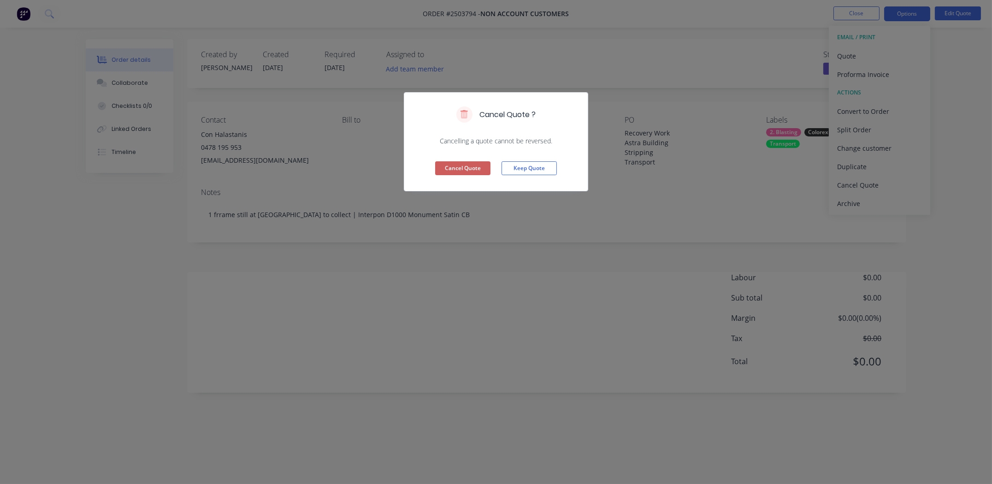
click at [463, 169] on button "Cancel Quote" at bounding box center [462, 168] width 55 height 14
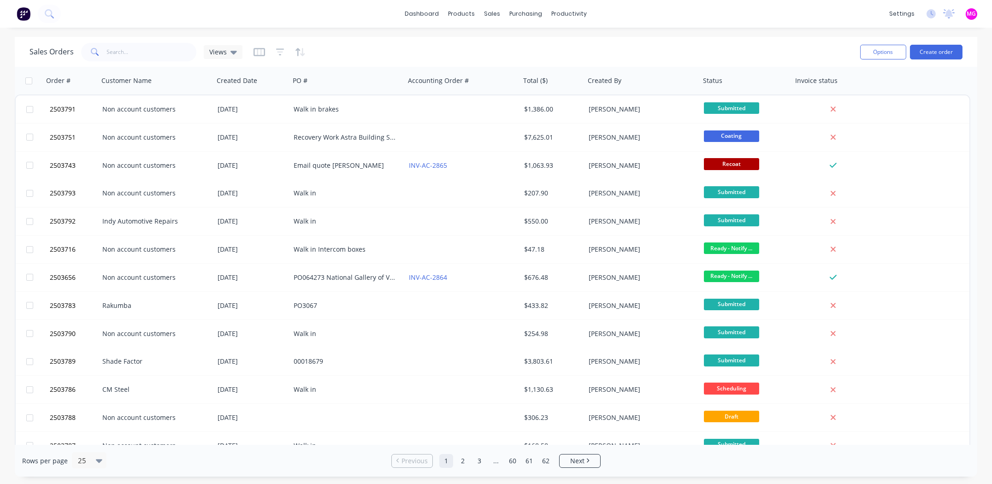
click at [381, 42] on div "Sales Orders Views" at bounding box center [442, 52] width 824 height 23
click at [569, 47] on div "Sales Orders Views" at bounding box center [442, 52] width 824 height 23
click at [621, 1] on div "dashboard products sales purchasing productivity dashboard products Product Cat…" at bounding box center [496, 14] width 992 height 28
click at [125, 51] on input "text" at bounding box center [152, 52] width 90 height 18
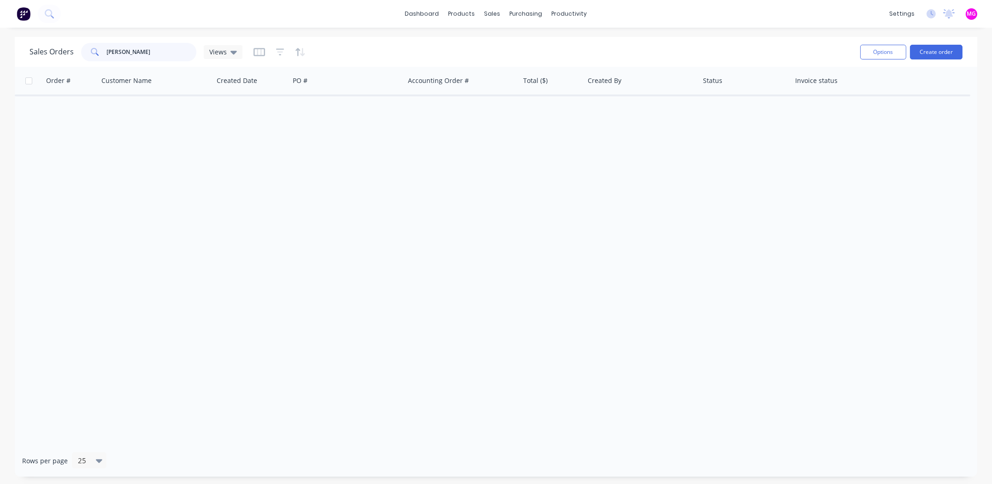
drag, startPoint x: 149, startPoint y: 53, endPoint x: 107, endPoint y: 48, distance: 42.2
click at [111, 46] on input "[PERSON_NAME]" at bounding box center [152, 52] width 90 height 18
type input "l"
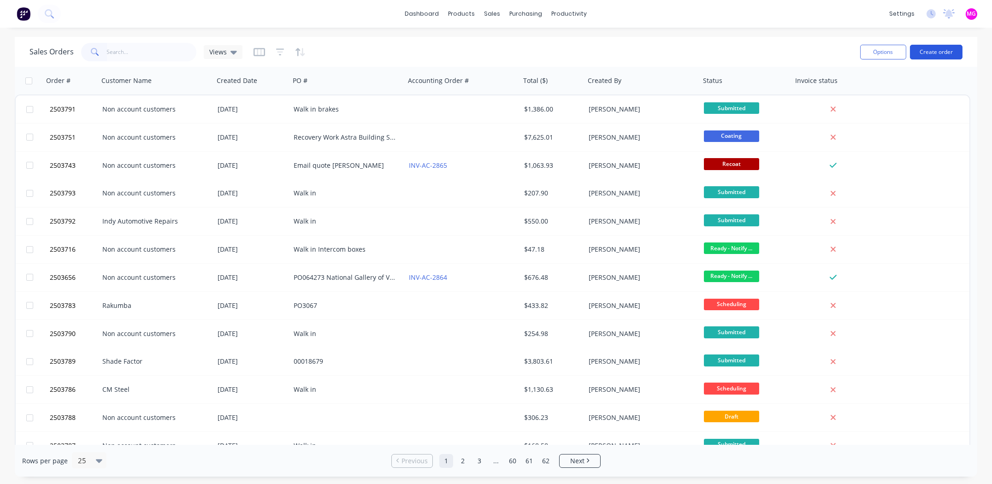
click at [926, 49] on button "Create order" at bounding box center [936, 52] width 53 height 15
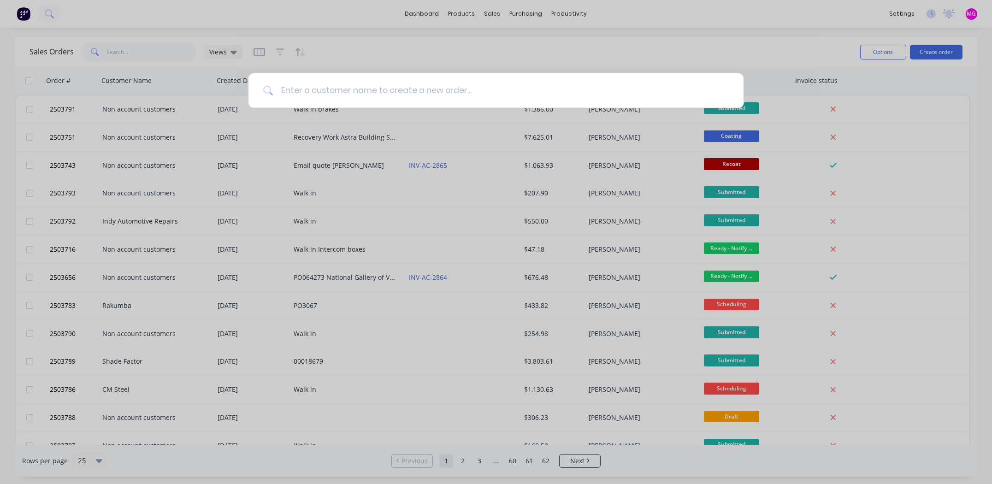
click at [364, 89] on input at bounding box center [501, 90] width 456 height 35
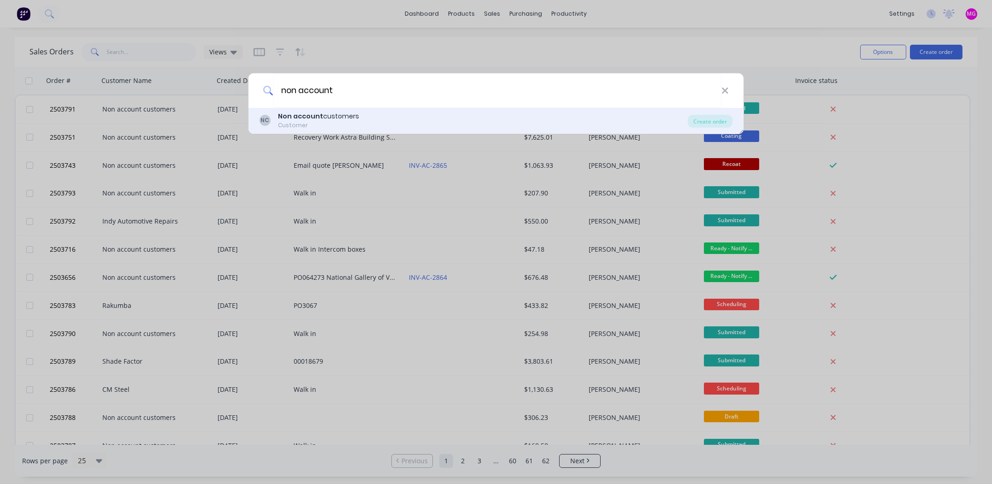
type input "non account"
click at [304, 116] on b "Non account" at bounding box center [300, 116] width 45 height 9
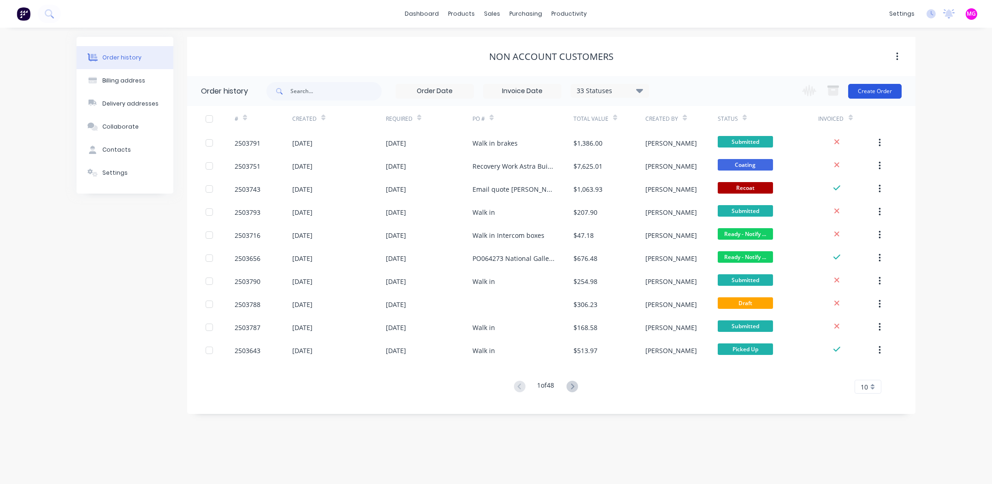
click at [876, 89] on button "Create Order" at bounding box center [874, 91] width 53 height 15
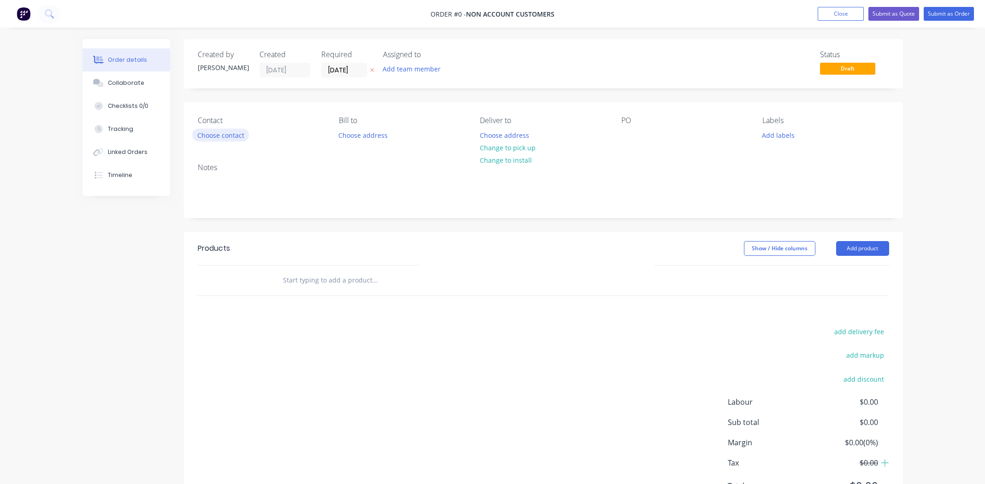
click at [229, 132] on button "Choose contact" at bounding box center [220, 135] width 57 height 12
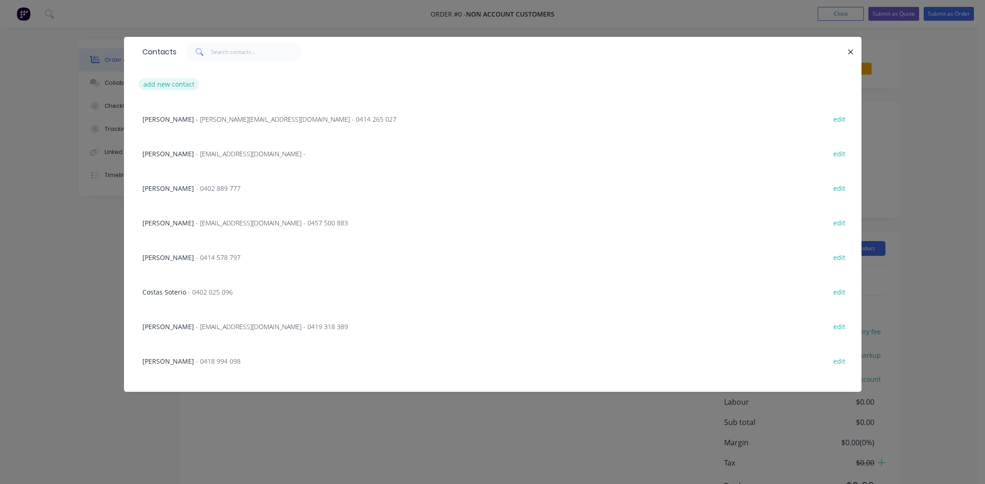
click at [158, 82] on button "add new contact" at bounding box center [169, 84] width 61 height 12
select select "AU"
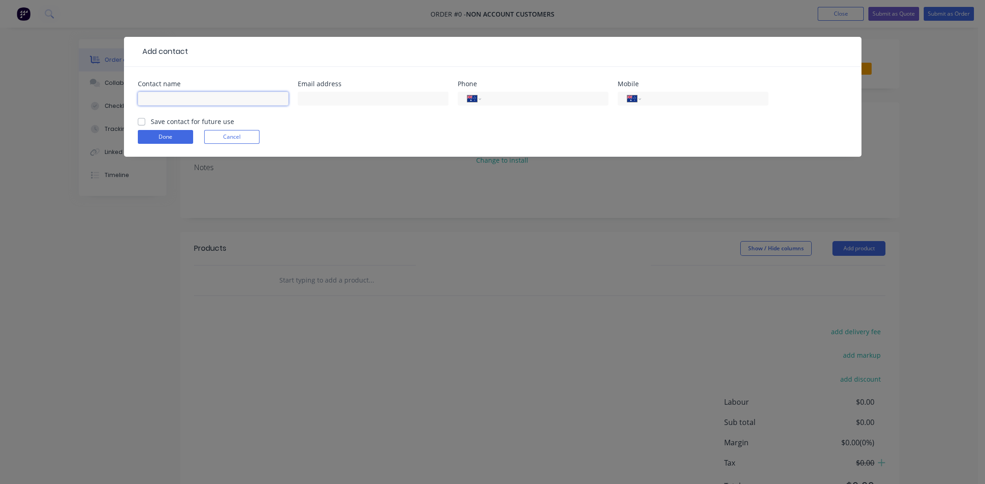
click at [178, 101] on input "text" at bounding box center [213, 99] width 151 height 14
type input "[PERSON_NAME]"
click at [315, 99] on input "text" at bounding box center [373, 99] width 151 height 14
type input "[PERSON_NAME][EMAIL_ADDRESS][DOMAIN_NAME]"
click at [668, 99] on input "tel" at bounding box center [703, 99] width 111 height 11
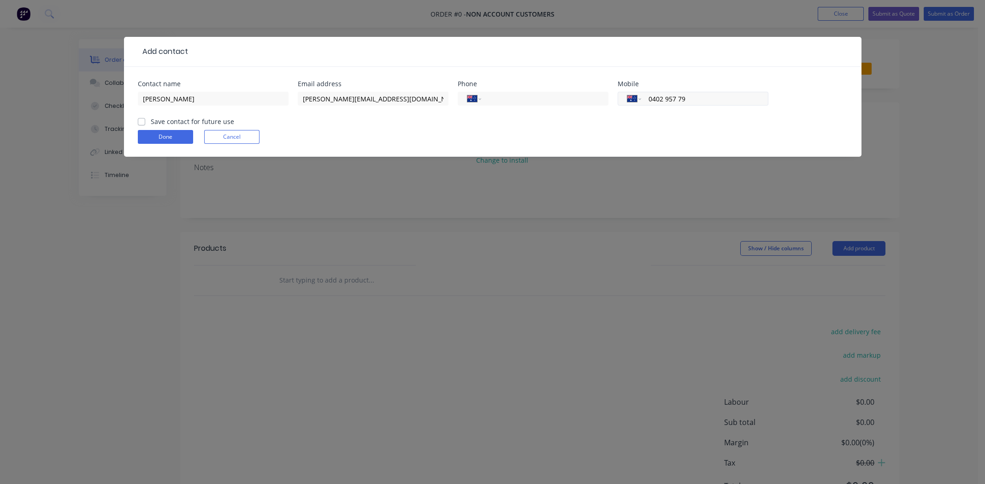
type input "0402 957 793"
click button "Done" at bounding box center [165, 137] width 55 height 14
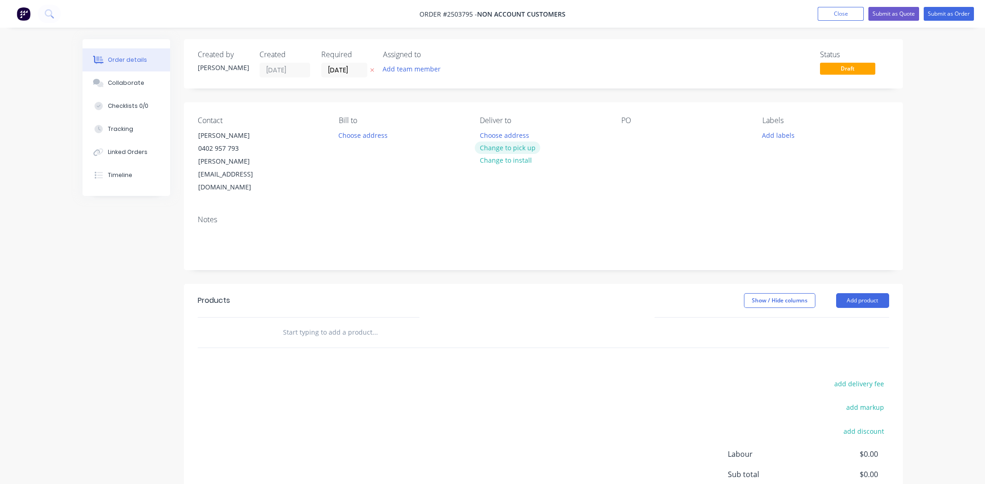
click at [516, 143] on button "Change to pick up" at bounding box center [507, 148] width 65 height 12
click at [631, 132] on div at bounding box center [629, 135] width 15 height 13
drag, startPoint x: 779, startPoint y: 134, endPoint x: 784, endPoint y: 136, distance: 5.3
click at [780, 136] on button "Add labels" at bounding box center [779, 135] width 42 height 12
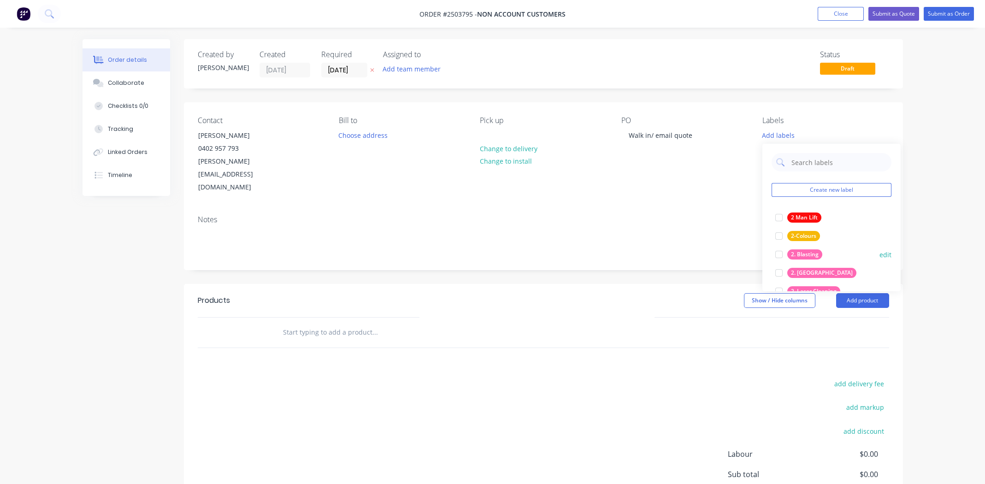
click at [778, 252] on div at bounding box center [779, 254] width 18 height 18
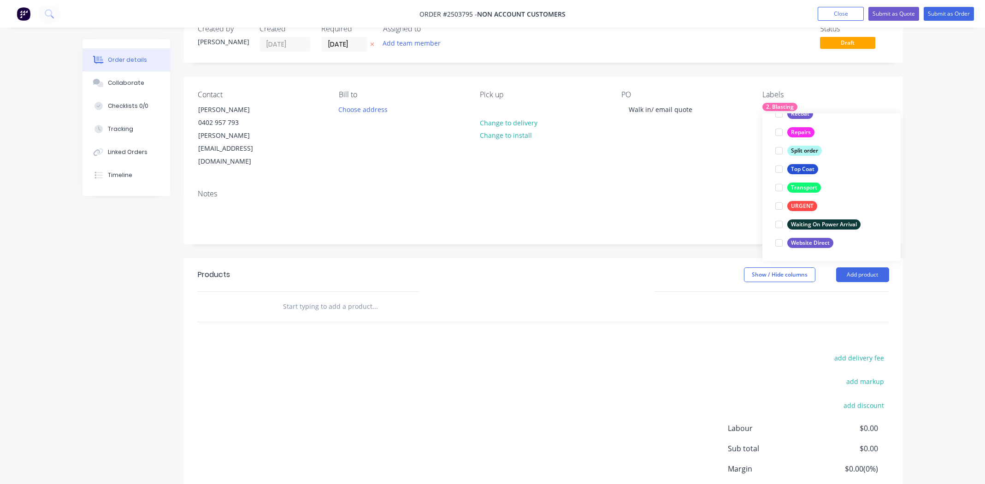
scroll to position [46, 0]
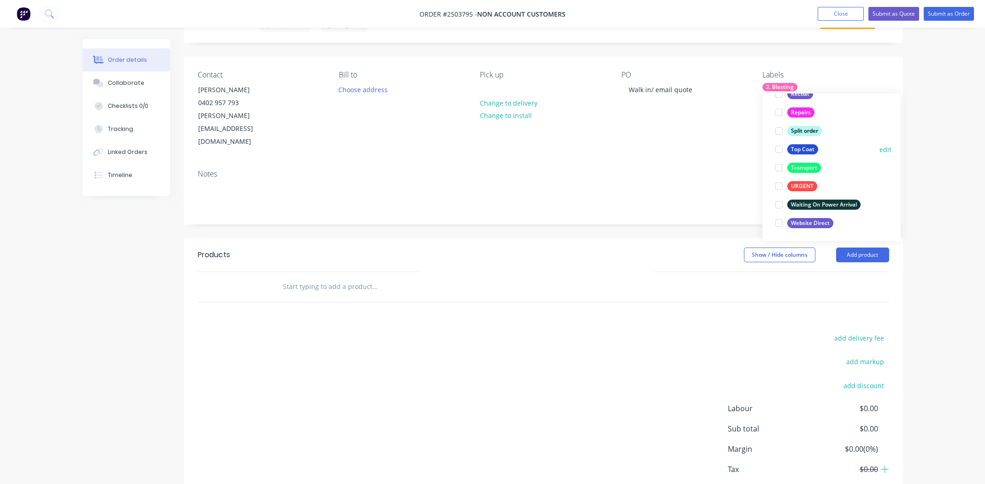
click at [778, 150] on div at bounding box center [779, 149] width 18 height 18
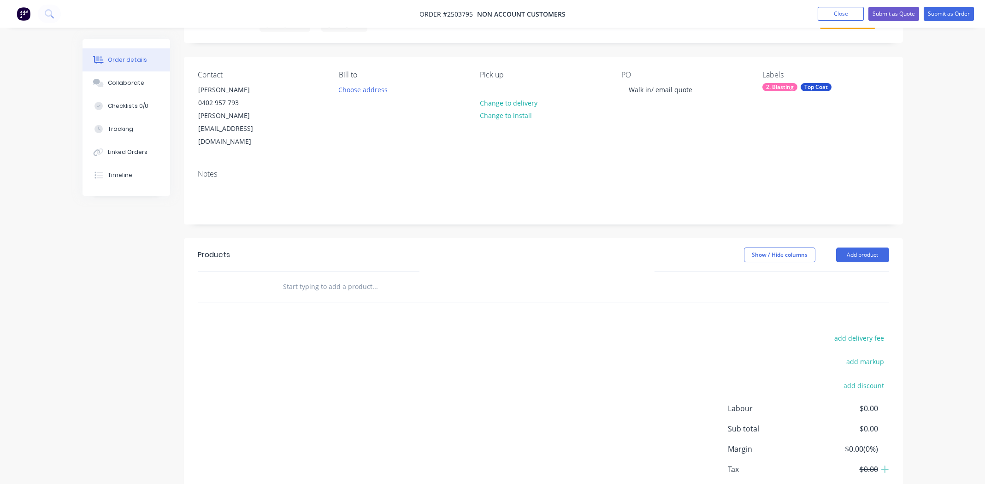
click at [463, 332] on div "add delivery fee add markup add discount Labour $0.00 Sub total $0.00 Margin $0…" at bounding box center [544, 421] width 692 height 178
click at [863, 248] on button "Add product" at bounding box center [862, 255] width 53 height 15
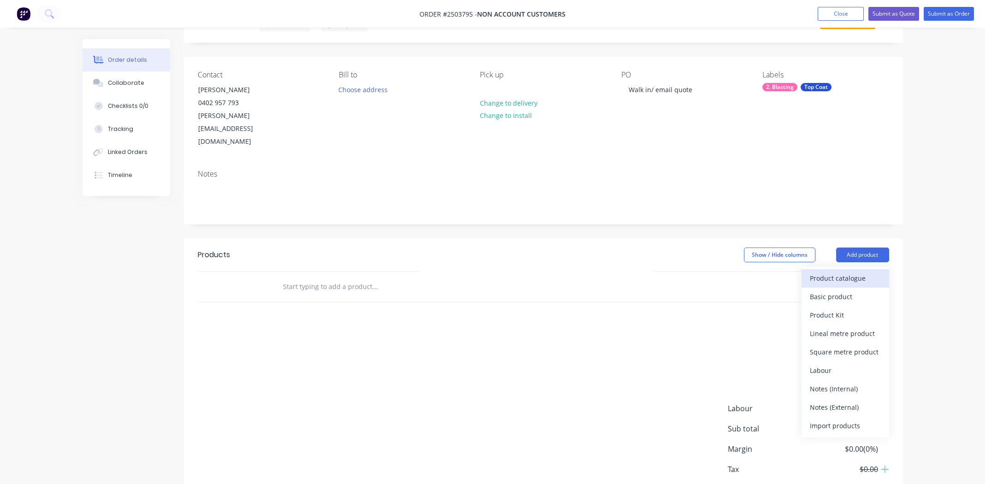
click at [858, 272] on div "Product catalogue" at bounding box center [845, 278] width 71 height 13
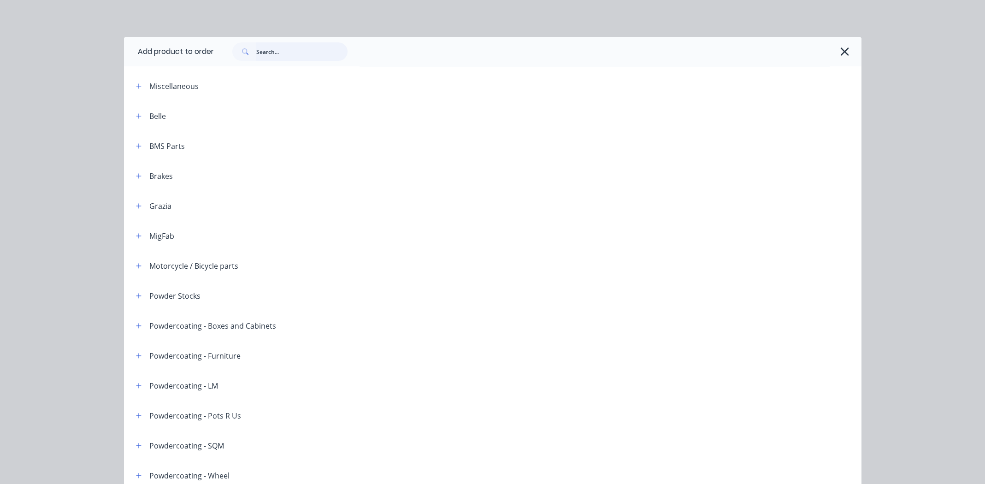
click at [296, 53] on input "text" at bounding box center [301, 51] width 91 height 18
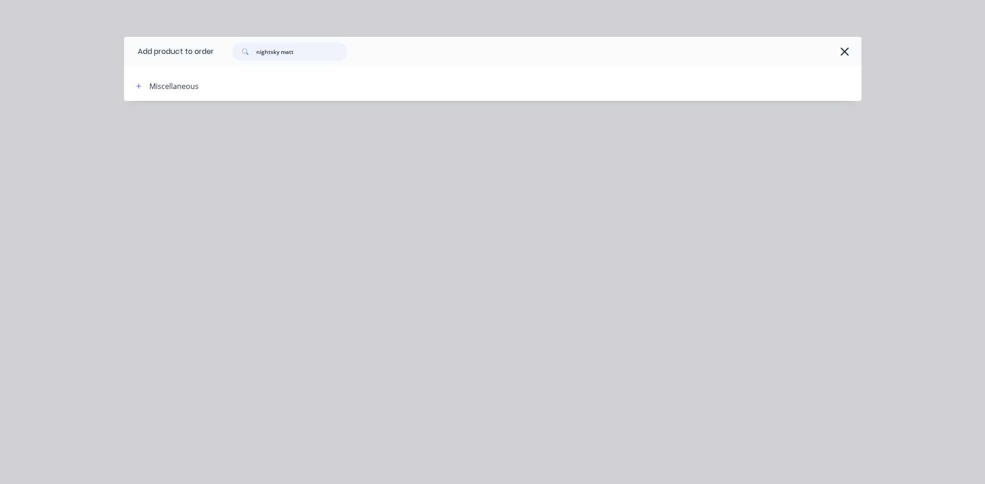
click at [268, 52] on input "nightsky matt" at bounding box center [301, 51] width 91 height 18
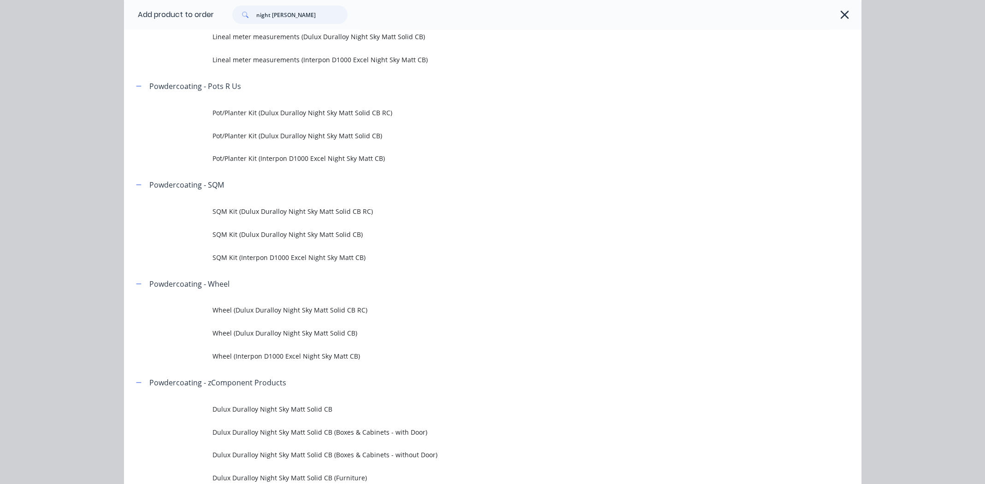
scroll to position [415, 0]
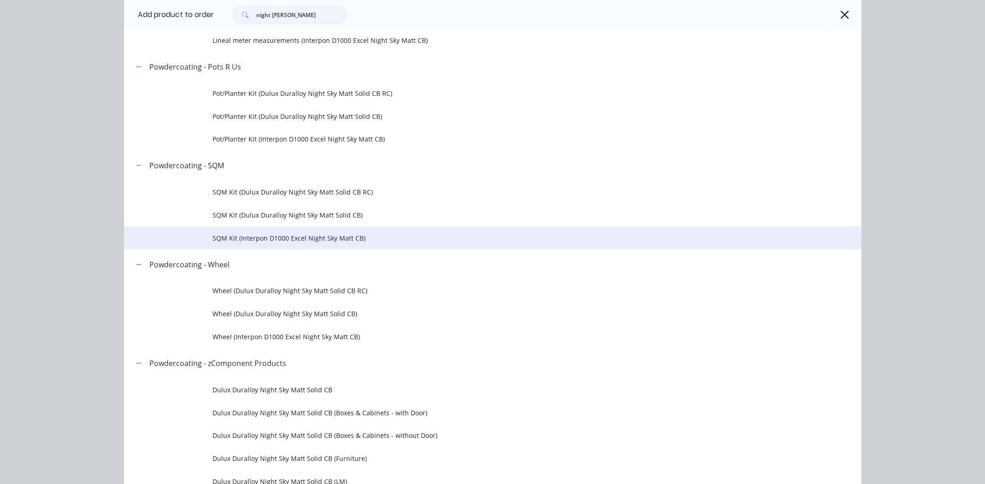
type input "night [PERSON_NAME]"
click at [248, 236] on span "SQM Kit (Interpon D1000 Excel Night Sky Matt CB)" at bounding box center [472, 238] width 519 height 10
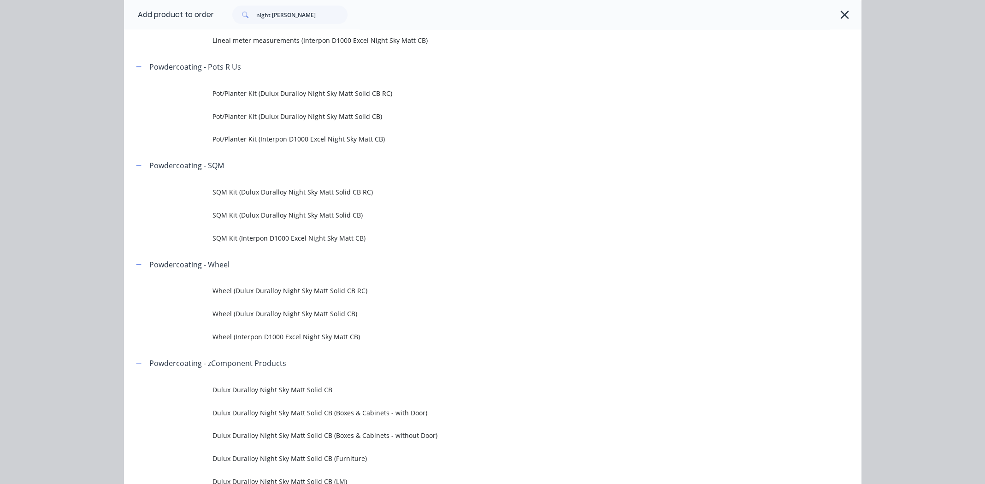
scroll to position [0, 0]
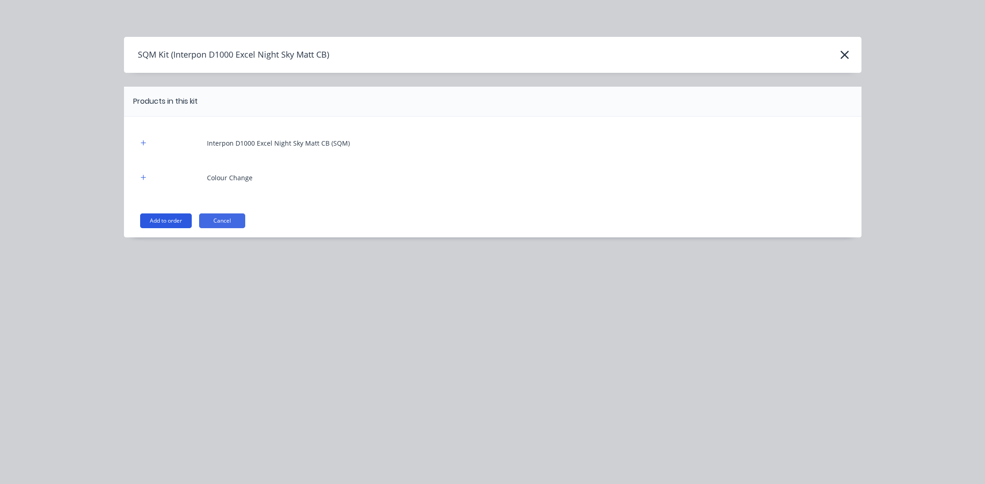
click at [160, 221] on button "Add to order" at bounding box center [166, 221] width 52 height 15
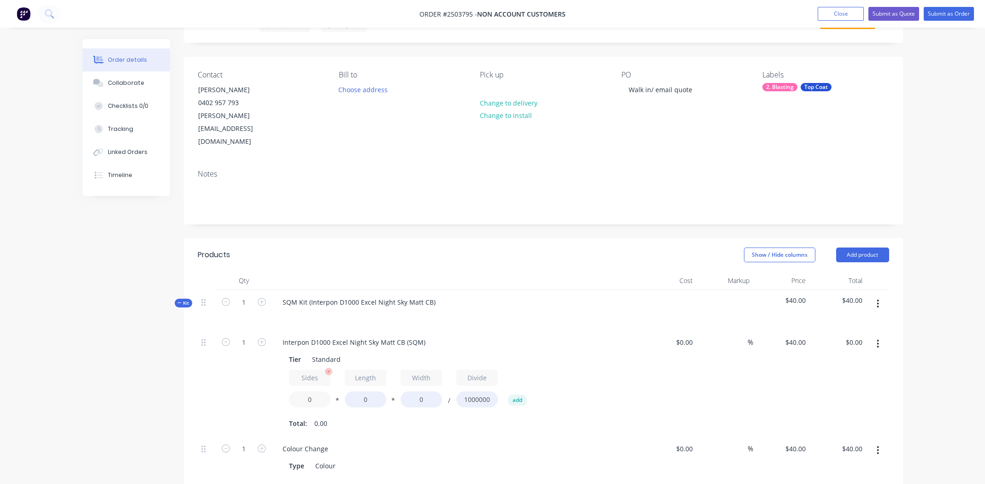
click at [310, 391] on input "0" at bounding box center [310, 399] width 42 height 16
type input "1.2"
click at [368, 391] on input "0" at bounding box center [366, 399] width 42 height 16
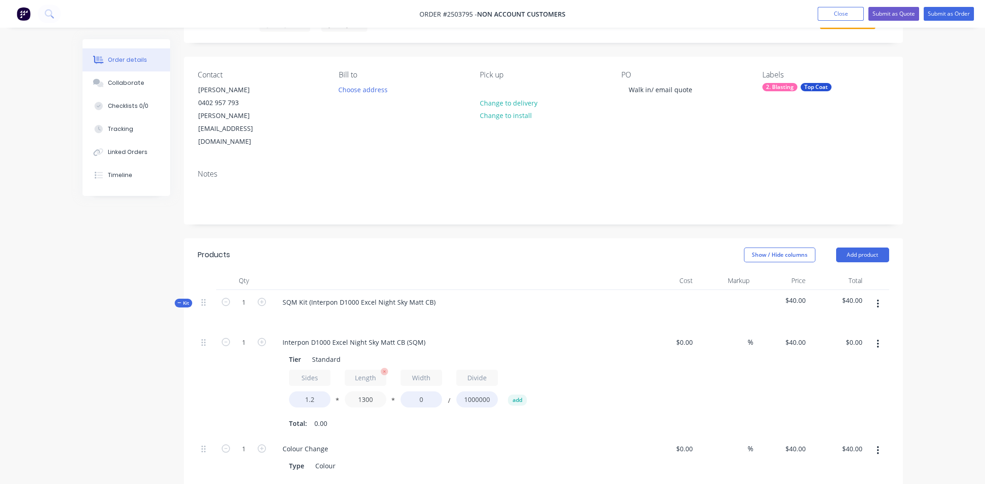
type input "1300"
type input "500"
type input "$31.20"
click at [590, 389] on div "Sides 1.2 * Length 1300 * Width 500 / Divide 1000000 add Total: 0.00" at bounding box center [456, 400] width 334 height 61
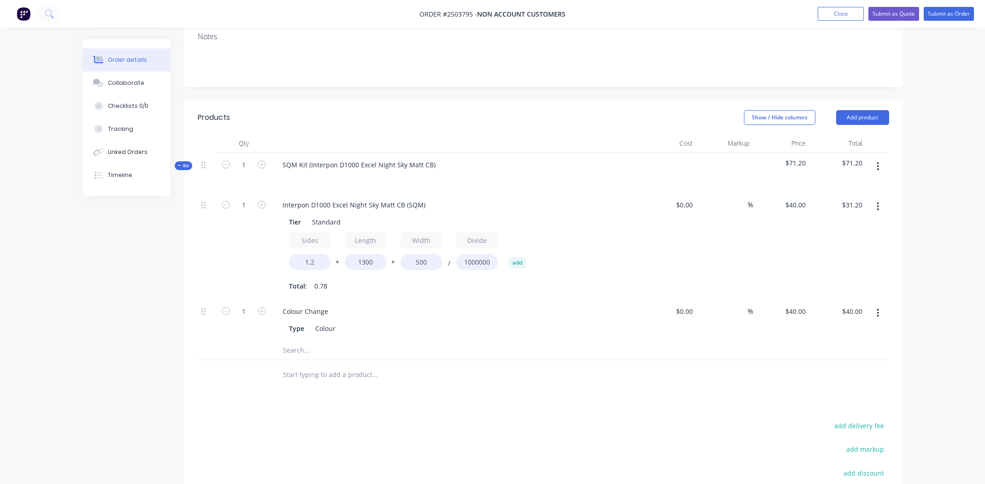
scroll to position [184, 0]
click at [876, 157] on button "button" at bounding box center [878, 165] width 22 height 17
click at [847, 183] on div "Add product to kit" at bounding box center [845, 189] width 71 height 13
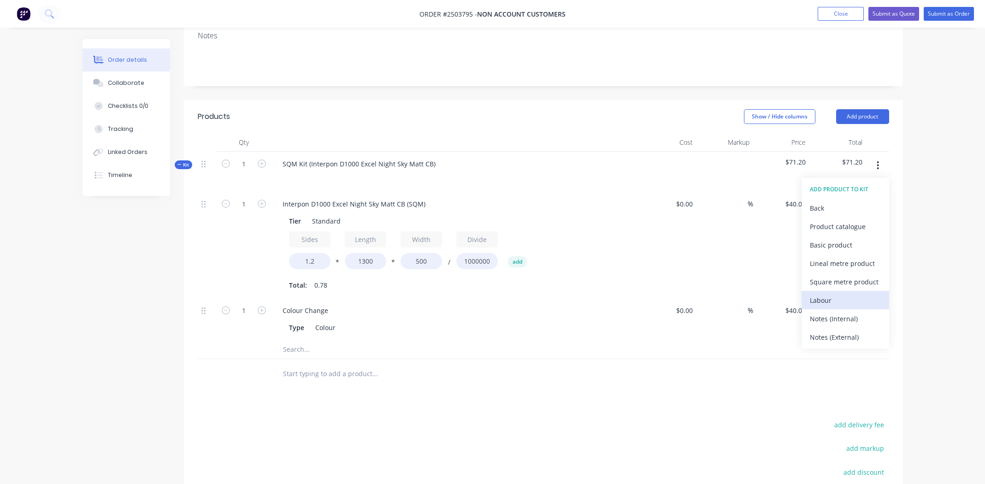
click at [825, 294] on div "Labour" at bounding box center [845, 300] width 71 height 13
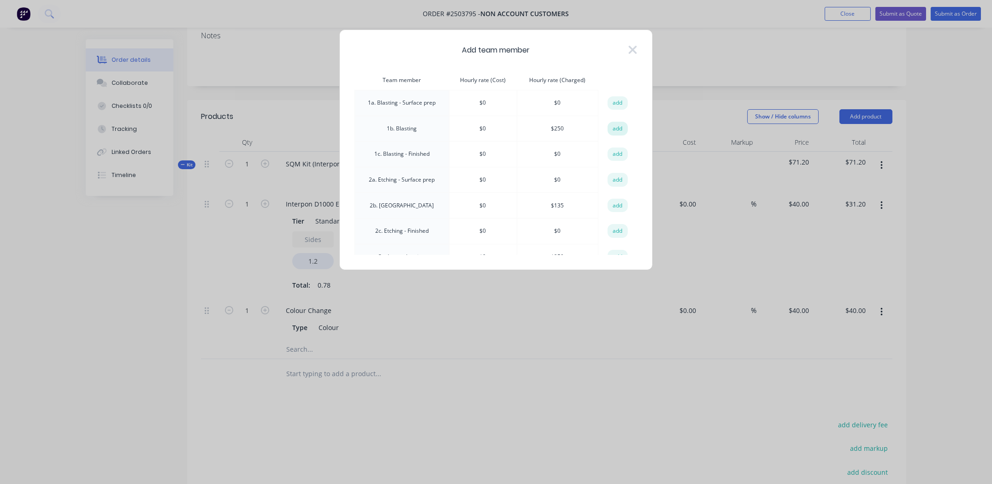
click at [610, 128] on button "add" at bounding box center [618, 129] width 20 height 14
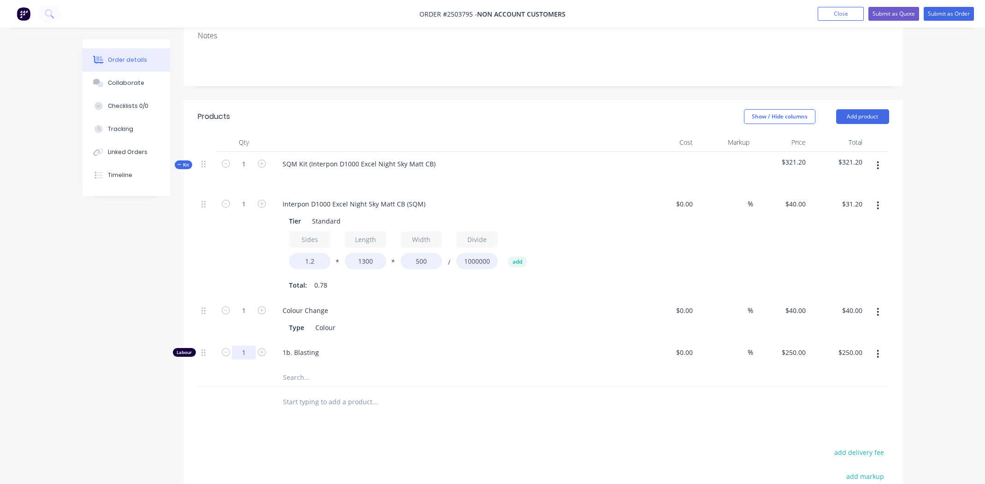
click at [247, 211] on input "1" at bounding box center [244, 204] width 24 height 14
type input "0.25"
type input "$62.50"
click at [454, 368] on input "text" at bounding box center [375, 377] width 184 height 18
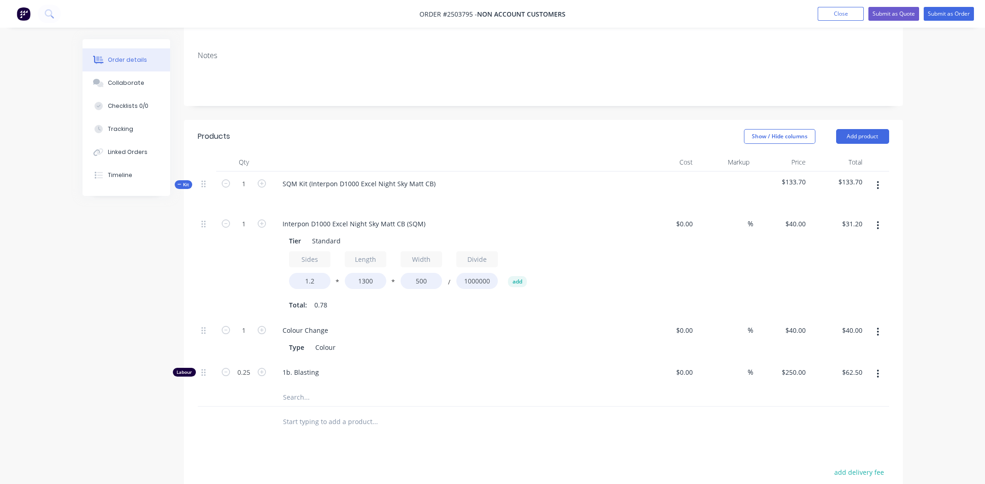
scroll to position [0, 0]
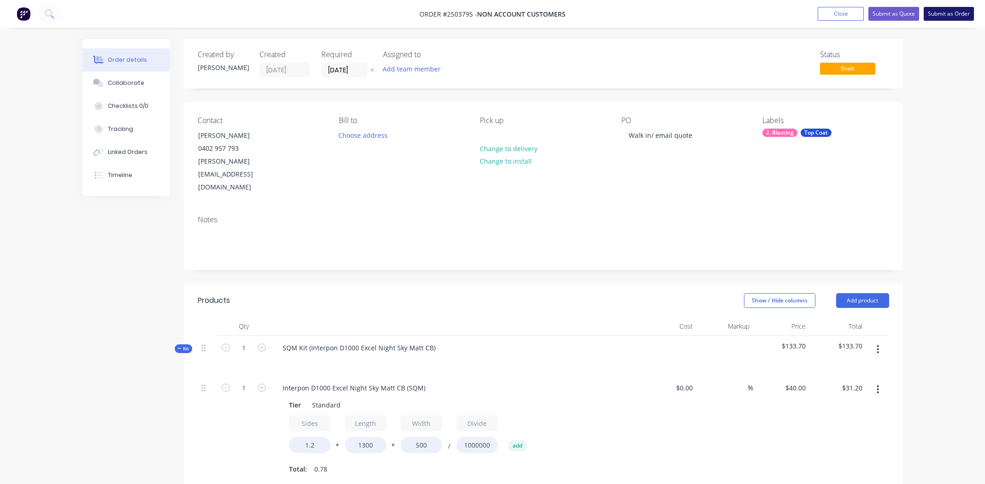
click at [944, 10] on button "Submit as Order" at bounding box center [949, 14] width 50 height 14
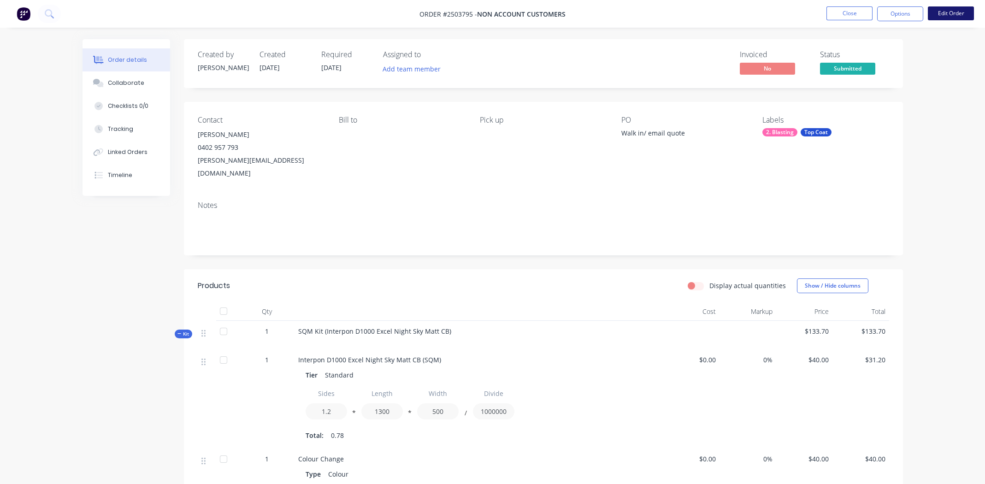
click at [943, 12] on button "Edit Order" at bounding box center [951, 13] width 46 height 14
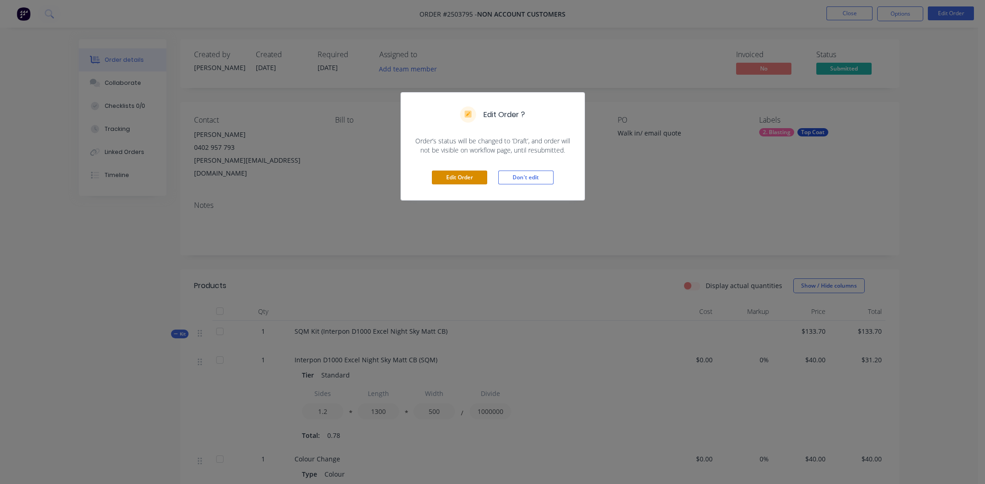
drag, startPoint x: 457, startPoint y: 177, endPoint x: 664, endPoint y: 116, distance: 214.9
click at [457, 177] on button "Edit Order" at bounding box center [459, 178] width 55 height 14
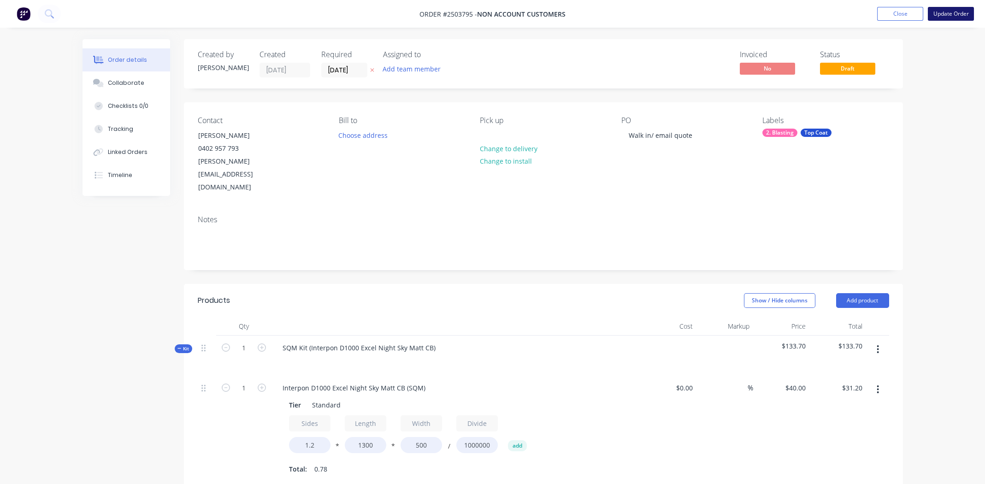
click at [945, 14] on button "Update Order" at bounding box center [951, 14] width 46 height 14
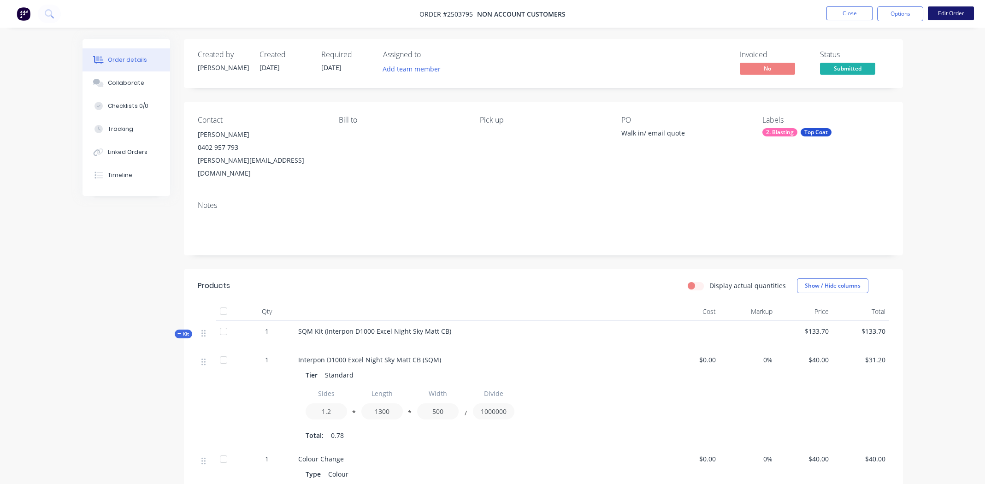
click at [954, 14] on button "Edit Order" at bounding box center [951, 13] width 46 height 14
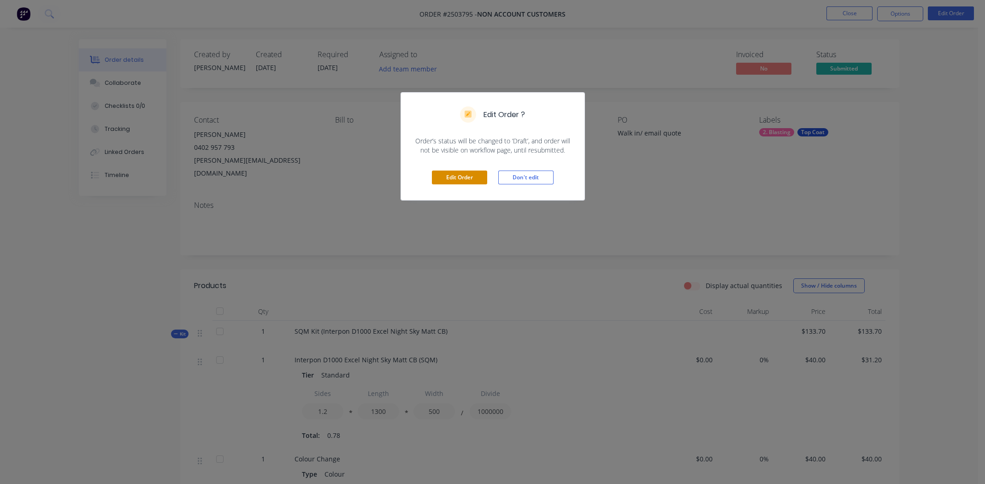
click at [451, 177] on button "Edit Order" at bounding box center [459, 178] width 55 height 14
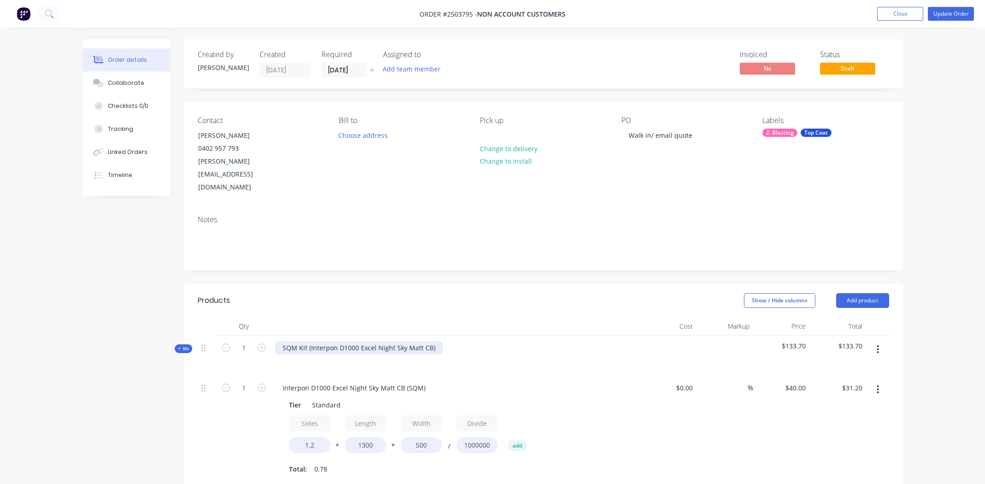
click at [435, 341] on div "SQM Kit (Interpon D1000 Excel Night Sky Matt CB)" at bounding box center [359, 347] width 168 height 13
click at [388, 341] on div "Interpon D1000 Excel Night Sky Matt CB" at bounding box center [343, 347] width 137 height 13
copy div "Interpon D1000 Excel Night Sky Matt CB"
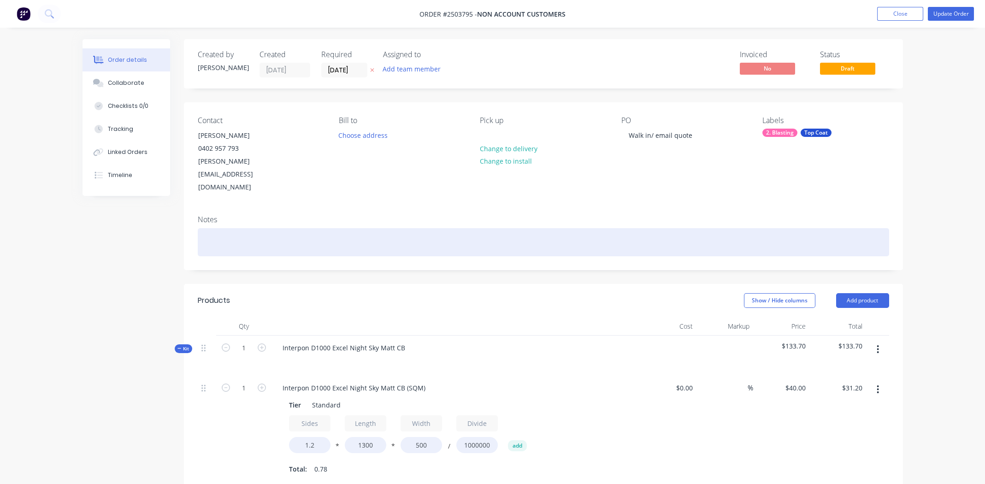
click at [252, 228] on div at bounding box center [544, 242] width 692 height 28
paste div
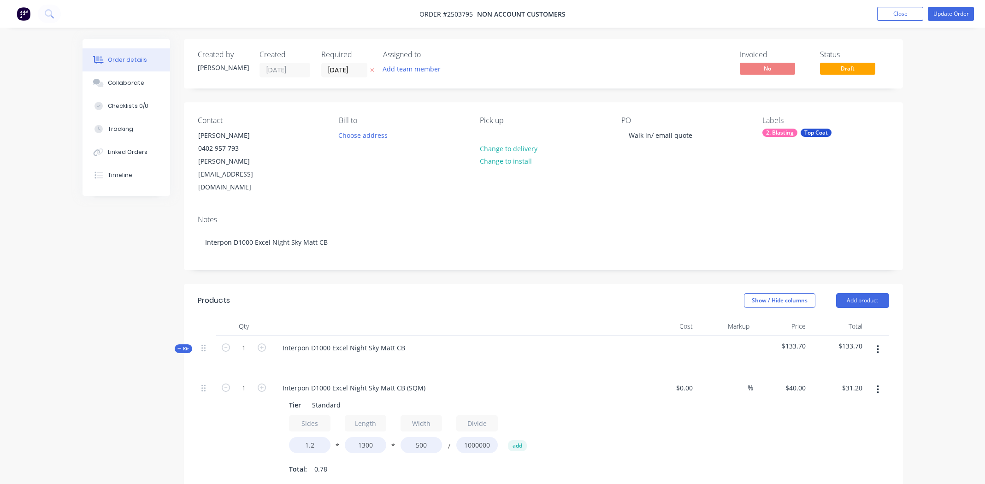
click at [612, 208] on div "Notes Interpon D1000 Excel Night Sky Matt CB" at bounding box center [543, 239] width 719 height 62
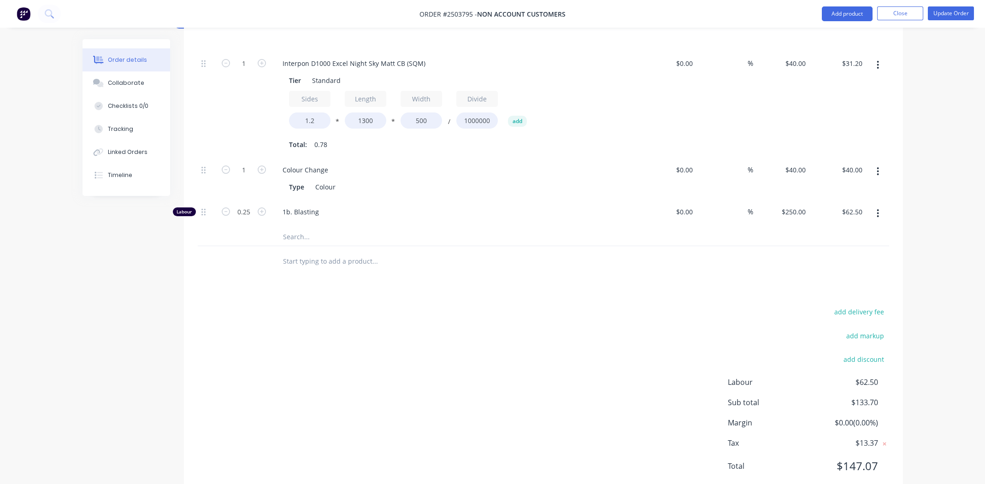
scroll to position [325, 0]
click at [950, 14] on button "Update Order" at bounding box center [951, 13] width 46 height 14
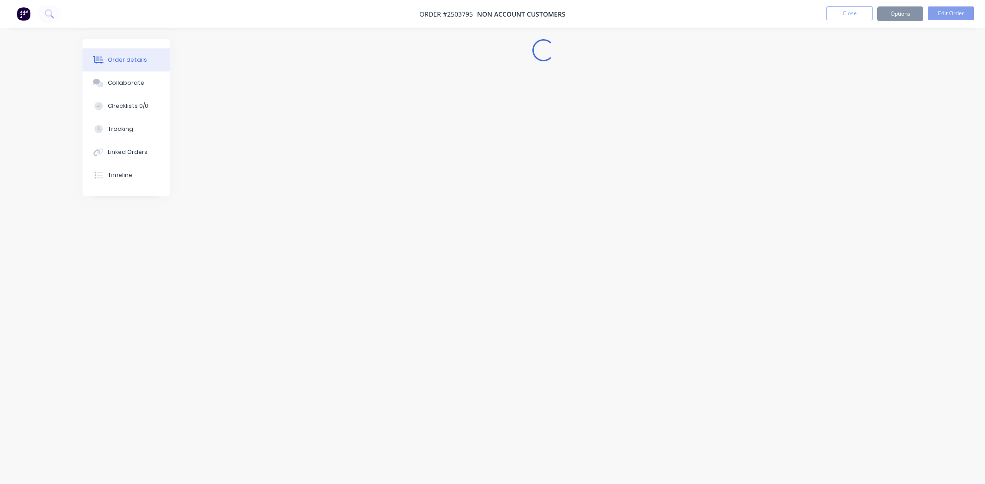
scroll to position [0, 0]
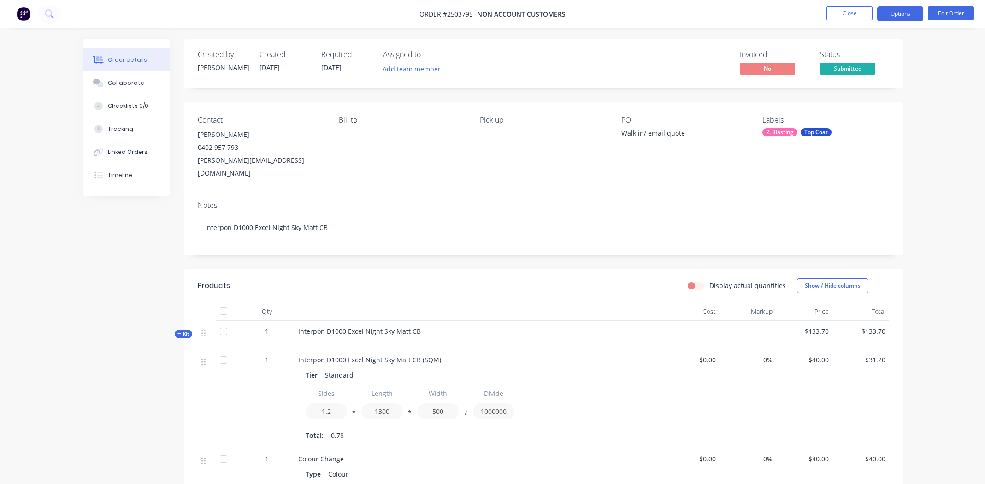
click at [896, 7] on button "Options" at bounding box center [901, 13] width 46 height 15
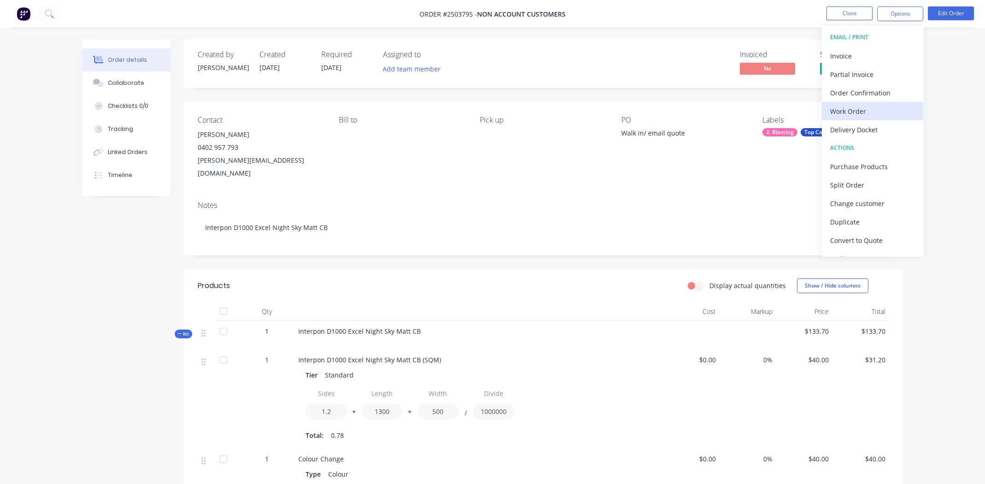
click at [851, 111] on div "Work Order" at bounding box center [872, 111] width 85 height 13
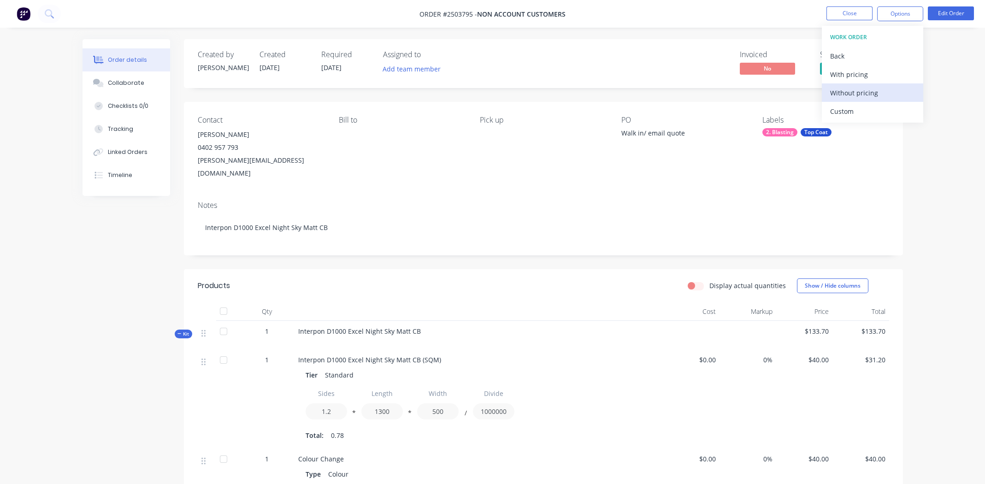
click at [856, 91] on div "Without pricing" at bounding box center [872, 92] width 85 height 13
click at [830, 13] on button "Close" at bounding box center [850, 13] width 46 height 14
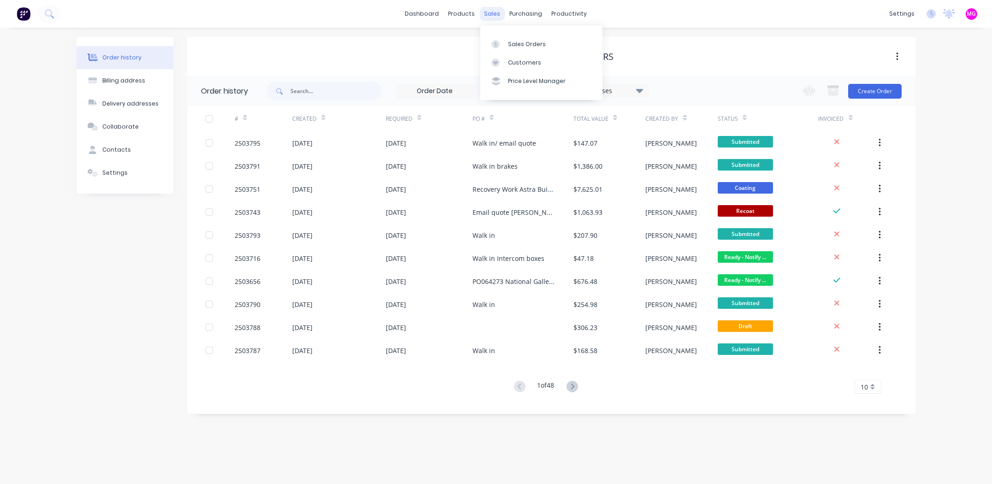
click at [488, 17] on div "sales" at bounding box center [492, 14] width 25 height 14
click at [520, 42] on div "Sales Orders" at bounding box center [527, 44] width 38 height 8
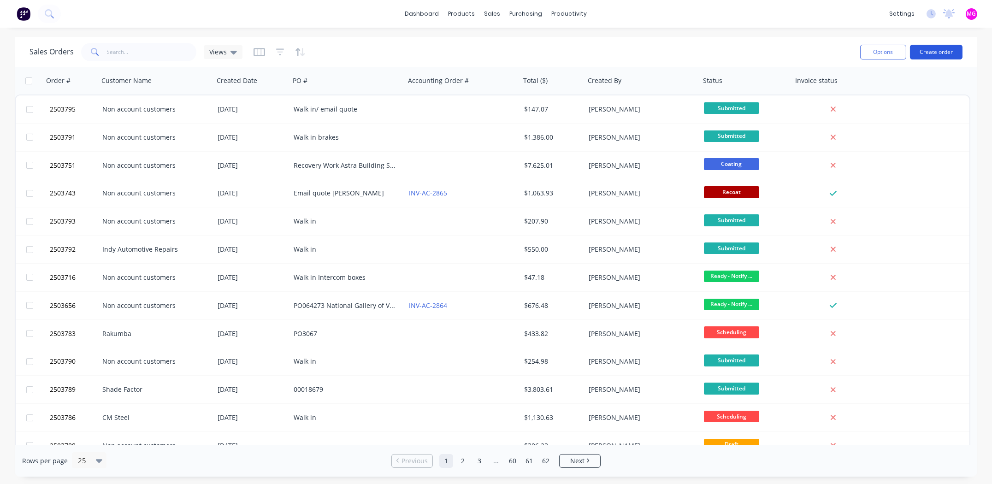
click at [930, 52] on button "Create order" at bounding box center [936, 52] width 53 height 15
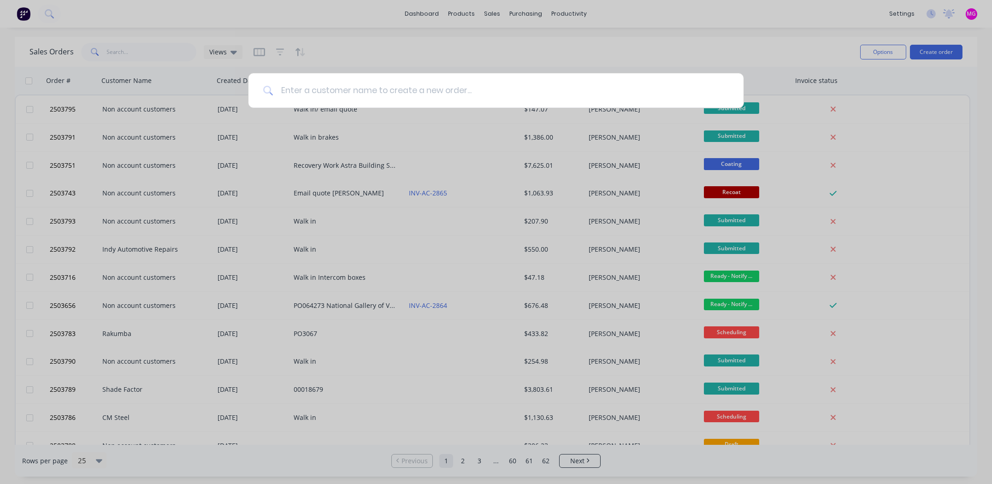
click at [333, 85] on input at bounding box center [501, 90] width 456 height 35
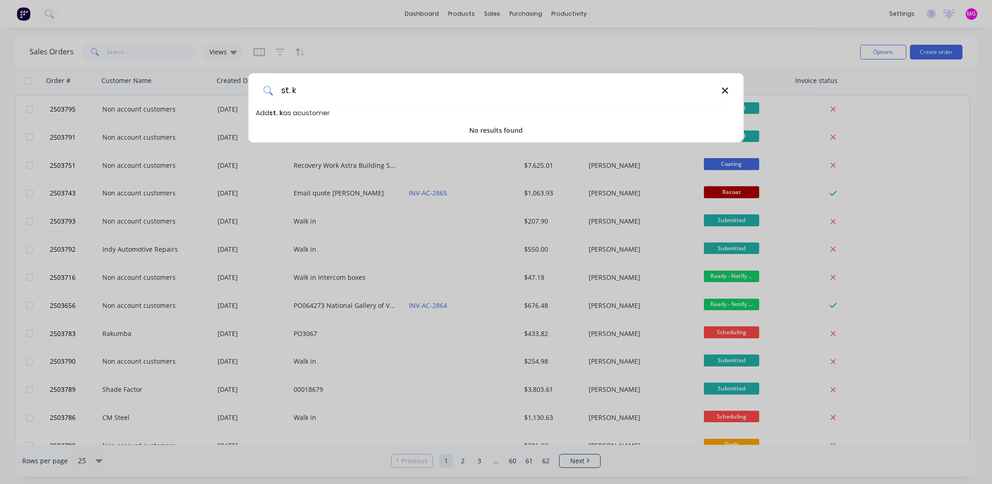
type input "st. k"
click at [724, 91] on icon at bounding box center [725, 91] width 6 height 6
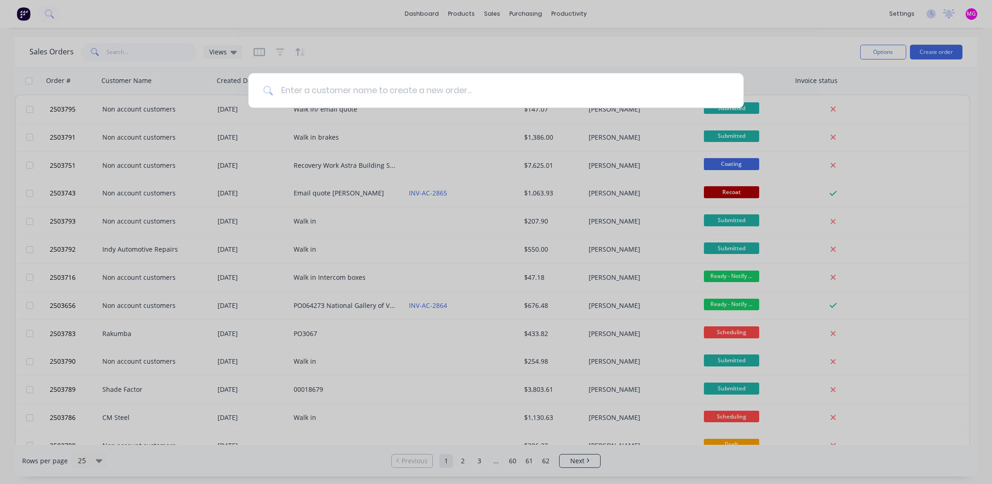
click at [526, 89] on input at bounding box center [501, 90] width 456 height 35
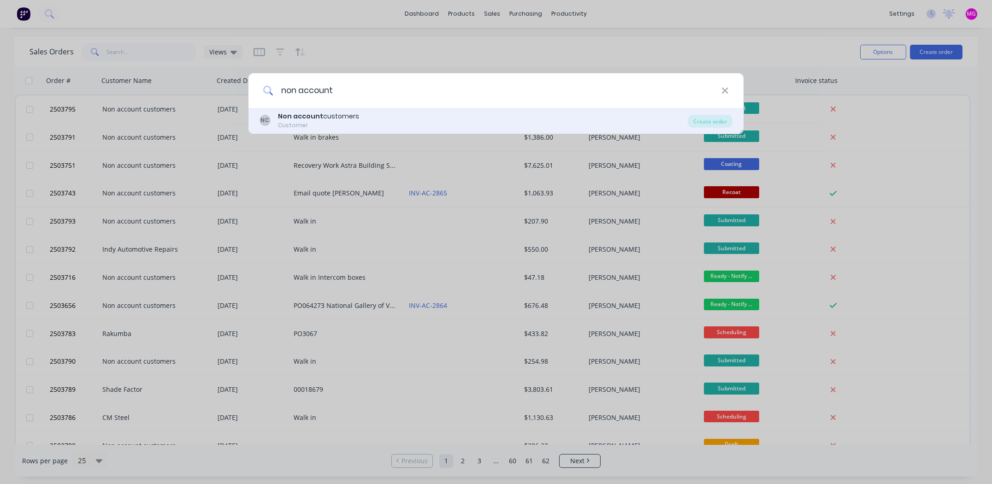
type input "non account"
click at [308, 121] on div "Customer" at bounding box center [318, 125] width 81 height 8
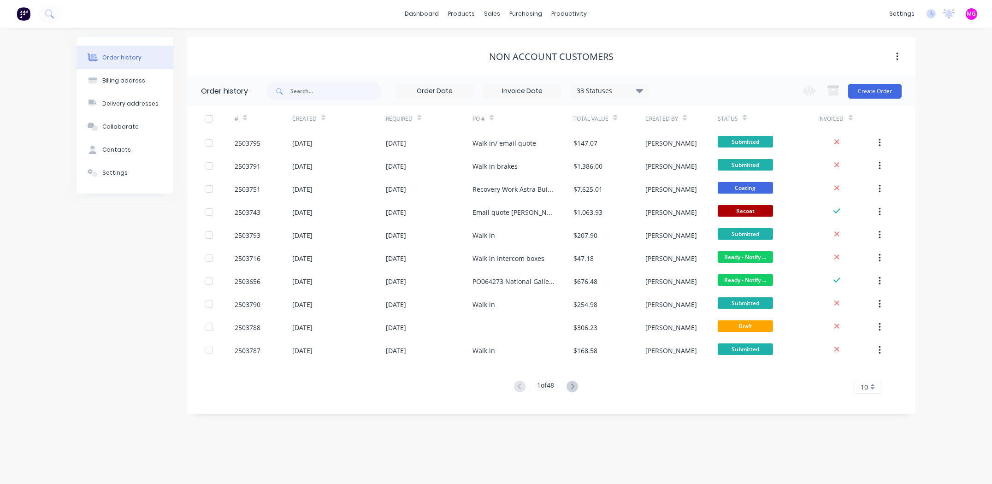
click at [870, 99] on div "Change order status Submitted Booked / Not Delivered Scheduling Awating Powder …" at bounding box center [849, 91] width 105 height 30
click at [870, 87] on button "Create Order" at bounding box center [874, 91] width 53 height 15
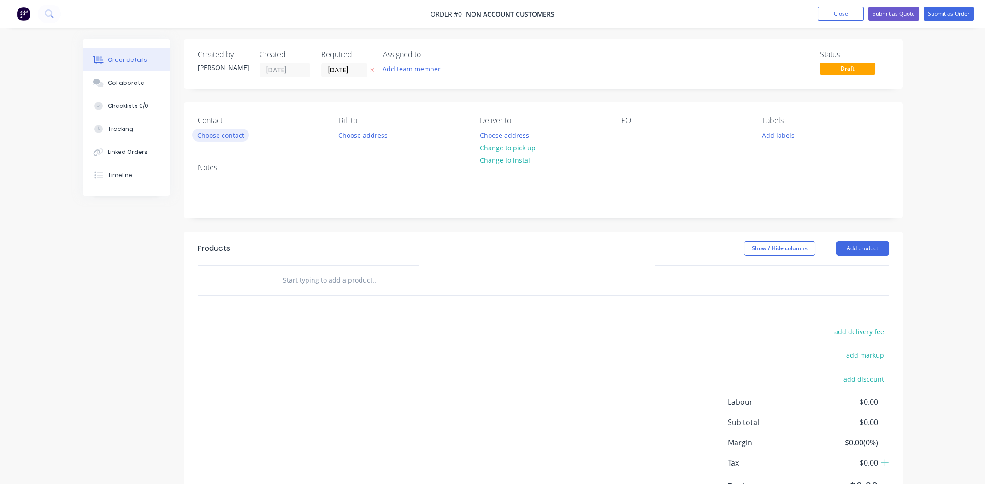
click at [225, 132] on button "Choose contact" at bounding box center [220, 135] width 57 height 12
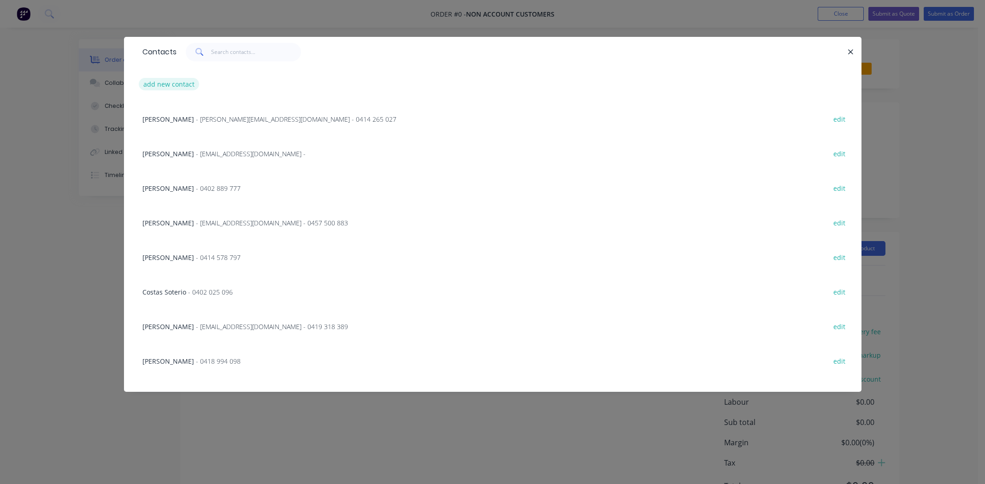
click at [168, 82] on button "add new contact" at bounding box center [169, 84] width 61 height 12
select select "AU"
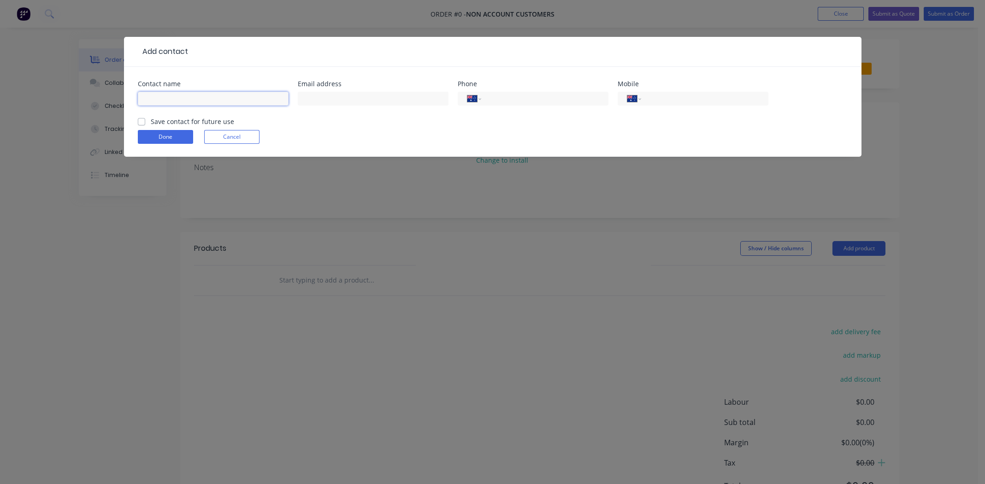
click at [181, 97] on input "text" at bounding box center [213, 99] width 151 height 14
type input "[PERSON_NAME]"
click at [371, 101] on input "text" at bounding box center [373, 99] width 151 height 14
click at [359, 101] on input "[EMAIL_ADDRESS][DOMAIN_NAME]" at bounding box center [373, 99] width 151 height 14
click at [376, 101] on input "[EMAIL_ADDRESS][DOMAIN_NAME]" at bounding box center [373, 99] width 151 height 14
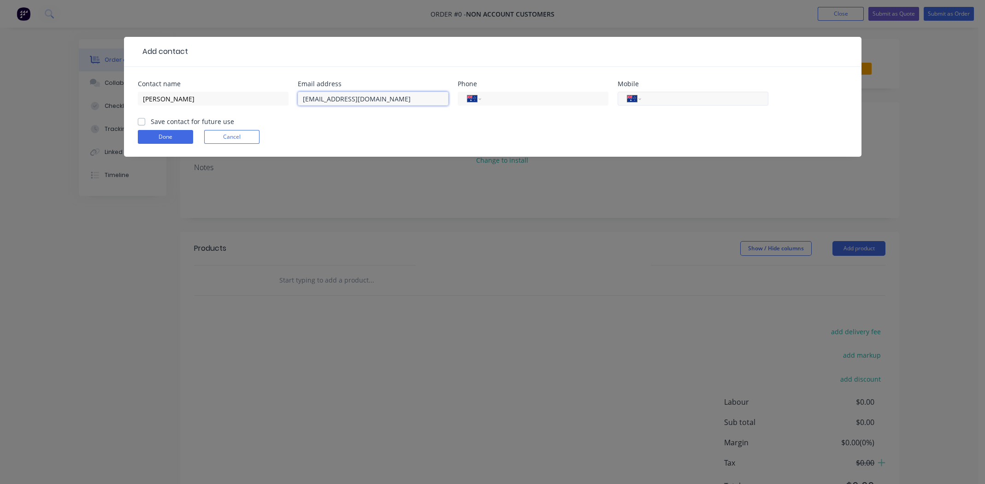
type input "[EMAIL_ADDRESS][DOMAIN_NAME]"
click at [679, 97] on input "tel" at bounding box center [703, 99] width 111 height 11
type input "0433 111 059"
click at [151, 120] on label "Save contact for future use" at bounding box center [192, 122] width 83 height 10
click at [141, 120] on input "Save contact for future use" at bounding box center [141, 121] width 7 height 9
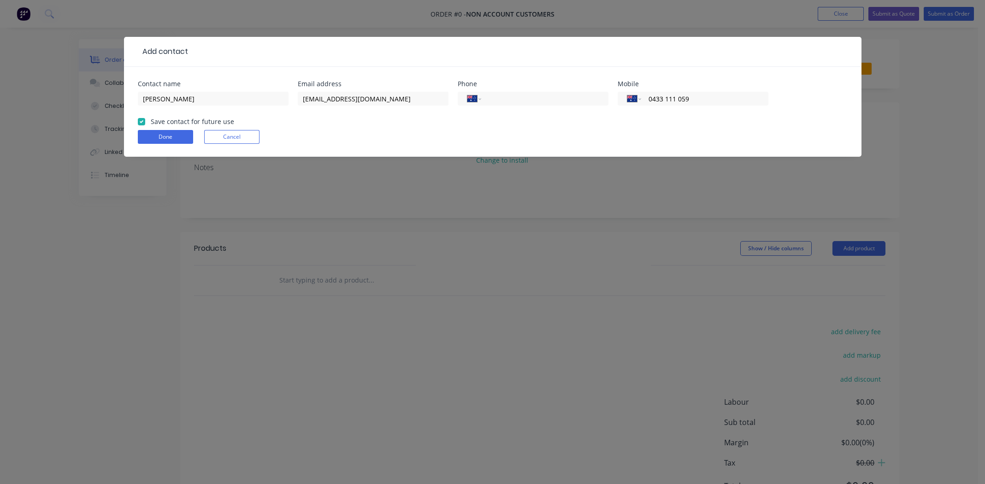
checkbox input "true"
click at [163, 141] on button "Done" at bounding box center [165, 137] width 55 height 14
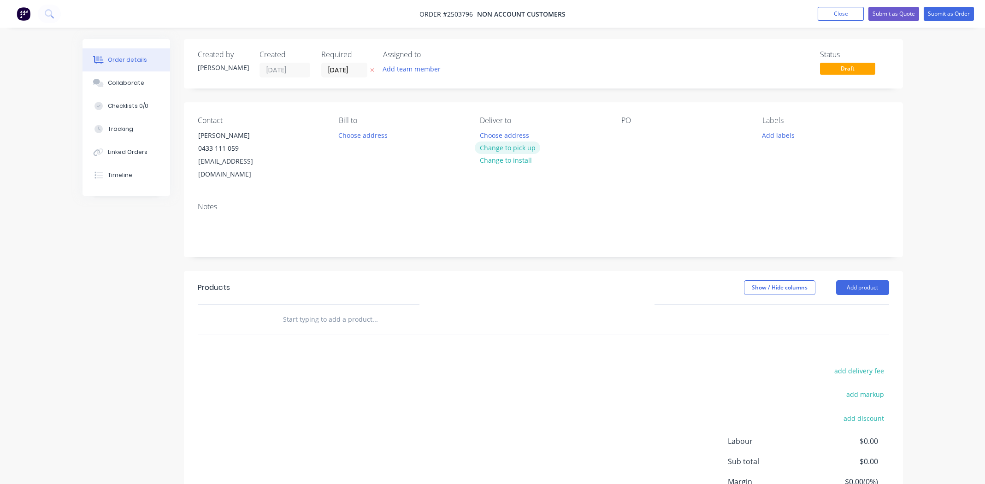
click at [532, 148] on button "Change to pick up" at bounding box center [507, 148] width 65 height 12
click at [624, 138] on div at bounding box center [629, 135] width 15 height 13
click at [787, 131] on button "Add labels" at bounding box center [779, 135] width 42 height 12
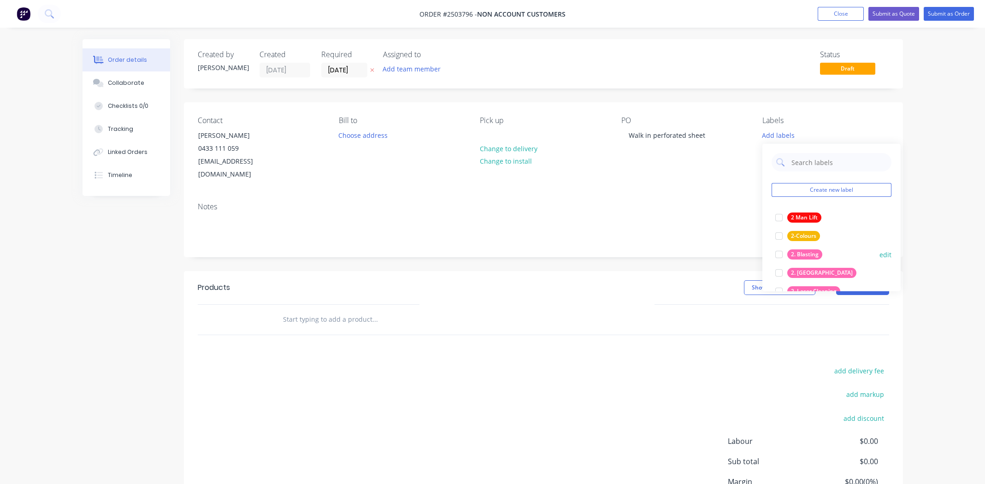
click at [778, 254] on div at bounding box center [779, 254] width 18 height 18
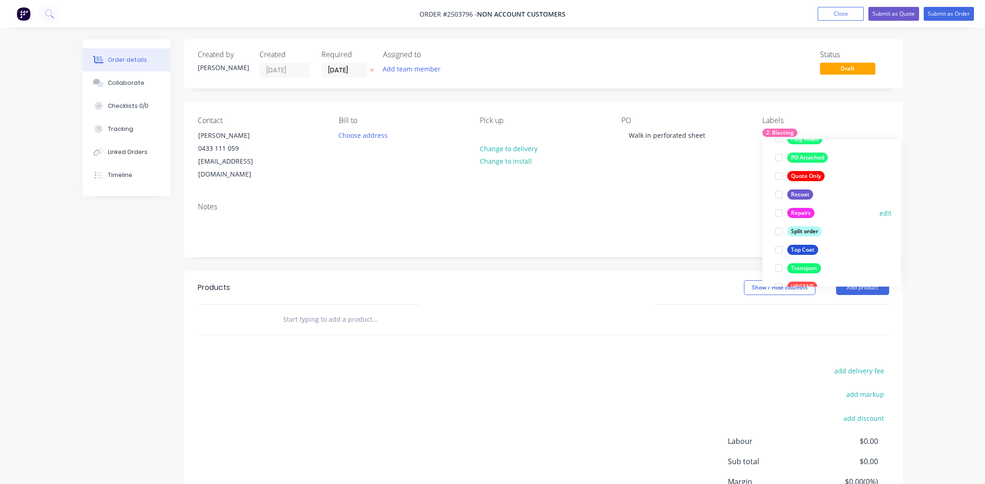
scroll to position [608, 0]
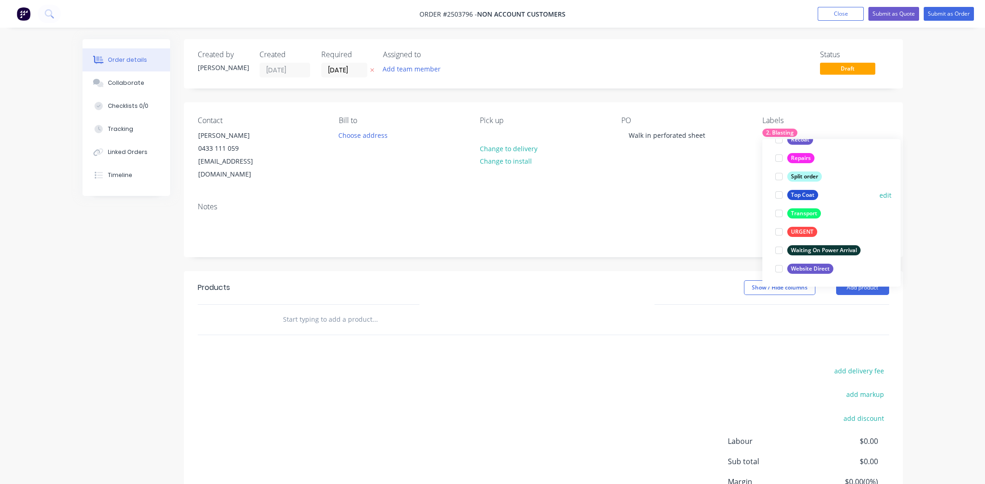
click at [776, 191] on div at bounding box center [779, 195] width 18 height 18
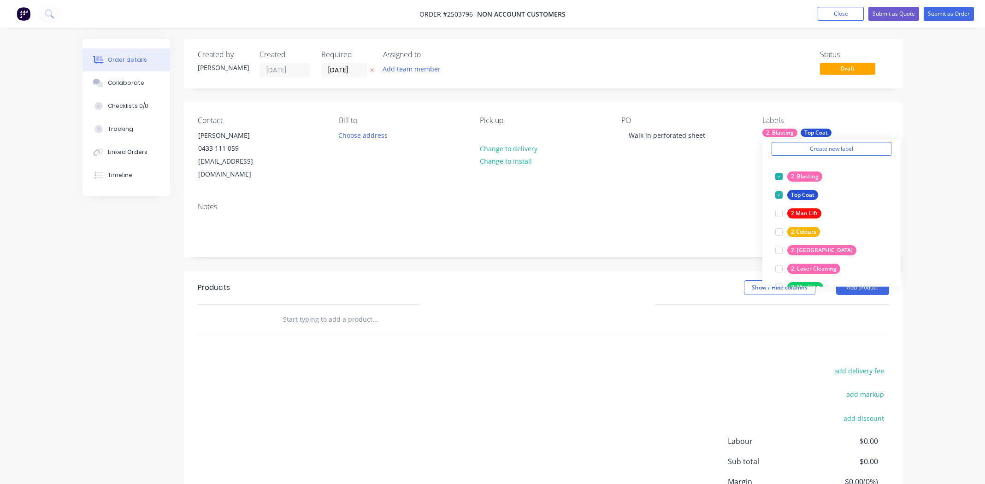
click at [597, 365] on div "add delivery fee add markup add discount Labour $0.00 Sub total $0.00 Margin $0…" at bounding box center [544, 454] width 692 height 178
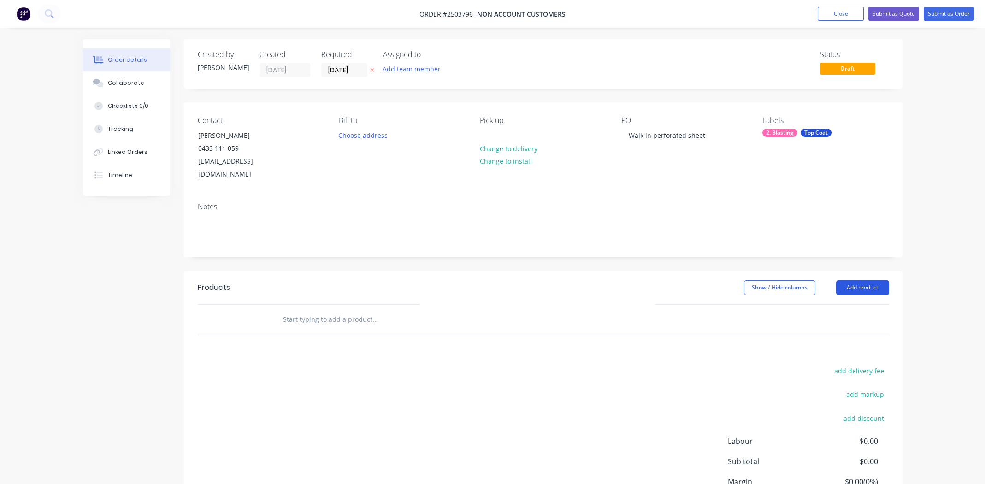
click at [854, 280] on button "Add product" at bounding box center [862, 287] width 53 height 15
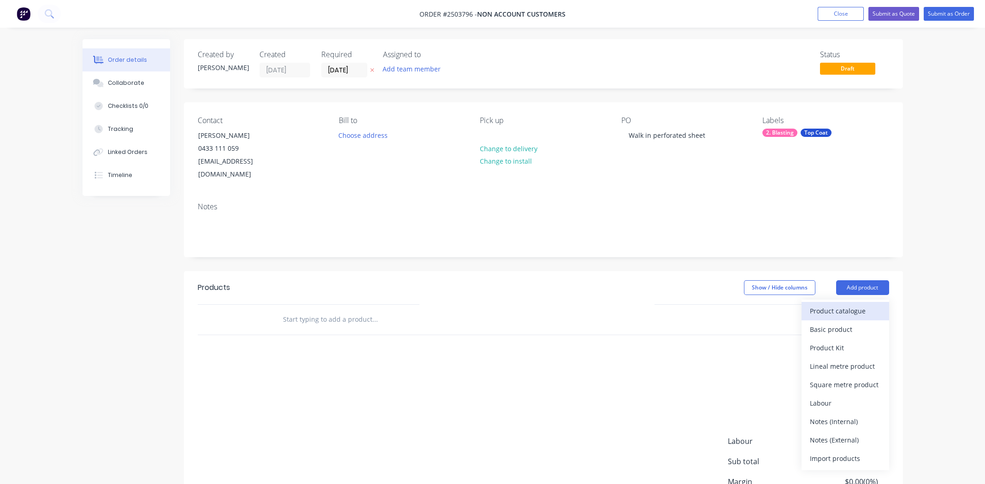
click at [846, 304] on div "Product catalogue" at bounding box center [845, 310] width 71 height 13
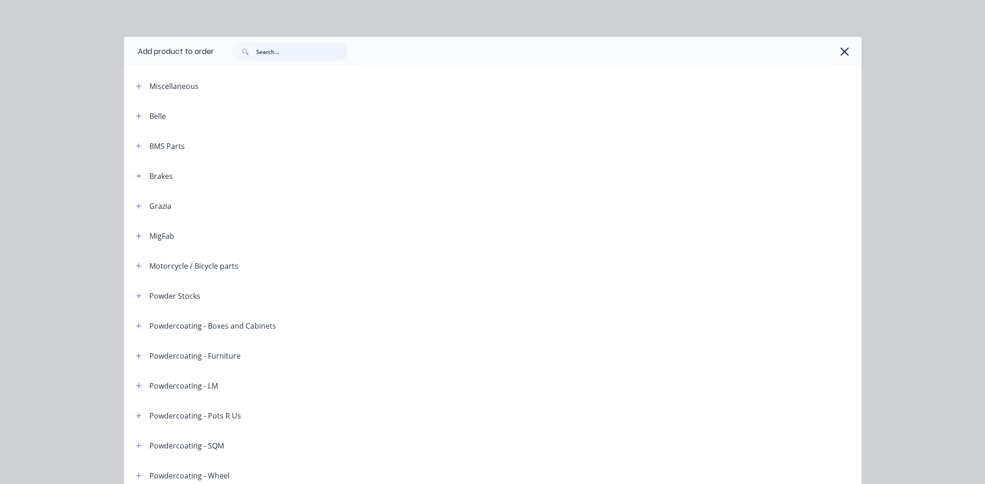
click at [280, 54] on input "text" at bounding box center [301, 51] width 91 height 18
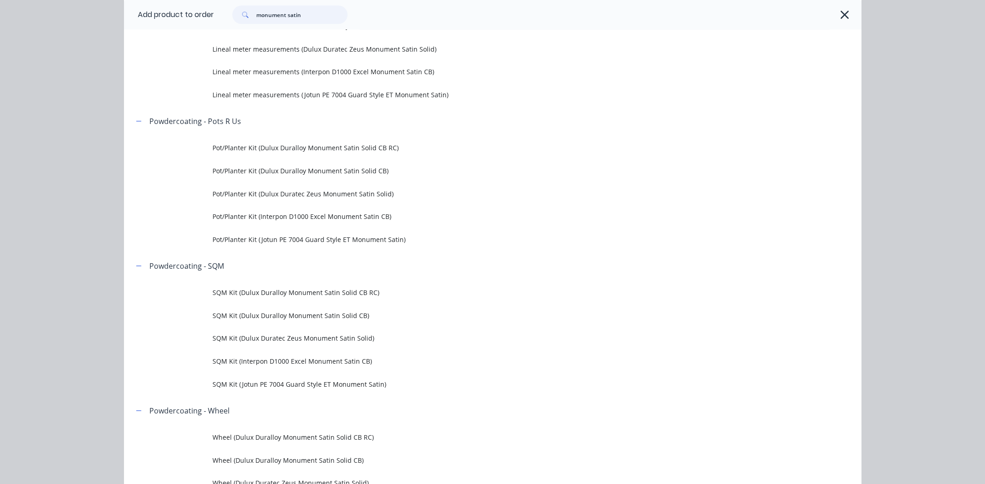
scroll to position [599, 0]
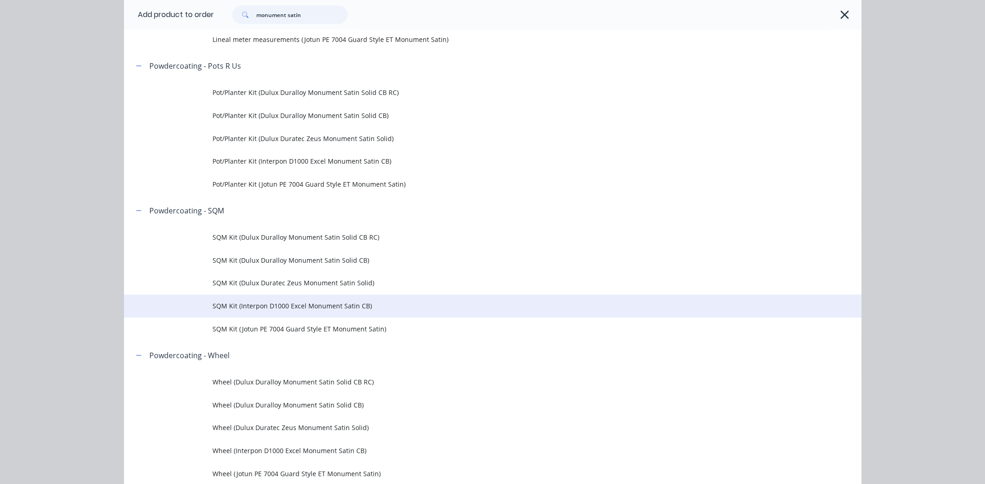
type input "monument satin"
click at [310, 303] on span "SQM Kit (Interpon D1000 Excel Monument Satin CB)" at bounding box center [472, 306] width 519 height 10
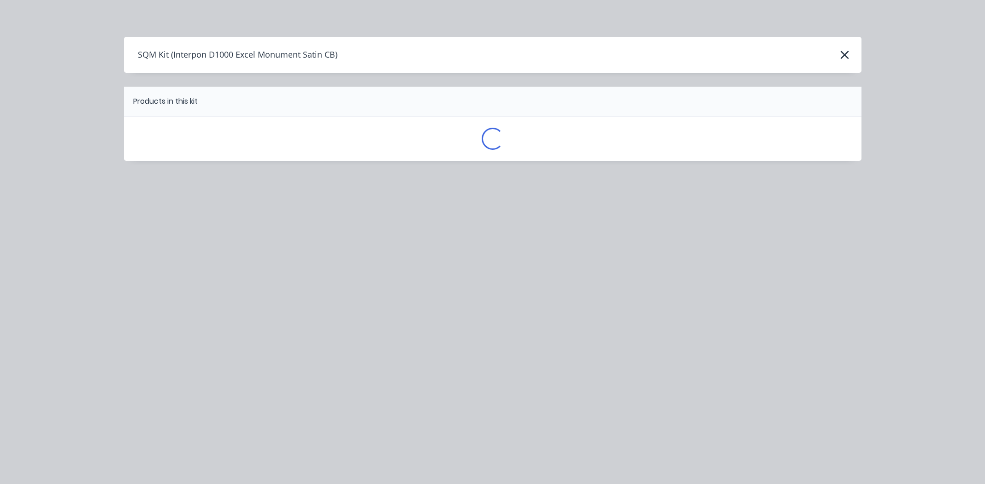
scroll to position [0, 0]
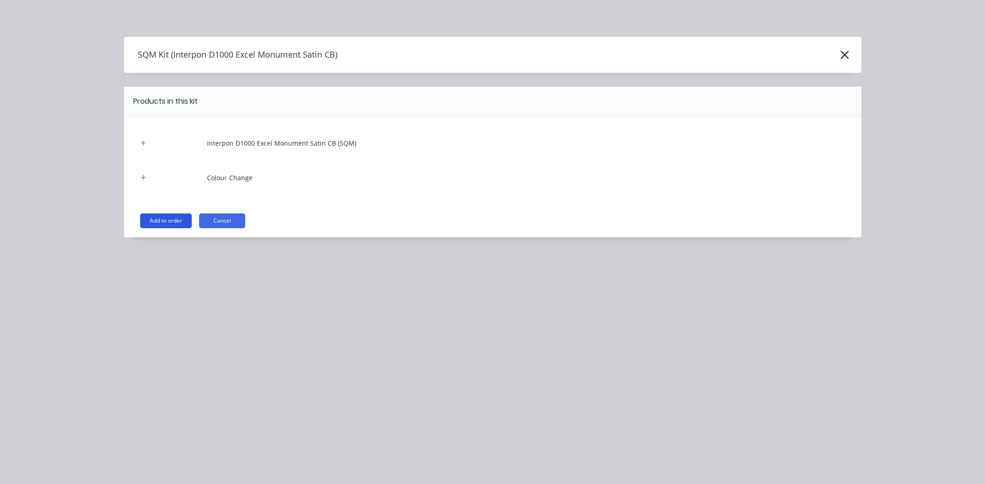
click at [166, 220] on button "Add to order" at bounding box center [166, 221] width 52 height 15
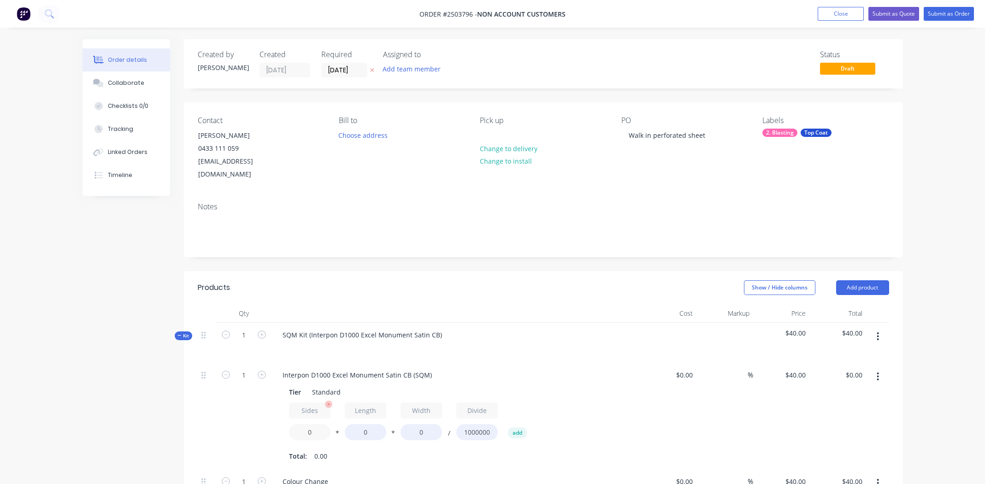
click at [313, 424] on input "0" at bounding box center [310, 432] width 42 height 16
type input "1"
type input "2"
click at [364, 424] on input "0" at bounding box center [366, 432] width 42 height 16
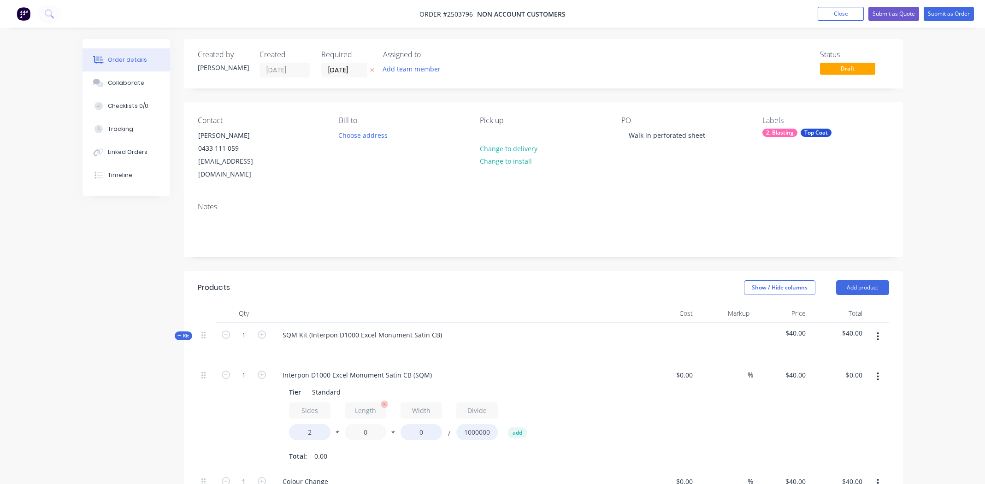
click at [364, 424] on input "0" at bounding box center [366, 432] width 42 height 16
type input "1300"
click at [420, 424] on input "0" at bounding box center [422, 432] width 42 height 16
type input "860"
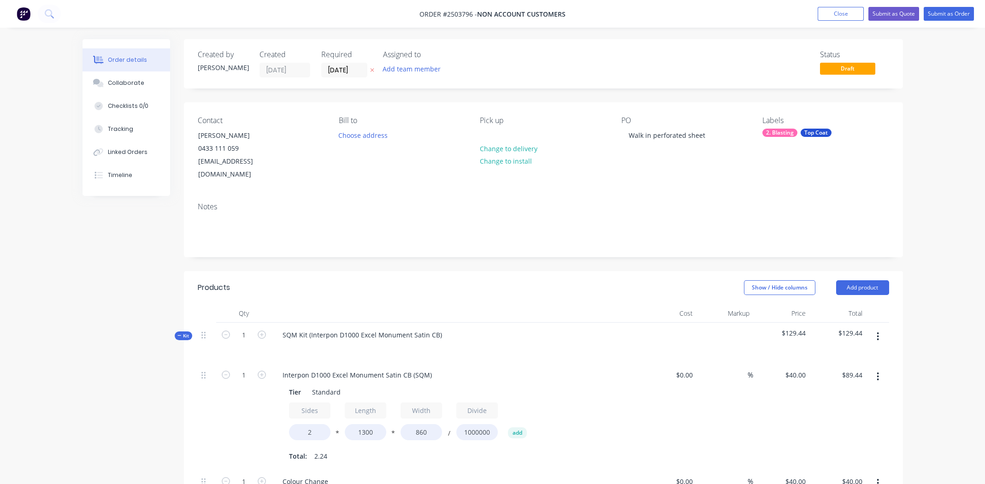
type input "$89.44"
drag, startPoint x: 511, startPoint y: 314, endPoint x: 520, endPoint y: 313, distance: 8.9
click at [512, 323] on div "SQM Kit (Interpon D1000 Excel Monument Satin CB)" at bounding box center [456, 343] width 369 height 40
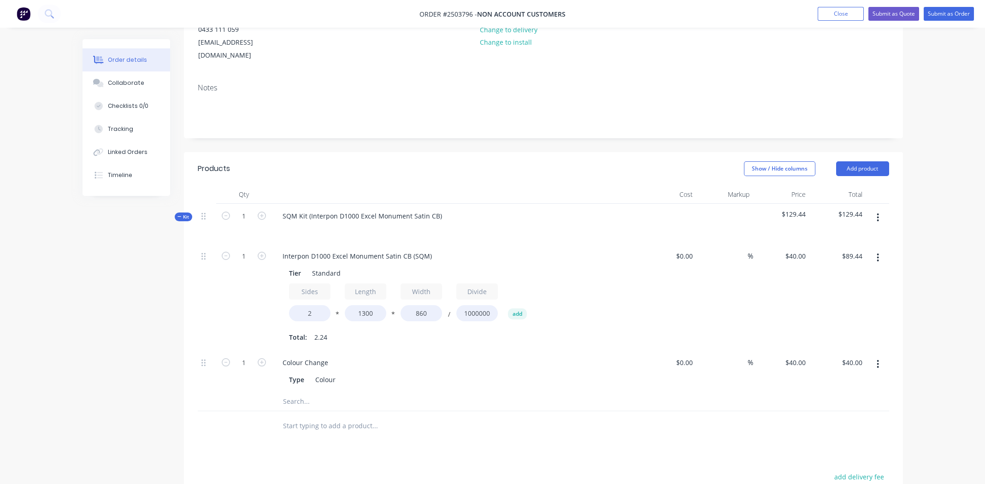
scroll to position [277, 0]
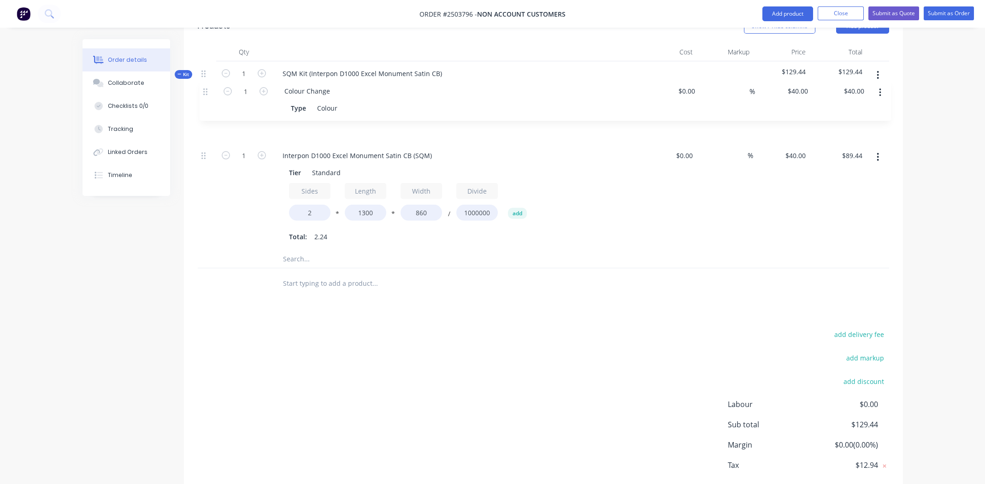
drag, startPoint x: 204, startPoint y: 191, endPoint x: 206, endPoint y: 84, distance: 107.5
click at [206, 84] on div "Kit 1 SQM Kit (Interpon D1000 Excel Monument Satin CB) $129.44 $129.44 1 Interp…" at bounding box center [544, 165] width 692 height 208
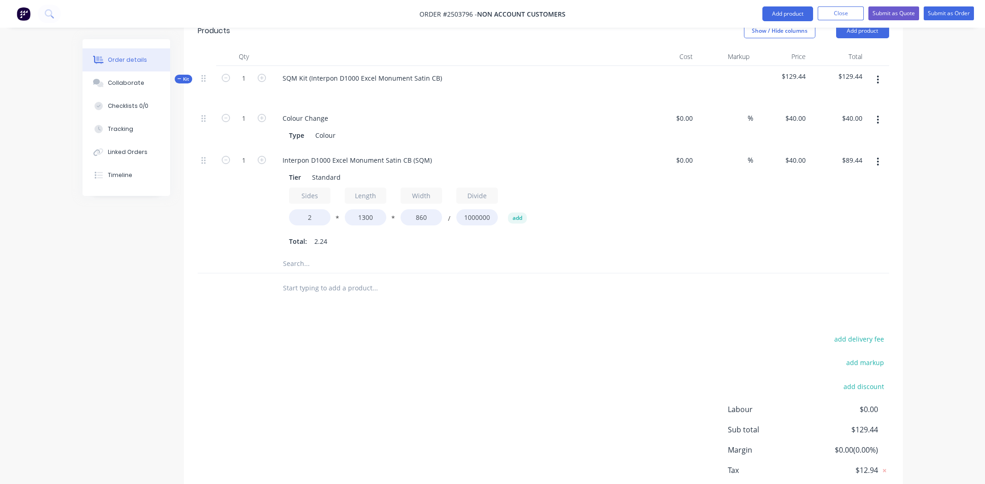
click at [713, 219] on div "%" at bounding box center [725, 201] width 57 height 107
click at [877, 75] on icon "button" at bounding box center [878, 80] width 2 height 10
click at [851, 97] on div "Add product to kit" at bounding box center [845, 103] width 71 height 13
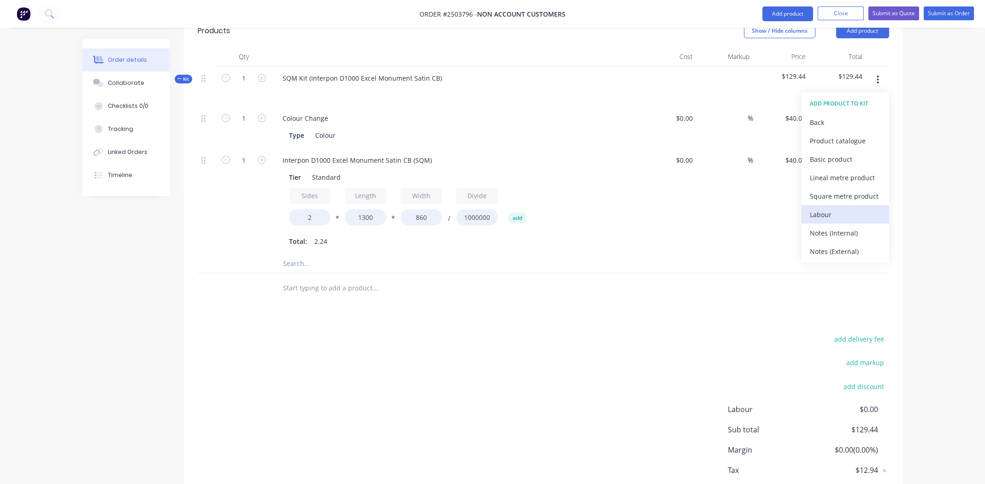
click at [820, 208] on div "Labour" at bounding box center [845, 214] width 71 height 13
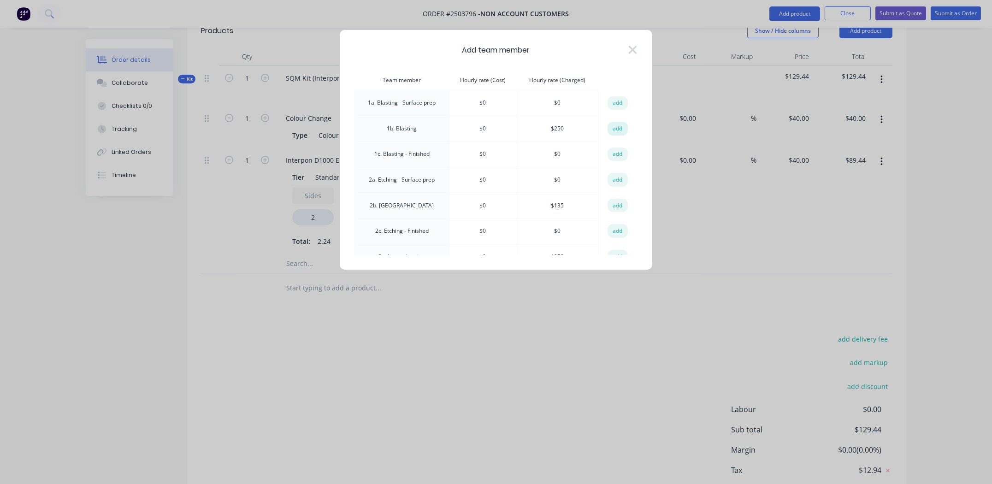
click at [611, 127] on button "add" at bounding box center [618, 129] width 20 height 14
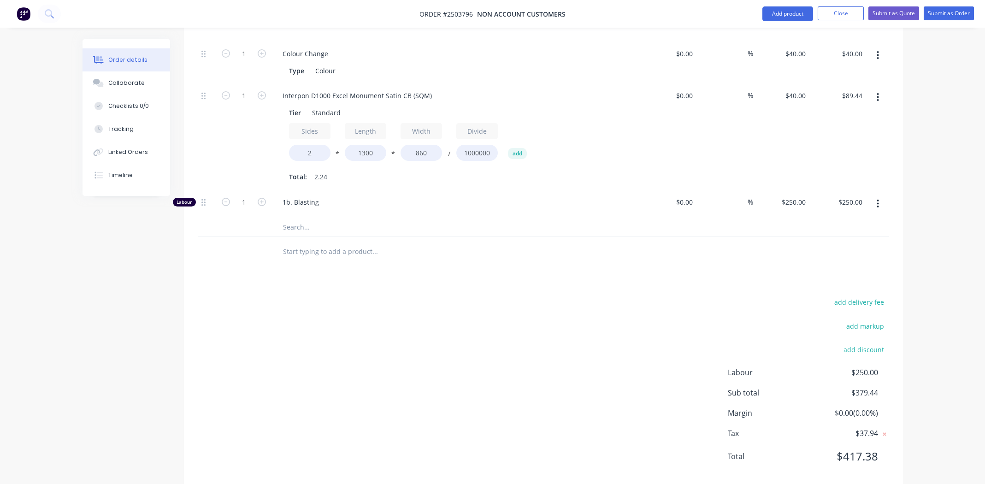
scroll to position [325, 0]
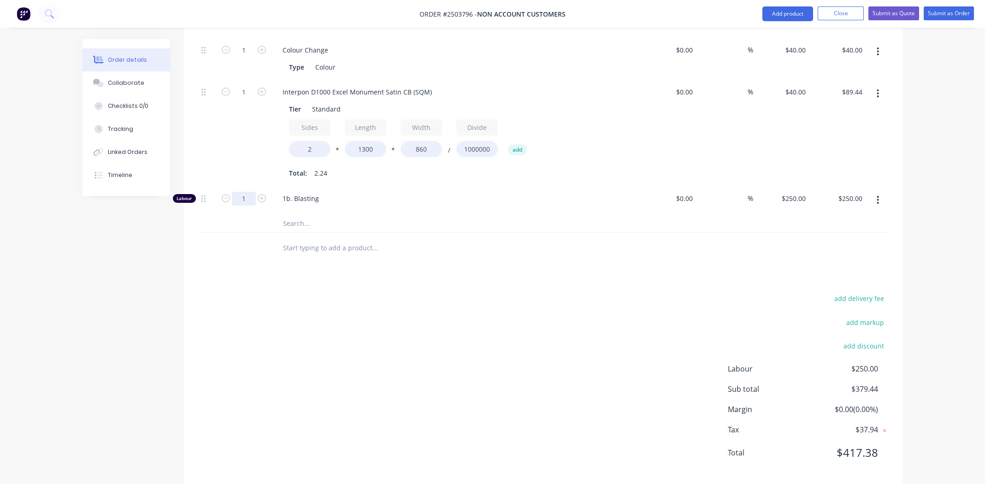
click at [246, 57] on input "1" at bounding box center [244, 50] width 24 height 14
type input "0.333"
type input "$83.25"
click at [424, 351] on div "add delivery fee add markup add discount Labour $250.00 Sub total $379.44 Margi…" at bounding box center [544, 381] width 692 height 178
click at [423, 324] on div "add delivery fee add markup add discount Labour $83.25 Sub total $212.69 Margin…" at bounding box center [544, 381] width 692 height 178
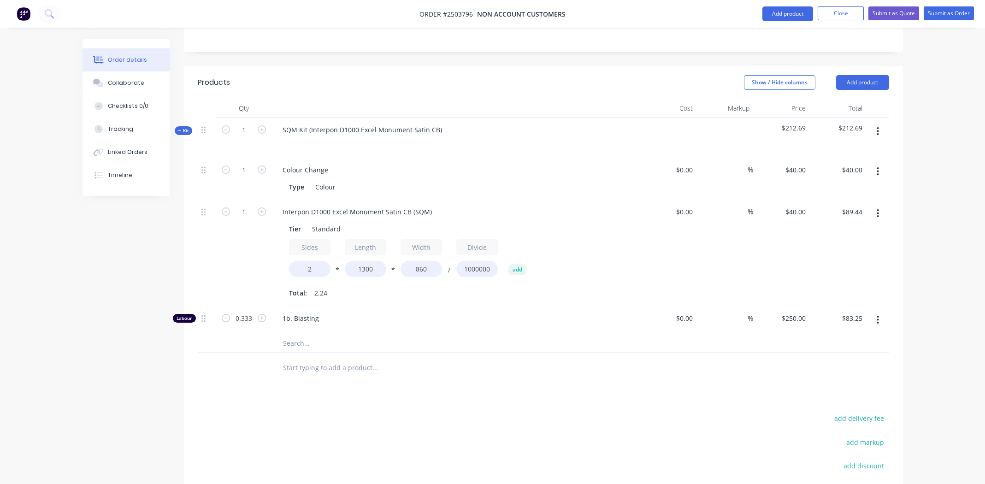
scroll to position [279, 0]
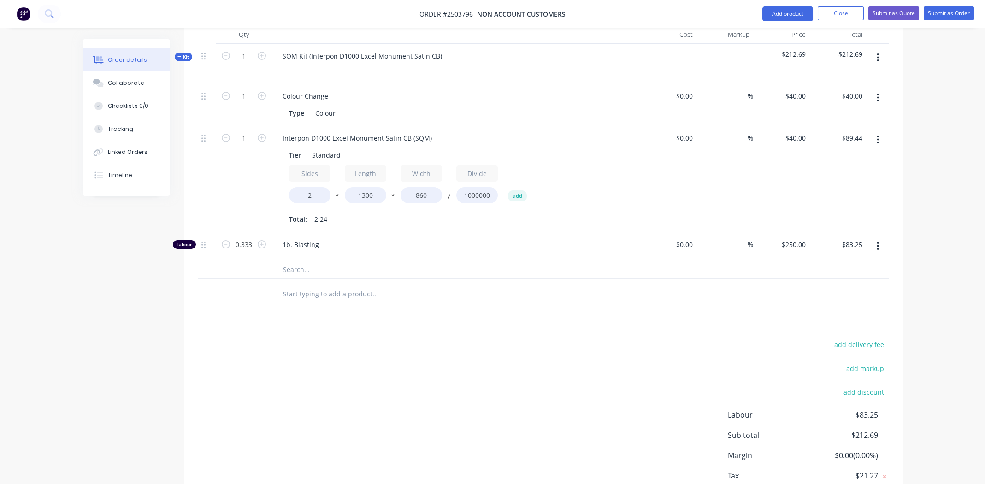
click at [350, 368] on div "add delivery fee add markup add discount Labour $83.25 Sub total $212.69 Margin…" at bounding box center [544, 427] width 692 height 178
click at [939, 12] on button "Submit as Order" at bounding box center [949, 13] width 50 height 14
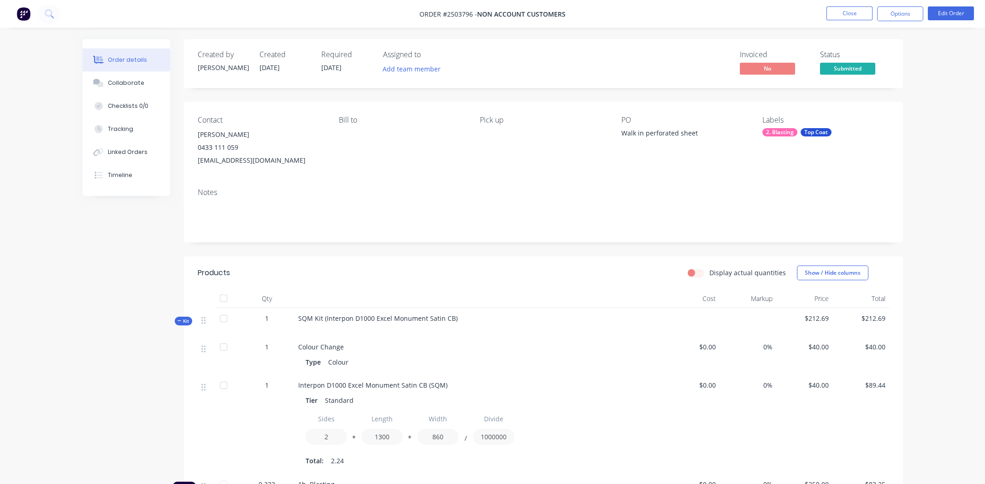
click at [457, 317] on div "SQM Kit (Interpon D1000 Excel Monument Satin CB)" at bounding box center [479, 322] width 369 height 29
click at [949, 10] on button "Edit Order" at bounding box center [951, 13] width 46 height 14
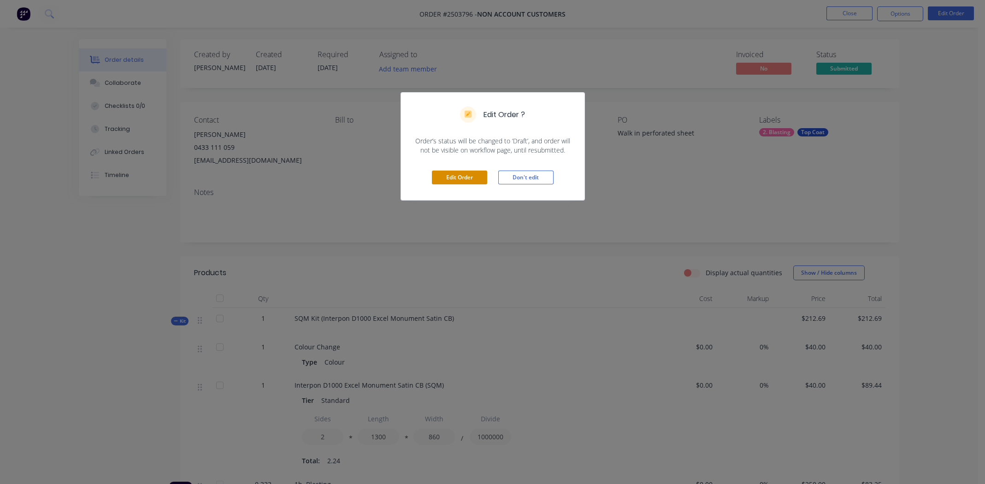
click at [469, 174] on button "Edit Order" at bounding box center [459, 178] width 55 height 14
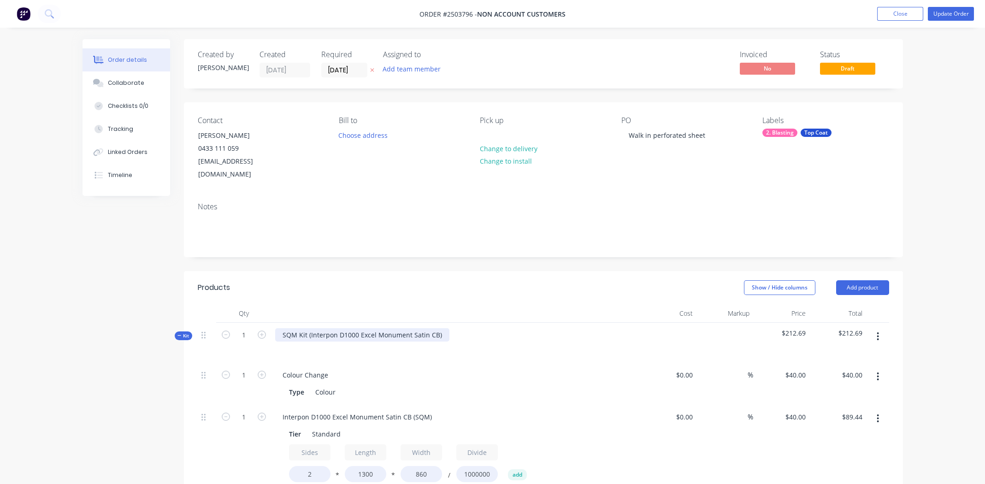
click at [441, 328] on div "SQM Kit (Interpon D1000 Excel Monument Satin CB)" at bounding box center [362, 334] width 174 height 13
click at [350, 328] on div "Interpon D1000 Excel Monument Satin CB" at bounding box center [347, 334] width 144 height 13
copy div "Interpon D1000 Excel Monument Satin CB"
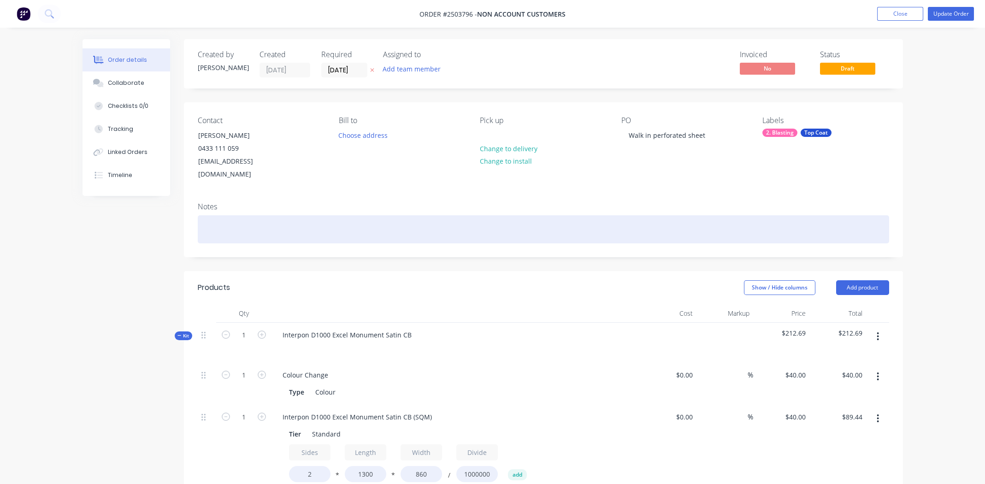
click at [238, 215] on div at bounding box center [544, 229] width 692 height 28
paste div
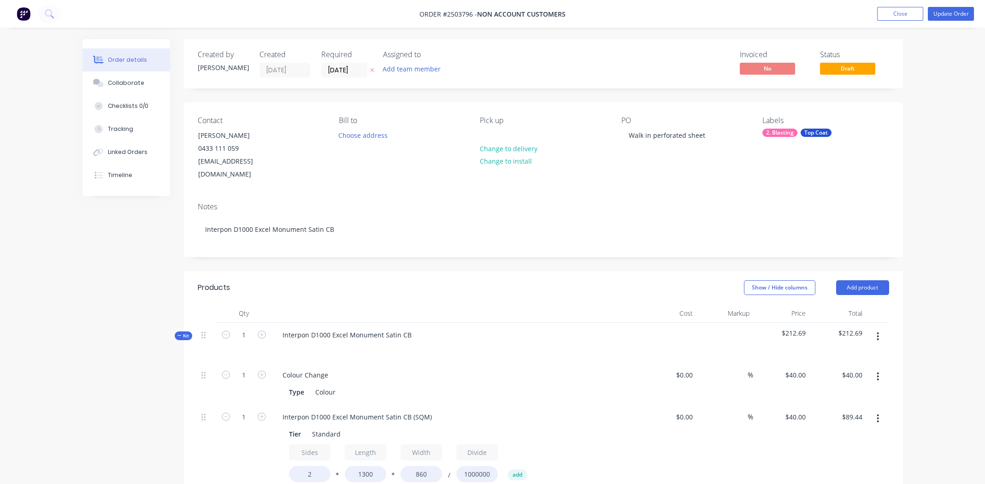
click at [707, 195] on div "Notes Interpon D1000 Excel Monument Satin CB" at bounding box center [543, 226] width 719 height 62
click at [706, 136] on div "Walk in perforated sheet" at bounding box center [667, 135] width 91 height 13
click at [356, 410] on div "Interpon D1000 Excel Monument Satin CB (SQM)" at bounding box center [357, 416] width 164 height 13
click at [357, 410] on div "Interpon D1000 Excel Monument Satin CB (SQM)" at bounding box center [357, 416] width 164 height 13
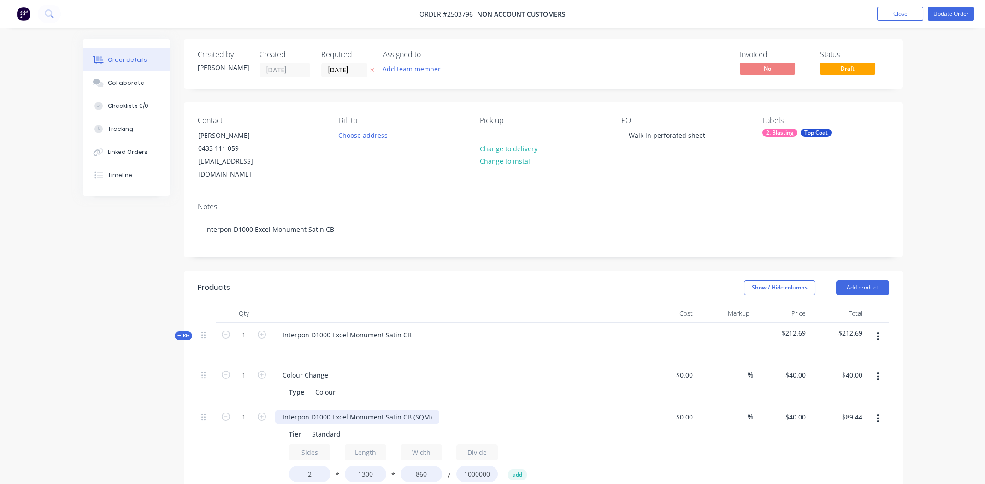
click at [357, 410] on div "Interpon D1000 Excel Monument Satin CB (SQM)" at bounding box center [357, 416] width 164 height 13
click at [946, 10] on button "Update Order" at bounding box center [951, 14] width 46 height 14
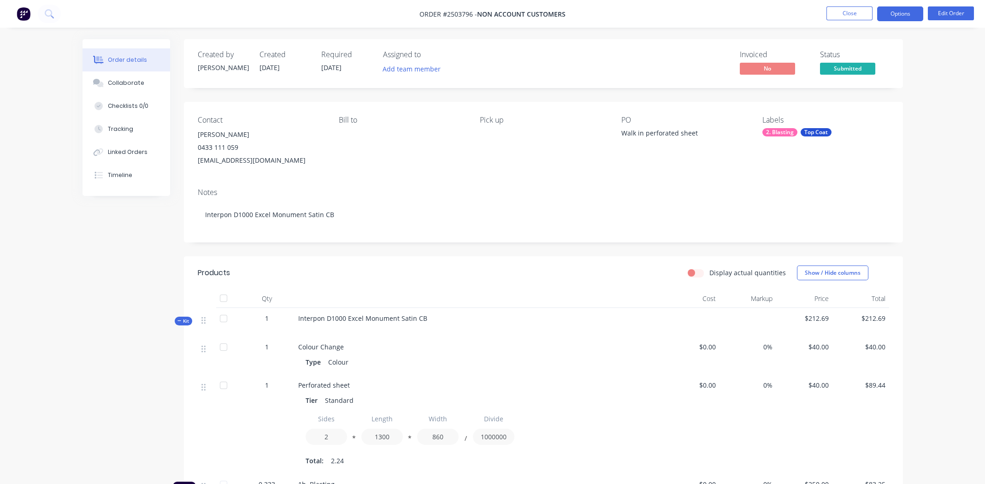
click at [888, 13] on button "Options" at bounding box center [901, 13] width 46 height 15
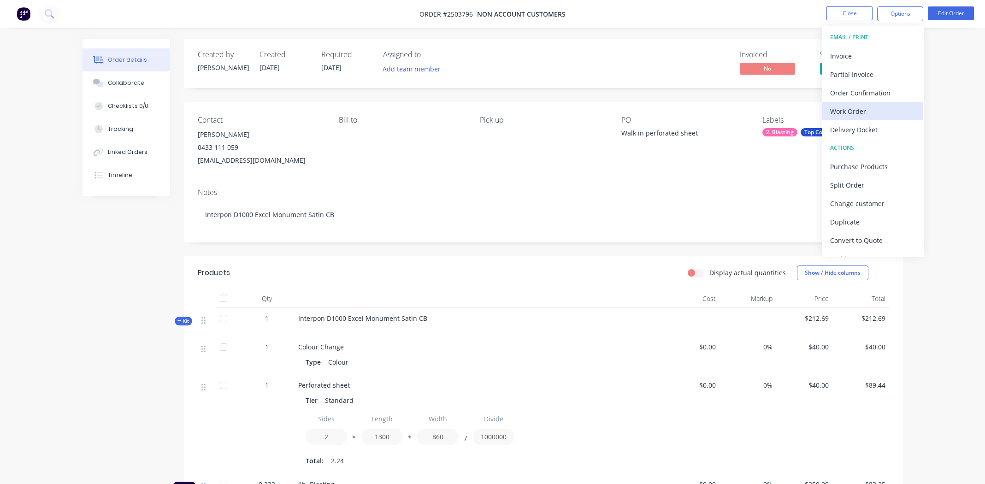
click at [849, 114] on div "Work Order" at bounding box center [872, 111] width 85 height 13
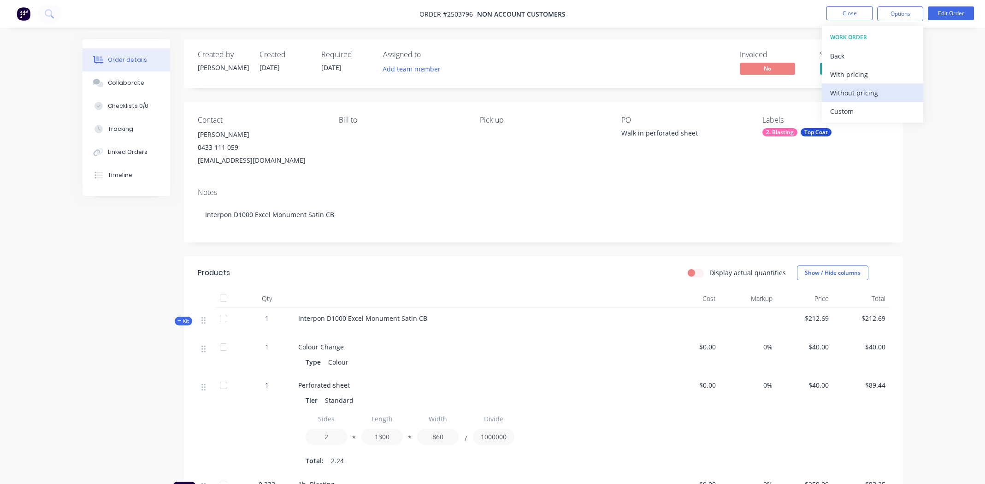
click at [842, 97] on div "Without pricing" at bounding box center [872, 92] width 85 height 13
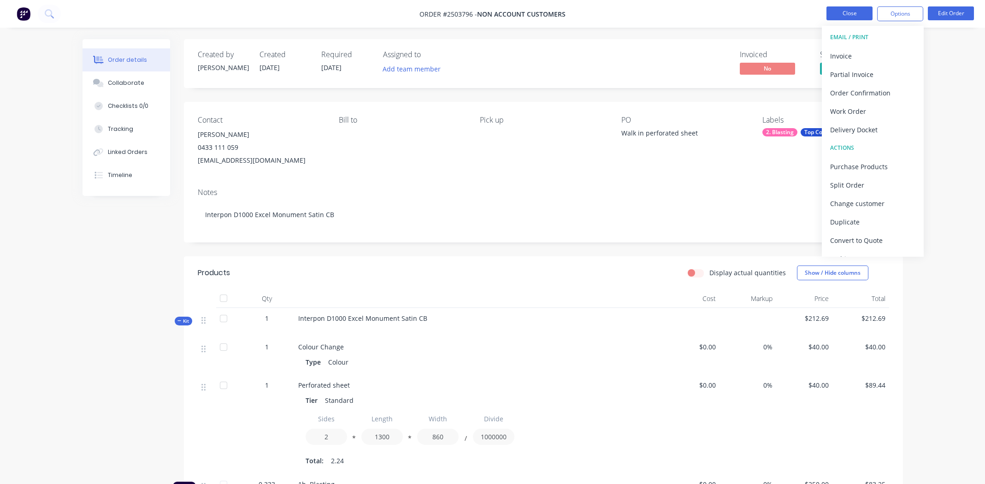
click at [848, 15] on button "Close" at bounding box center [850, 13] width 46 height 14
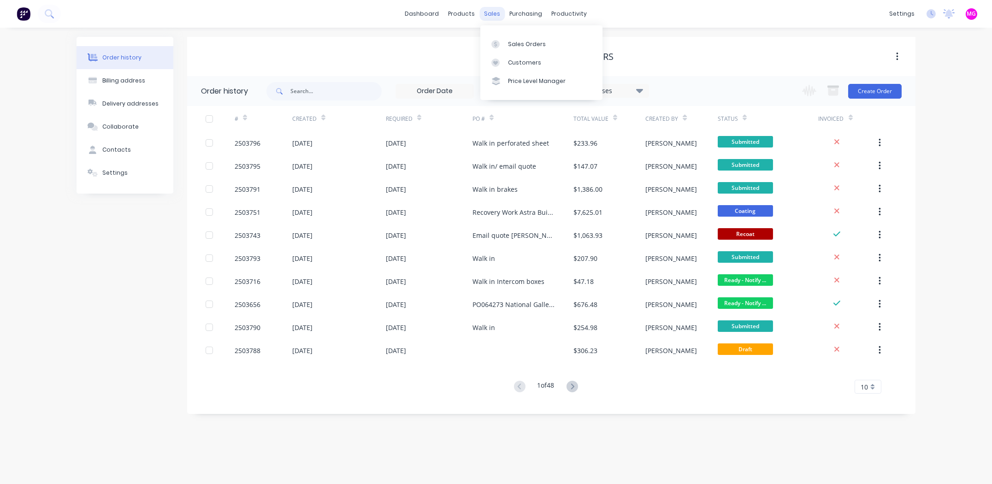
click at [491, 15] on div "sales" at bounding box center [492, 14] width 25 height 14
click at [533, 39] on link "Sales Orders" at bounding box center [541, 44] width 122 height 18
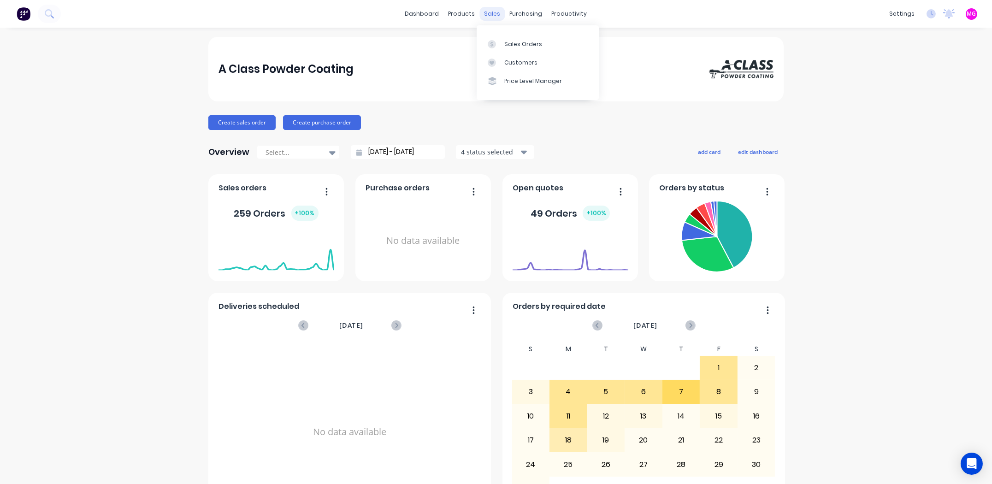
click at [493, 17] on div "sales" at bounding box center [492, 14] width 25 height 14
click at [505, 46] on div "Sales Orders" at bounding box center [523, 44] width 38 height 8
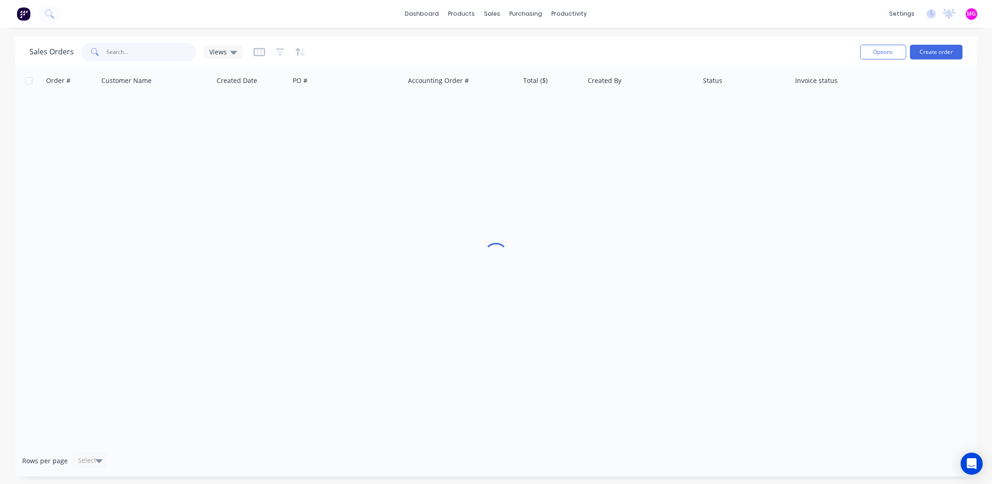
click at [119, 57] on input "text" at bounding box center [152, 52] width 90 height 18
click at [131, 46] on input "text" at bounding box center [152, 52] width 90 height 18
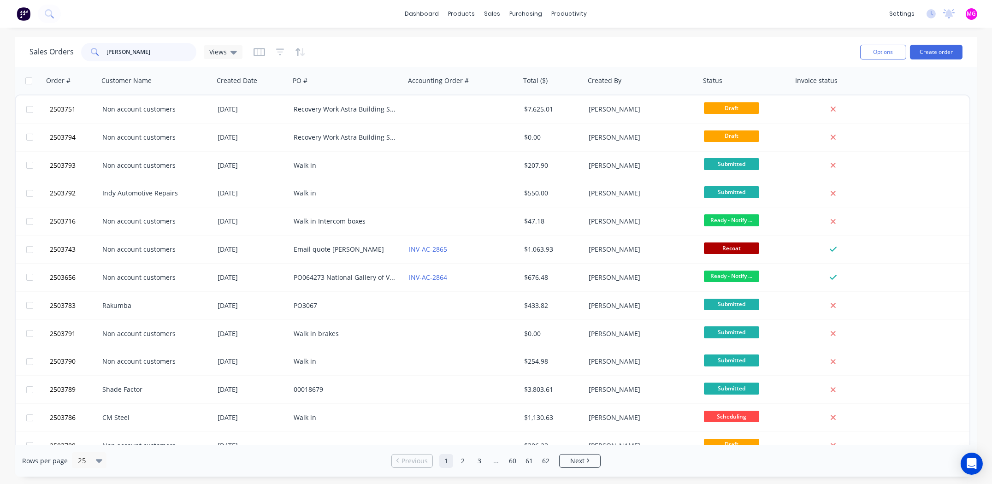
type input "[PERSON_NAME]"
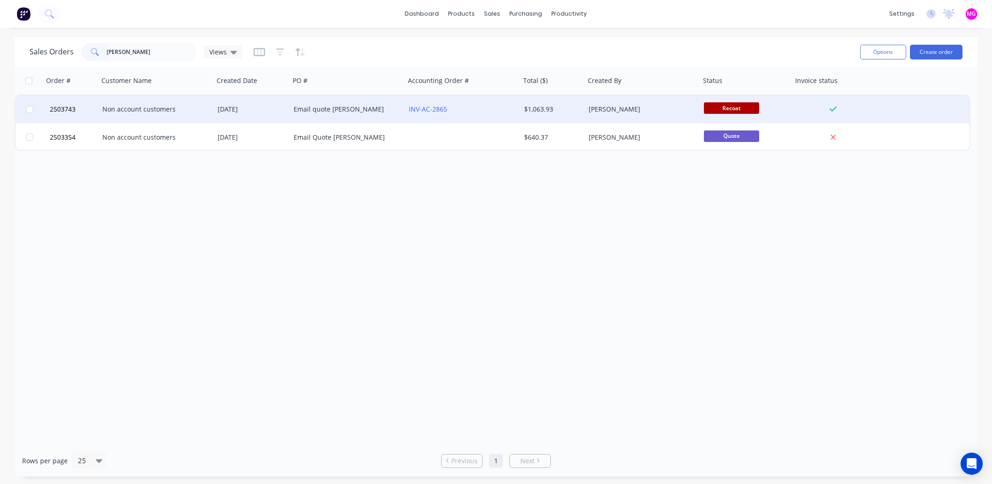
click at [126, 108] on div "Non account customers" at bounding box center [153, 109] width 102 height 9
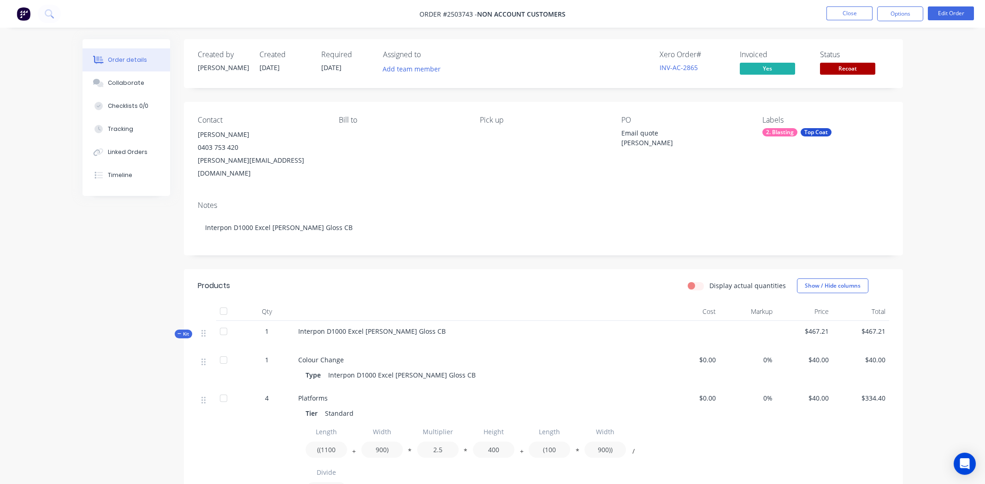
click at [768, 19] on nav "Order #2503743 - Non account customers Close Options Edit Order" at bounding box center [492, 14] width 985 height 28
click at [122, 82] on div "Collaborate" at bounding box center [126, 83] width 36 height 8
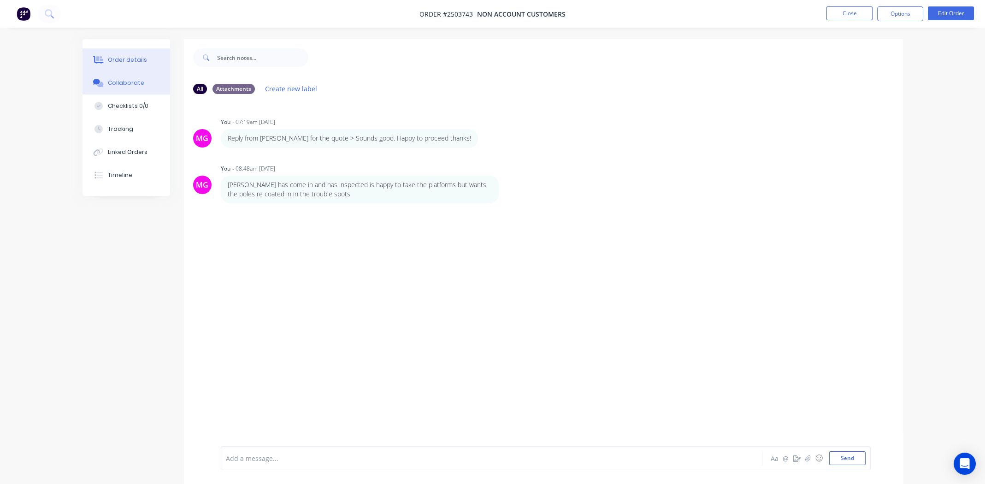
click at [136, 60] on div "Order details" at bounding box center [127, 60] width 39 height 8
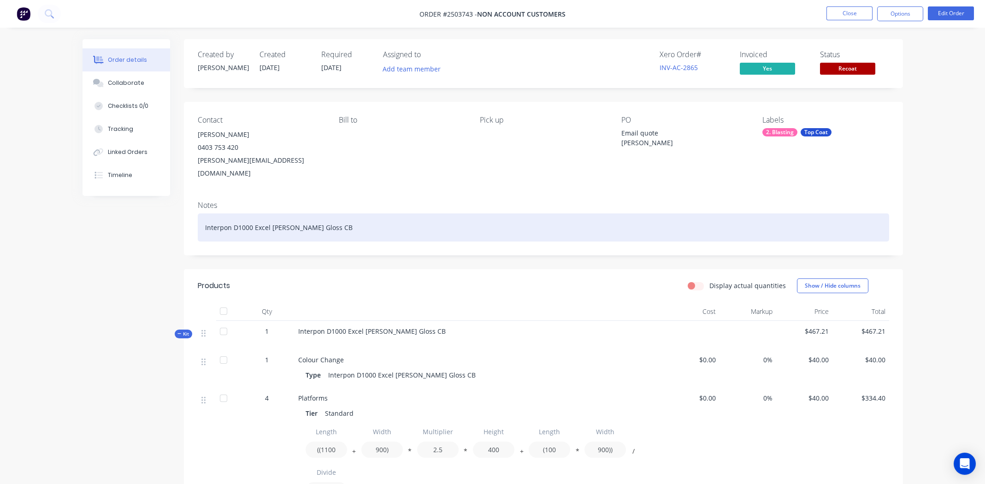
click at [390, 215] on div "Interpon D1000 Excel [PERSON_NAME] Gloss CB" at bounding box center [544, 228] width 692 height 28
click at [390, 217] on div "Interpon D1000 Excel [PERSON_NAME] Gloss CB" at bounding box center [544, 228] width 692 height 28
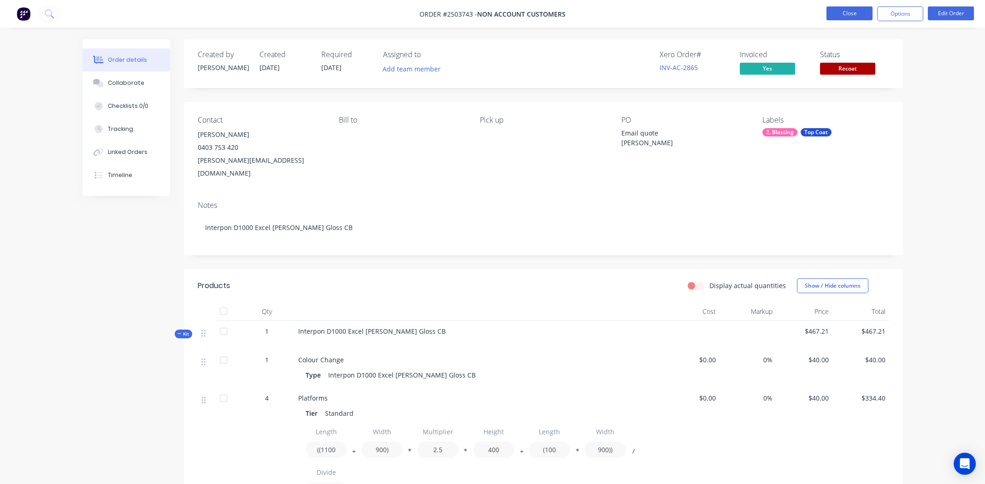
click at [845, 17] on button "Close" at bounding box center [850, 13] width 46 height 14
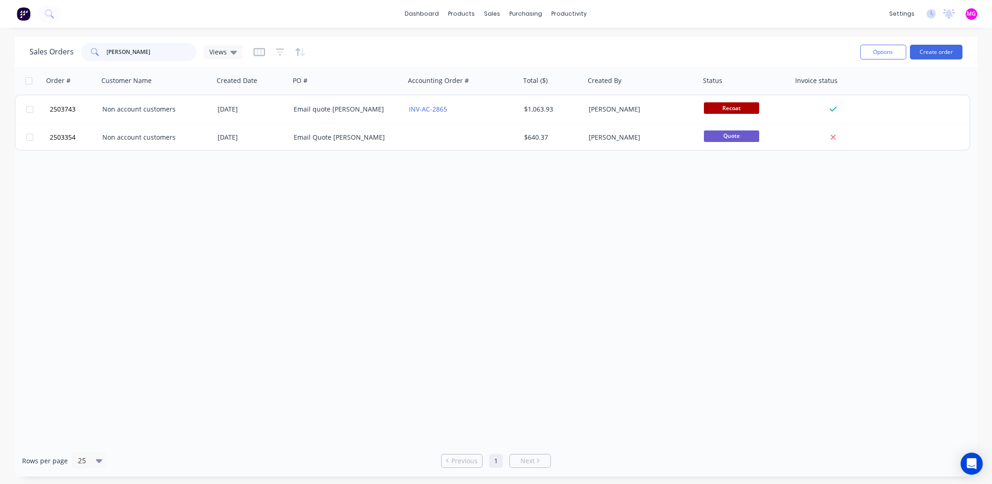
click at [147, 52] on input "[PERSON_NAME]" at bounding box center [152, 52] width 90 height 18
